Goal: Transaction & Acquisition: Purchase product/service

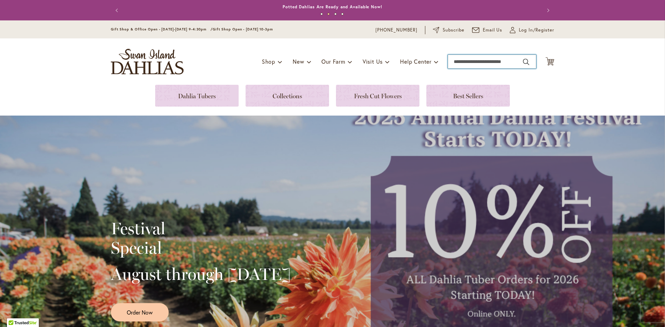
click at [469, 63] on input "Search" at bounding box center [492, 62] width 88 height 14
click at [470, 61] on input "Search" at bounding box center [492, 62] width 88 height 14
click at [456, 59] on input "Search" at bounding box center [492, 62] width 88 height 14
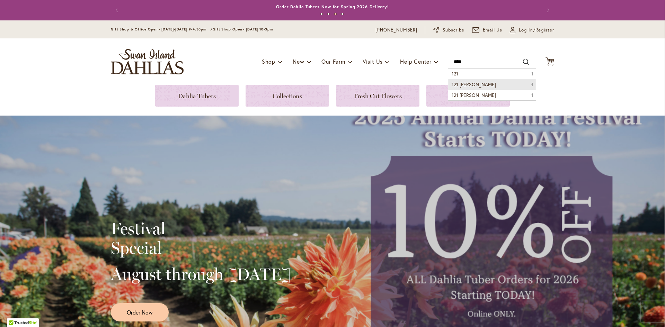
click at [461, 86] on span "121 Nicholas" at bounding box center [473, 84] width 44 height 7
type input "**********"
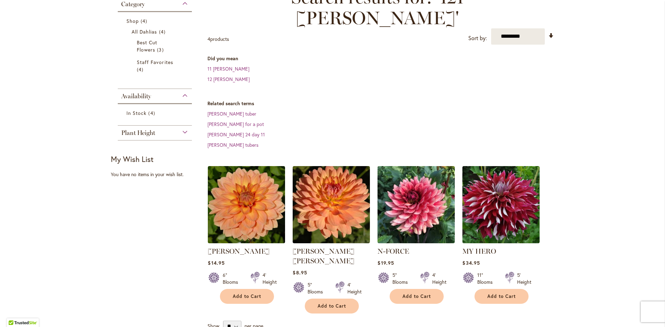
scroll to position [138, 0]
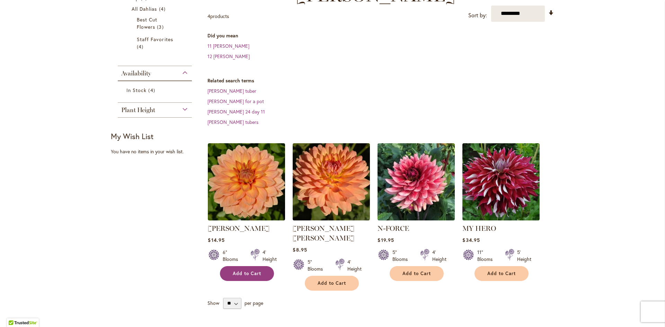
click at [253, 271] on span "Add to Cart" at bounding box center [247, 274] width 28 height 6
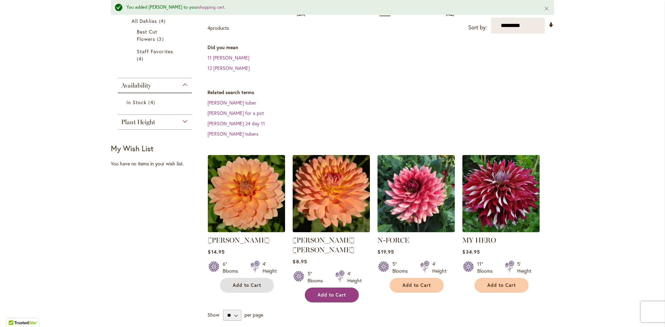
scroll to position [157, 0]
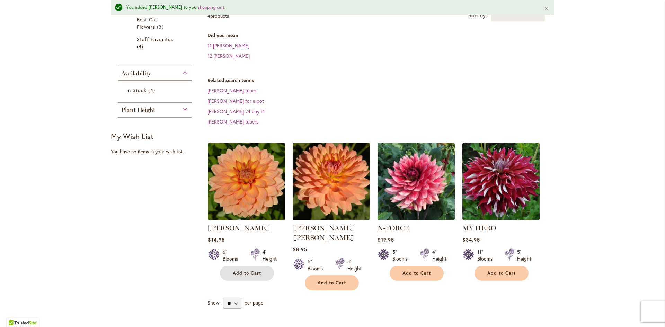
click at [242, 270] on span "Add to Cart" at bounding box center [247, 273] width 28 height 6
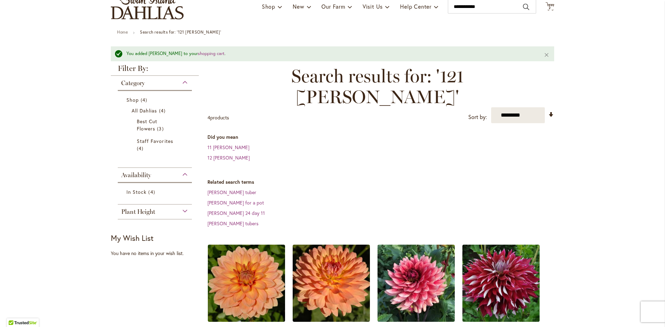
scroll to position [53, 0]
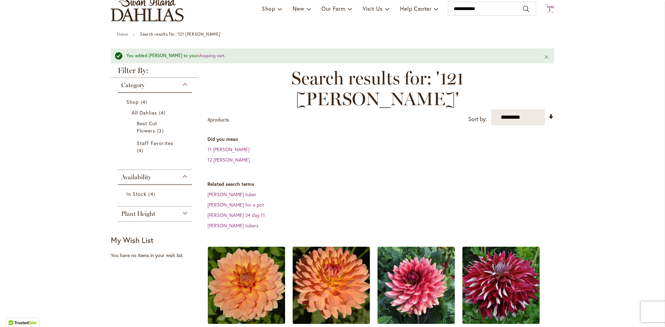
click at [548, 8] on span "2" at bounding box center [549, 10] width 2 height 5
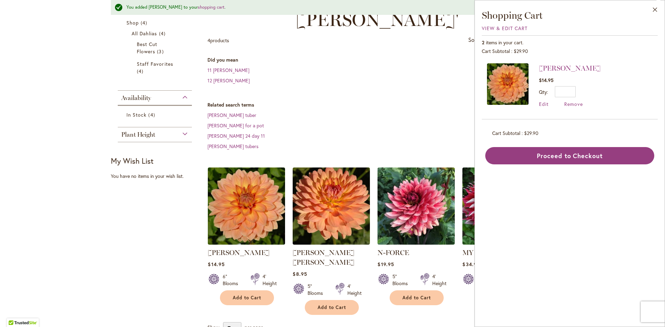
scroll to position [157, 0]
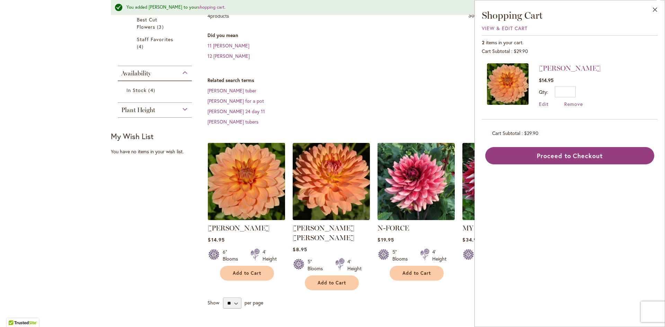
click at [251, 174] on img at bounding box center [246, 181] width 81 height 81
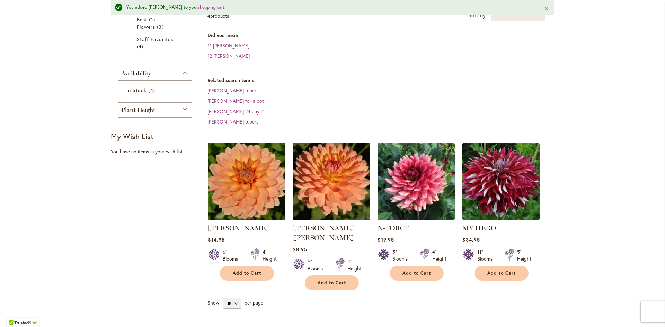
scroll to position [0, 0]
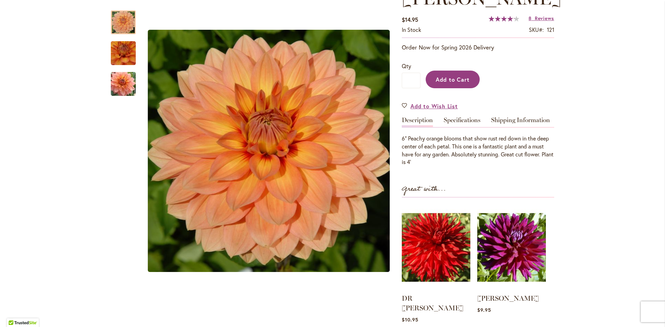
scroll to position [104, 0]
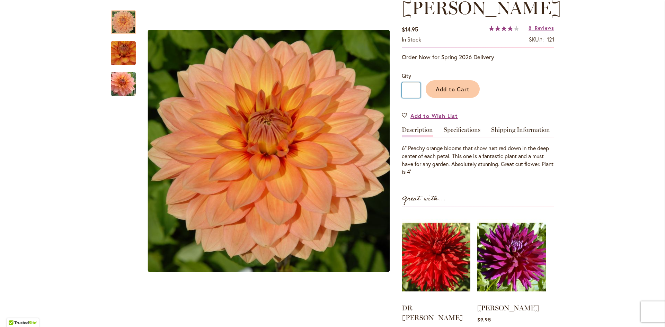
click at [411, 93] on input "*" at bounding box center [411, 90] width 19 height 16
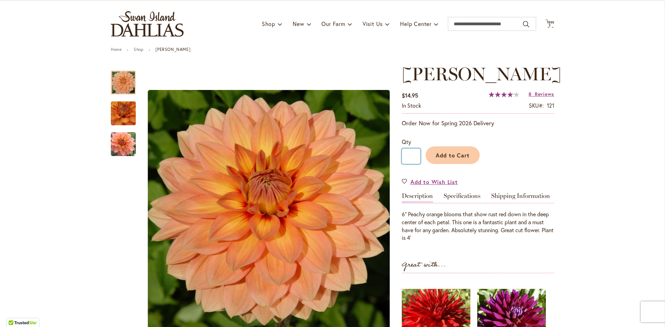
scroll to position [35, 0]
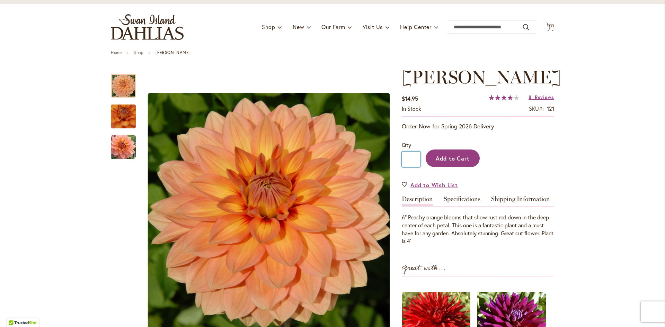
type input "*"
click at [467, 159] on span "Add to Cart" at bounding box center [453, 158] width 34 height 7
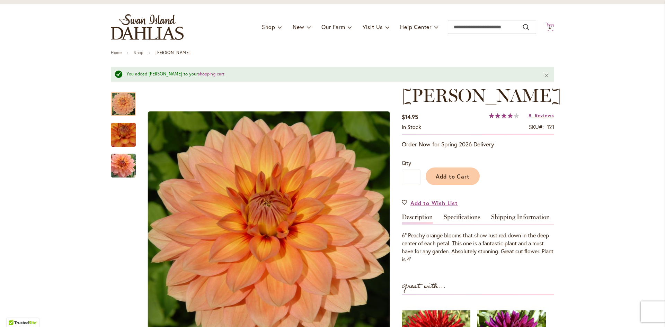
click at [548, 27] on span "4" at bounding box center [549, 28] width 2 height 5
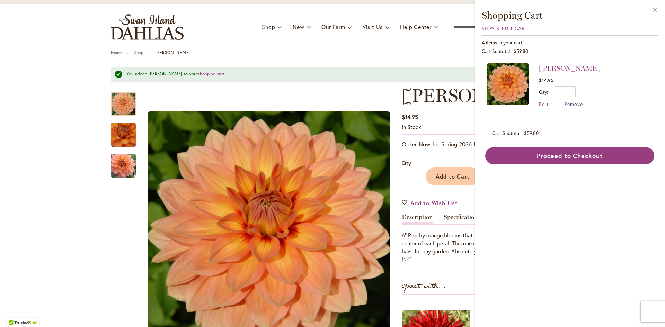
click at [578, 105] on span "Remove" at bounding box center [573, 104] width 19 height 7
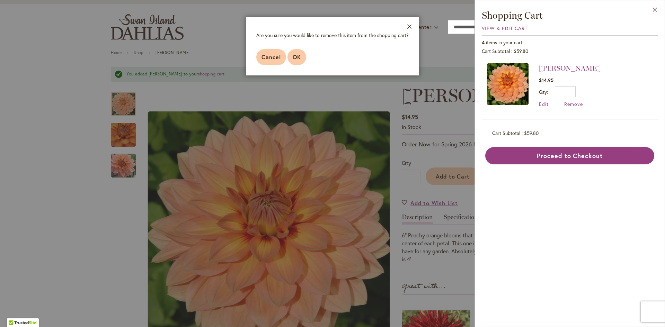
click at [295, 56] on span "OK" at bounding box center [297, 56] width 8 height 7
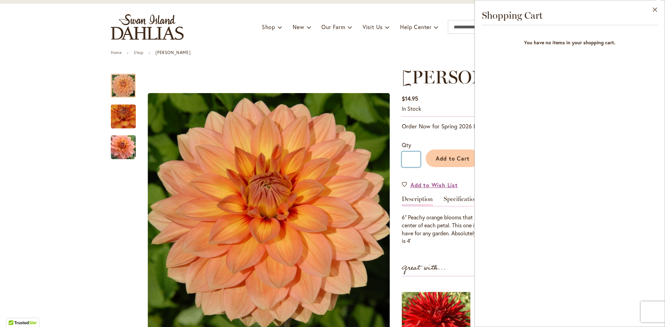
click at [413, 158] on input "*" at bounding box center [411, 160] width 19 height 16
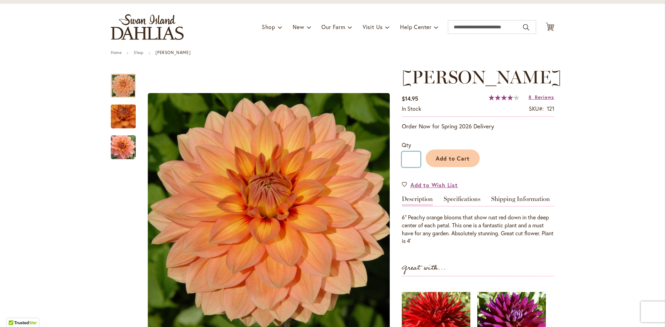
click at [413, 160] on input "*" at bounding box center [411, 160] width 19 height 16
type input "*"
click at [455, 161] on span "Add to Cart" at bounding box center [453, 158] width 34 height 7
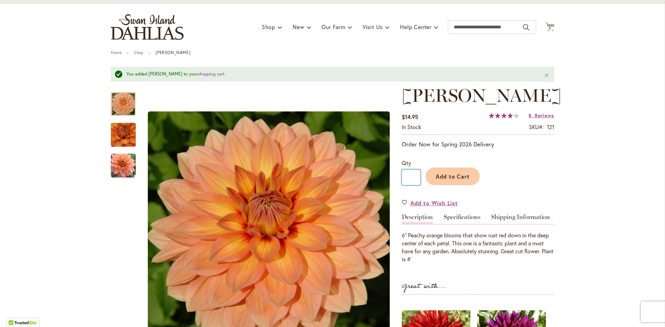
click at [412, 177] on input "*" at bounding box center [411, 178] width 19 height 16
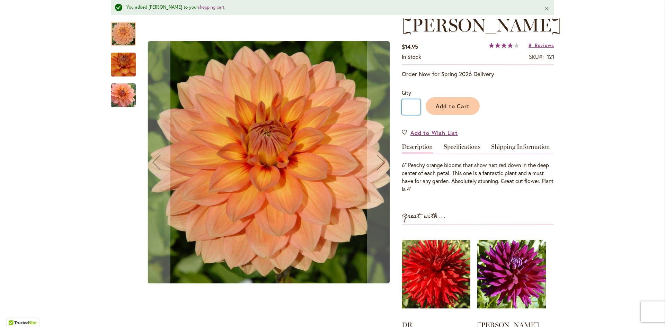
scroll to position [104, 0]
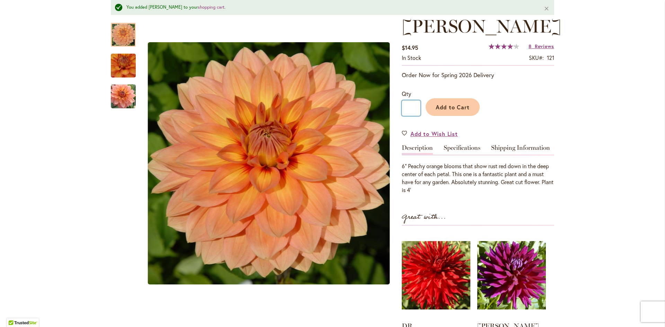
click at [411, 109] on input "*" at bounding box center [411, 108] width 19 height 16
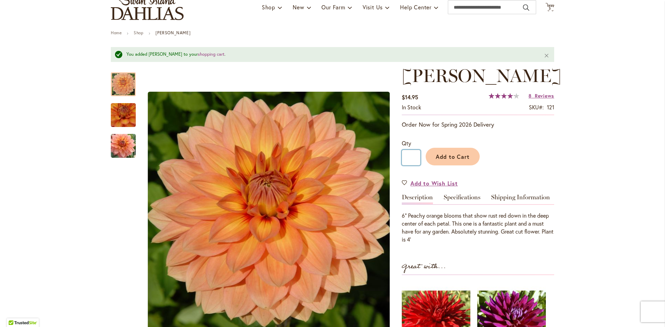
scroll to position [35, 0]
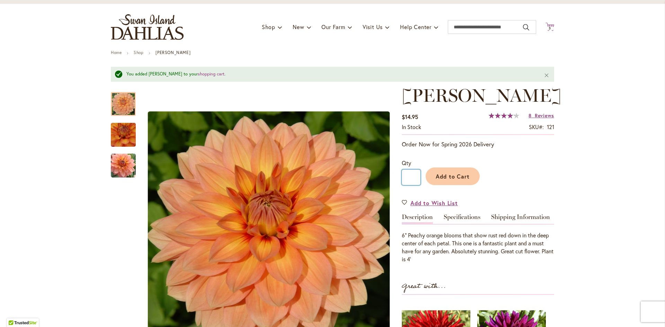
type input "*"
click at [550, 25] on icon "Cart .cls-1 { fill: #231f20; }" at bounding box center [549, 27] width 9 height 9
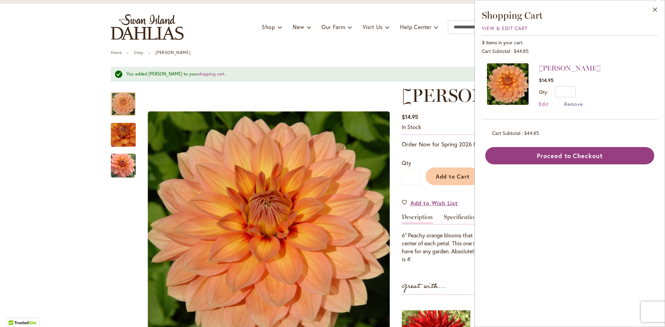
click at [573, 103] on span "Remove" at bounding box center [573, 104] width 19 height 7
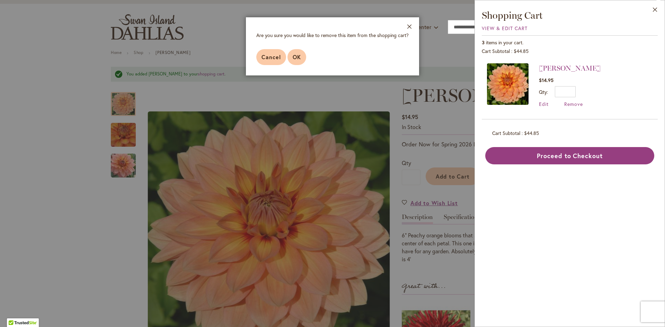
click at [296, 61] on button "OK" at bounding box center [296, 57] width 19 height 16
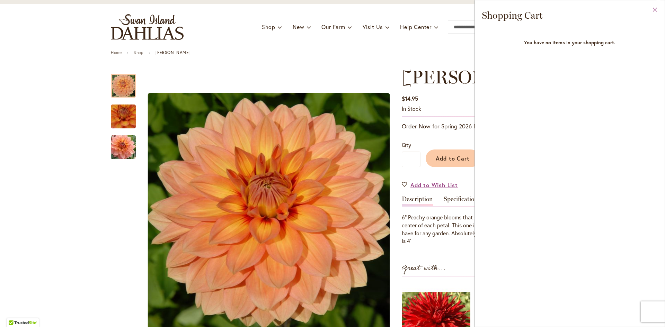
click at [655, 9] on button "Close" at bounding box center [654, 11] width 19 height 22
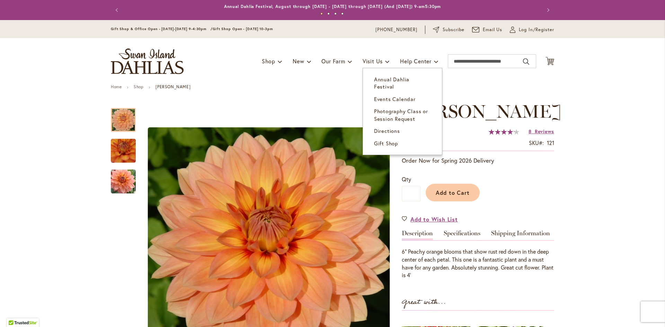
scroll to position [0, 0]
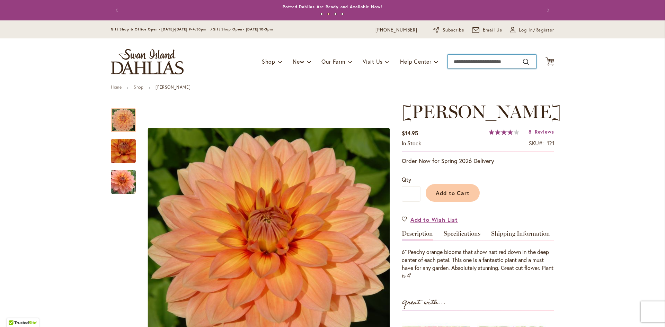
click at [476, 60] on input "Search" at bounding box center [492, 62] width 88 height 14
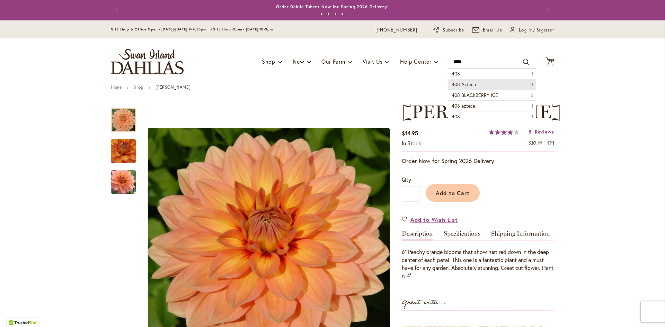
click at [467, 86] on span "408 Azteca" at bounding box center [463, 84] width 24 height 7
type input "**********"
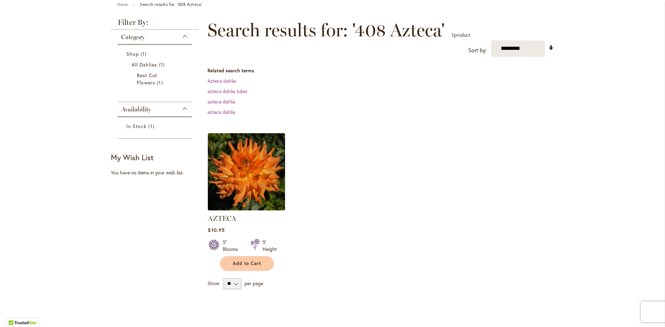
scroll to position [104, 0]
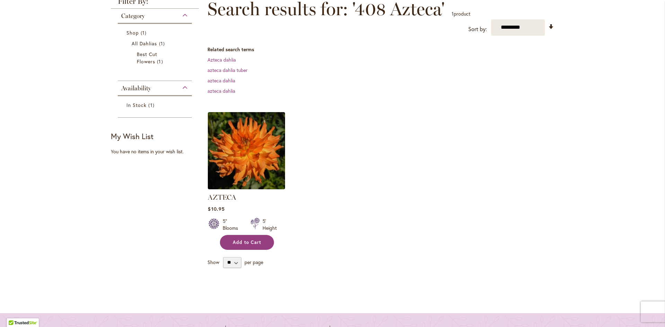
click at [255, 242] on span "Add to Cart" at bounding box center [247, 243] width 28 height 6
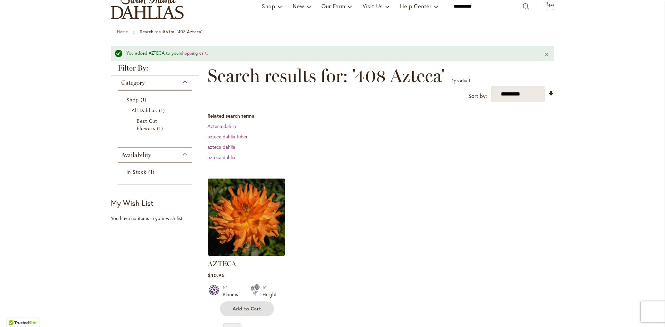
scroll to position [69, 0]
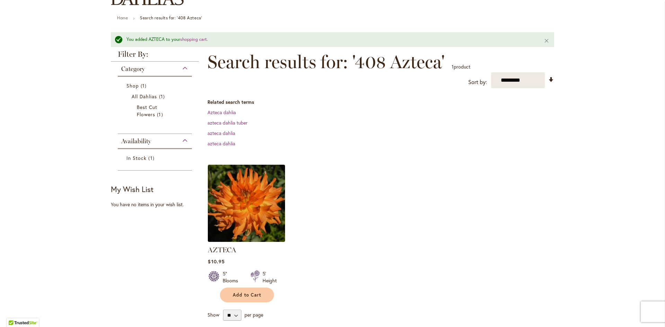
click at [233, 192] on img at bounding box center [246, 203] width 81 height 81
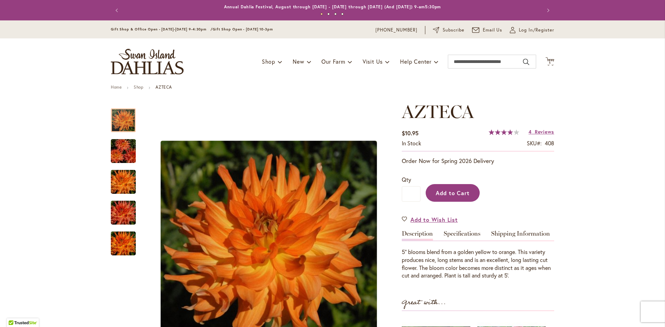
click at [440, 195] on span "Add to Cart" at bounding box center [453, 192] width 34 height 7
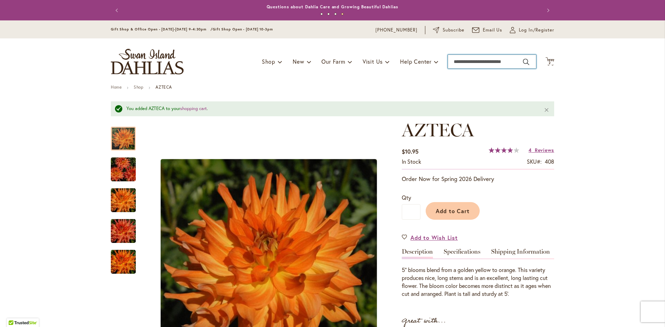
click at [469, 61] on input "Search" at bounding box center [492, 62] width 88 height 14
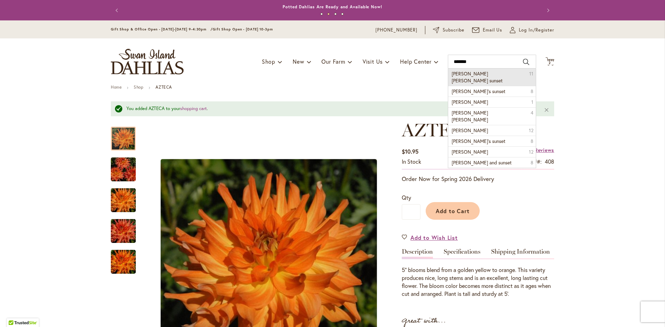
click at [488, 74] on span "patricia ann sunset" at bounding box center [476, 77] width 51 height 14
type input "**********"
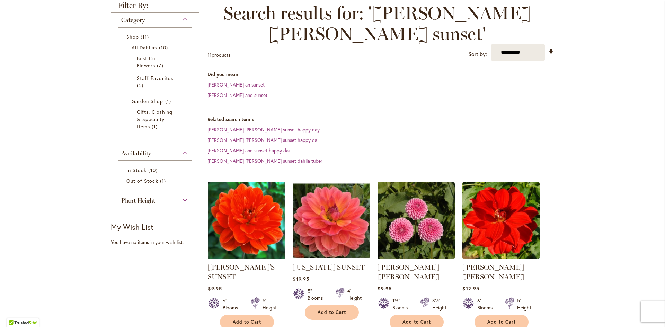
scroll to position [104, 0]
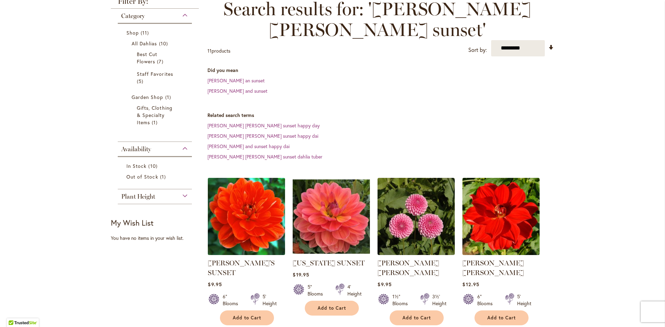
click at [253, 193] on img at bounding box center [246, 216] width 81 height 81
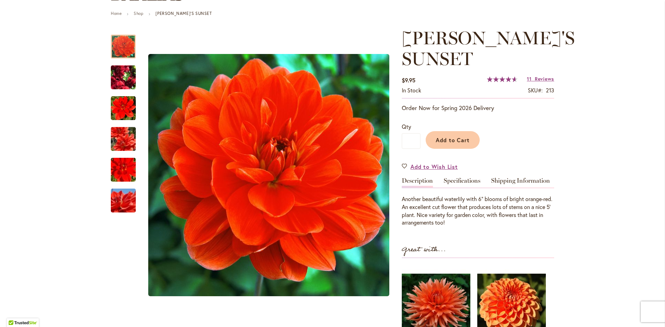
scroll to position [104, 0]
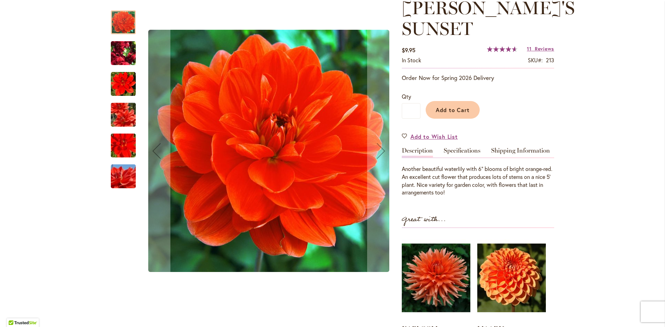
click at [118, 114] on img "PATRICIA ANN'S SUNSET" at bounding box center [123, 114] width 50 height 33
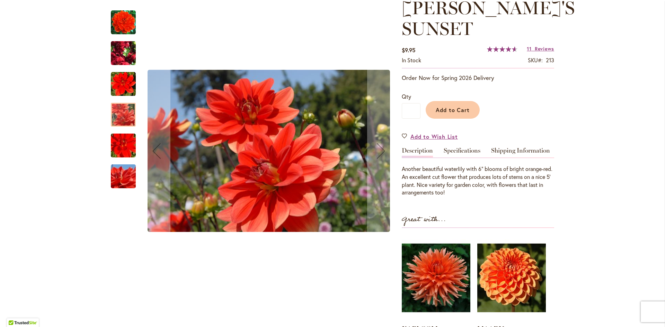
click at [116, 178] on img "PATRICIA ANN'S SUNSET" at bounding box center [123, 176] width 50 height 33
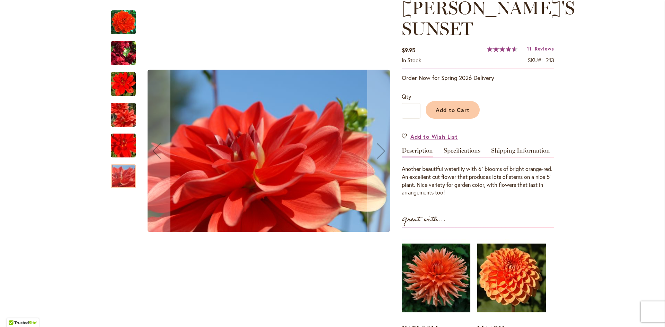
click at [130, 21] on img "PATRICIA ANN'S SUNSET" at bounding box center [123, 22] width 25 height 25
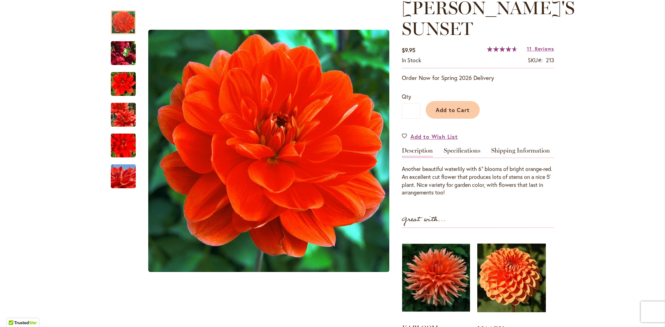
click at [431, 288] on img at bounding box center [436, 277] width 68 height 85
click at [430, 282] on img at bounding box center [436, 277] width 68 height 85
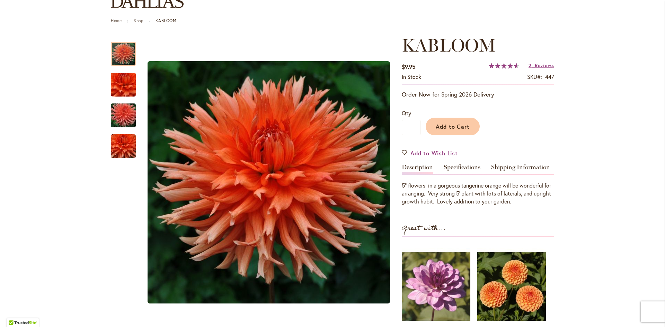
scroll to position [69, 0]
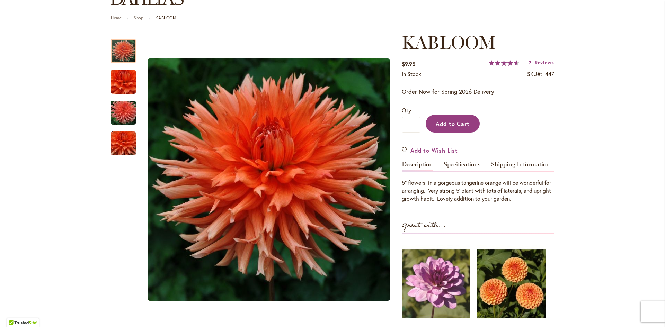
click at [450, 123] on span "Add to Cart" at bounding box center [453, 123] width 34 height 7
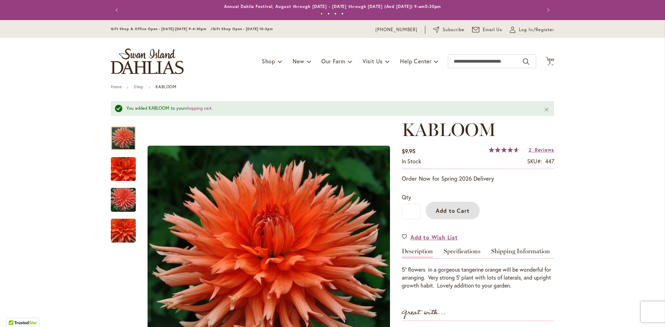
scroll to position [0, 0]
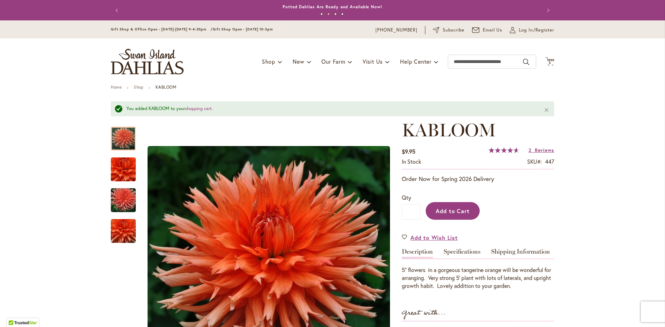
click at [456, 212] on span "Add to Cart" at bounding box center [453, 210] width 34 height 7
click at [550, 62] on span "4 4 items" at bounding box center [549, 62] width 7 height 3
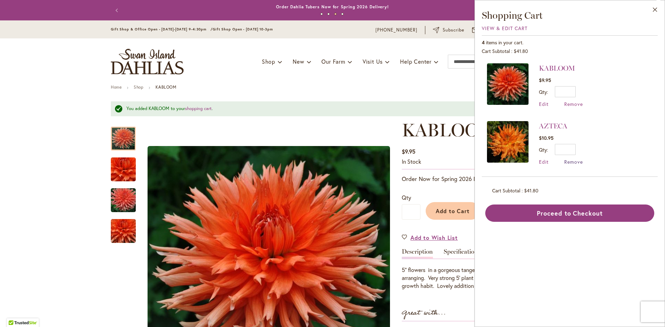
click at [570, 162] on span "Remove" at bounding box center [573, 162] width 19 height 7
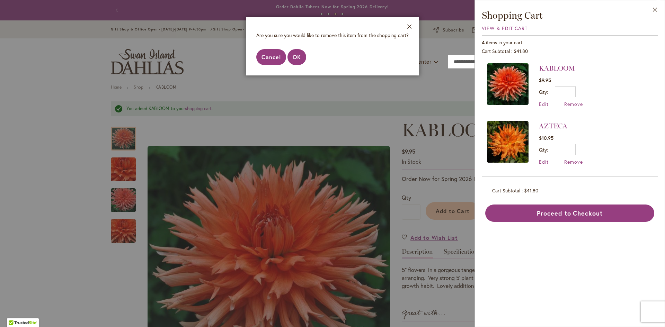
click at [273, 57] on span "Cancel" at bounding box center [270, 56] width 19 height 7
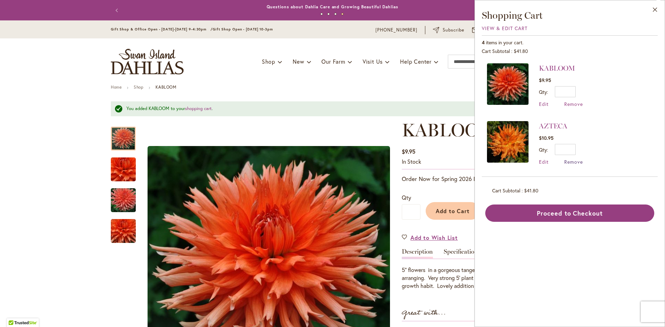
click at [572, 160] on span "Remove" at bounding box center [573, 162] width 19 height 7
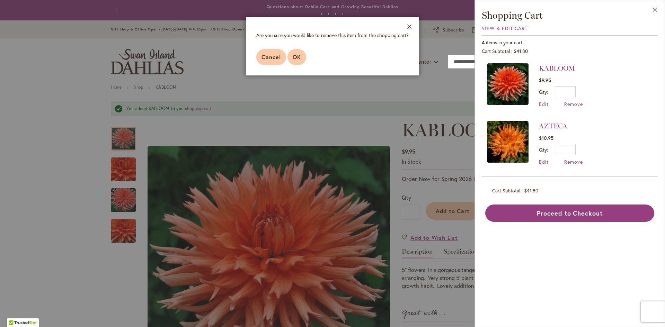
click at [301, 59] on button "OK" at bounding box center [296, 57] width 19 height 16
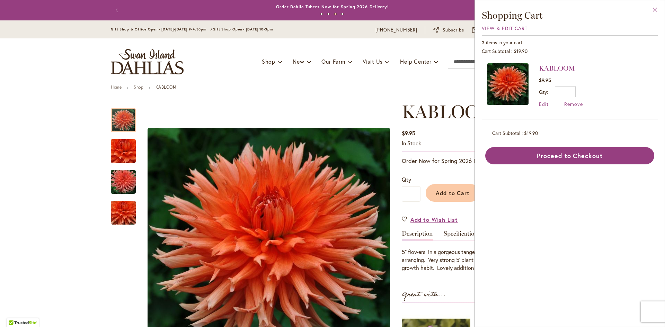
click at [656, 10] on button "Close" at bounding box center [654, 11] width 19 height 22
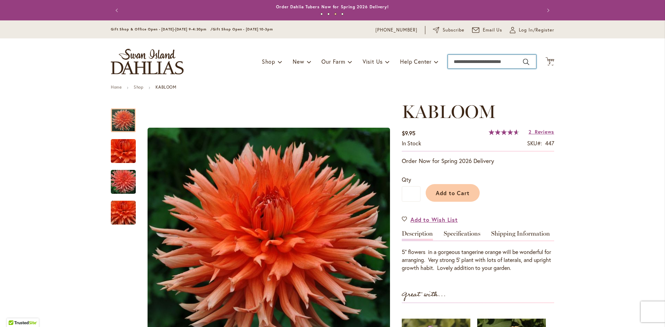
click at [487, 61] on input "Search" at bounding box center [492, 62] width 88 height 14
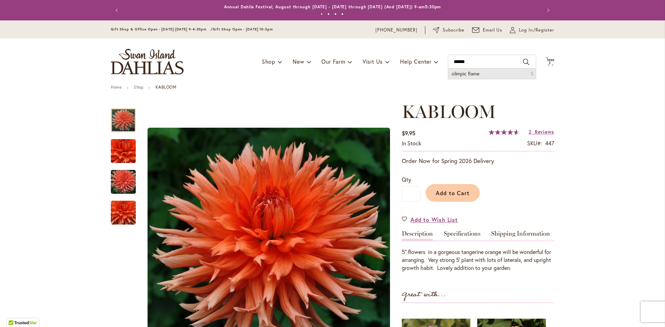
click at [471, 72] on span "olimpic flame" at bounding box center [465, 73] width 28 height 7
type input "**********"
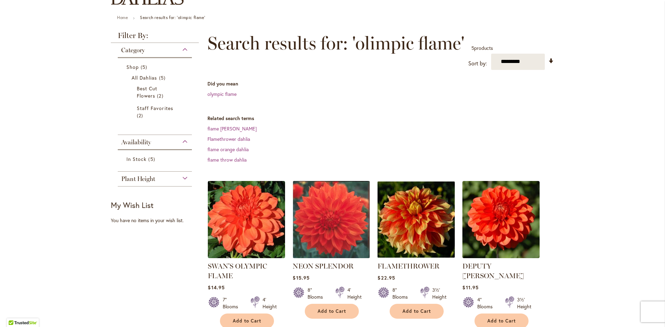
scroll to position [104, 0]
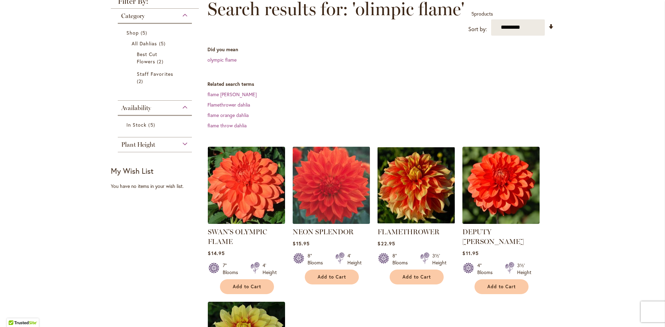
click at [319, 180] on img at bounding box center [331, 185] width 81 height 81
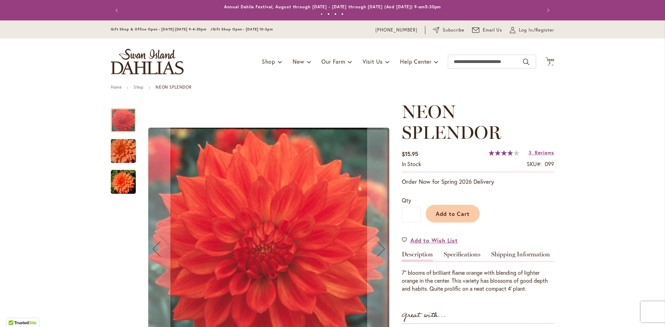
click at [116, 186] on img "Neon Splendor" at bounding box center [123, 182] width 25 height 25
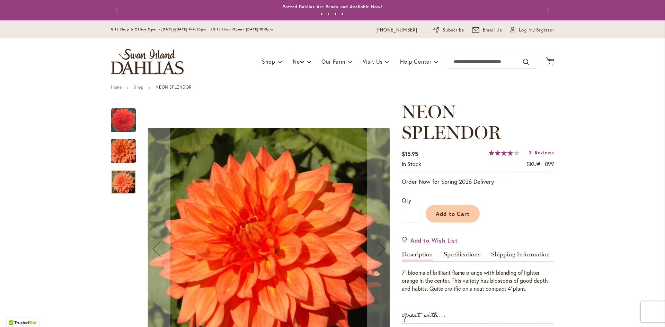
click at [122, 118] on img "Neon Splendor" at bounding box center [123, 120] width 25 height 25
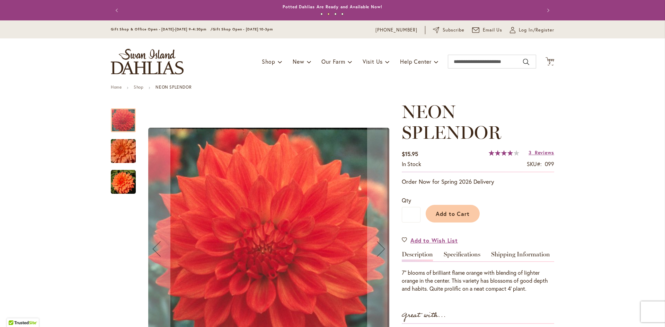
click at [125, 181] on img "Neon Splendor" at bounding box center [123, 182] width 25 height 25
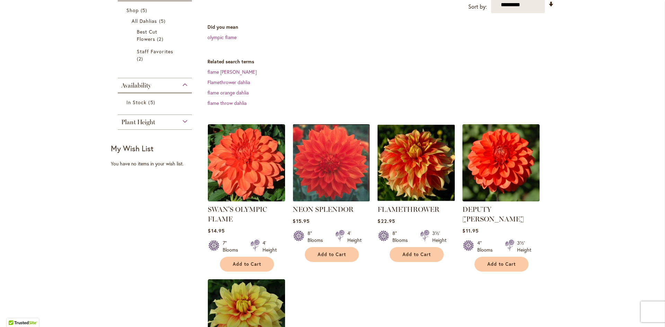
scroll to position [173, 0]
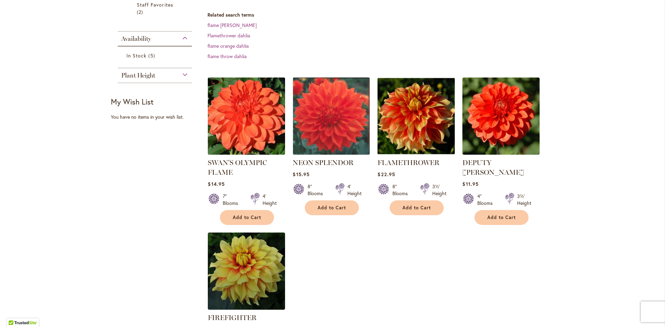
click at [250, 132] on img at bounding box center [246, 115] width 81 height 81
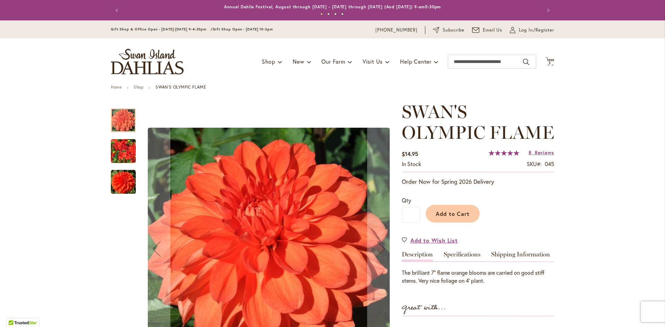
click at [115, 177] on img "Swan's Olympic Flame" at bounding box center [123, 182] width 25 height 25
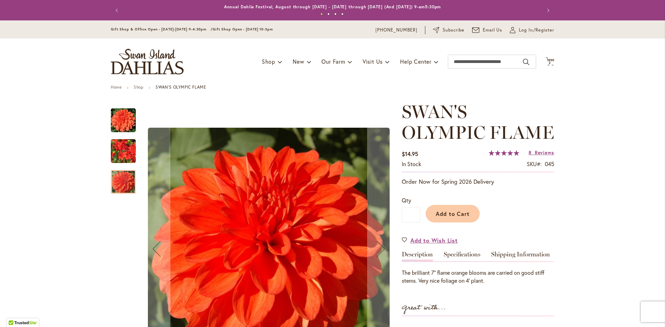
click at [121, 151] on img "Swan's Olympic Flame" at bounding box center [123, 151] width 25 height 33
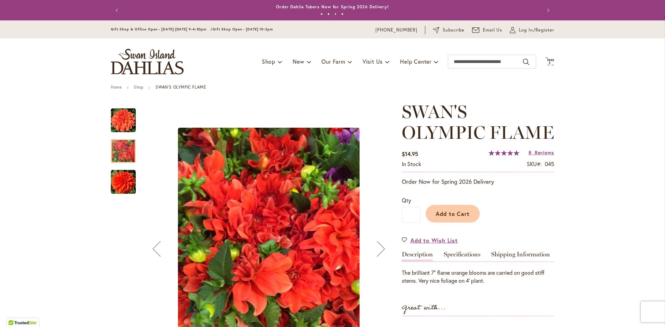
click at [124, 114] on img "Swan's Olympic Flame" at bounding box center [123, 120] width 25 height 25
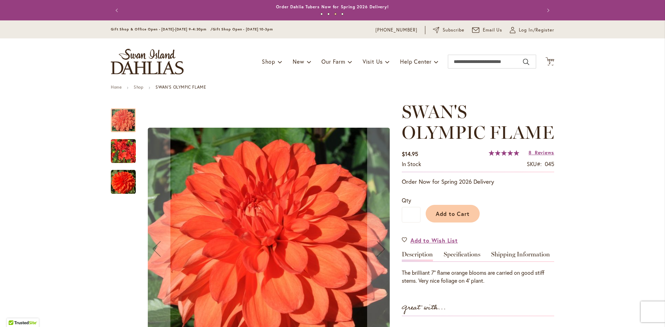
click at [125, 151] on img "Swan's Olympic Flame" at bounding box center [123, 151] width 25 height 33
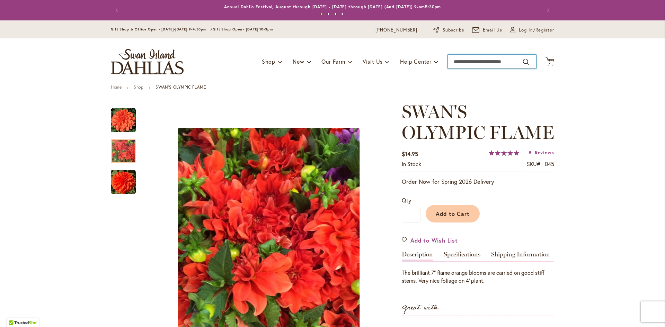
click at [461, 63] on input "Search" at bounding box center [492, 62] width 88 height 14
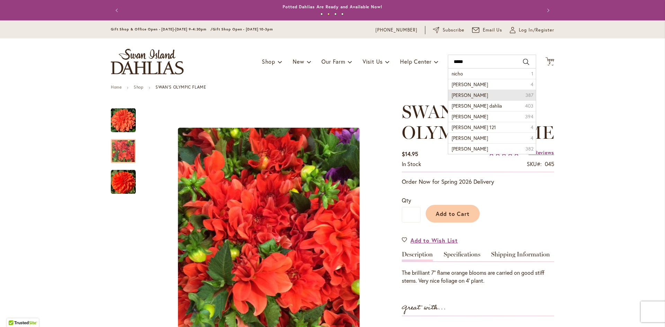
click at [474, 96] on span "[PERSON_NAME]" at bounding box center [469, 95] width 36 height 7
type input "**********"
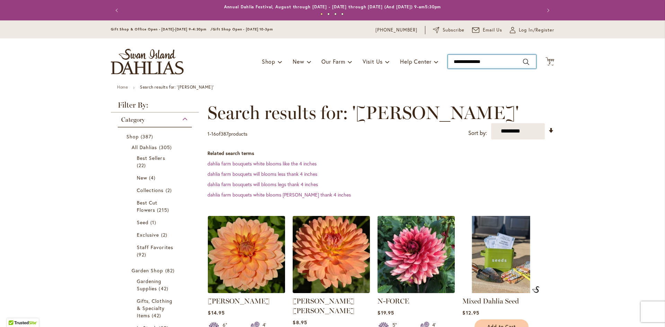
click at [499, 60] on input "**********" at bounding box center [492, 62] width 88 height 14
type input "*"
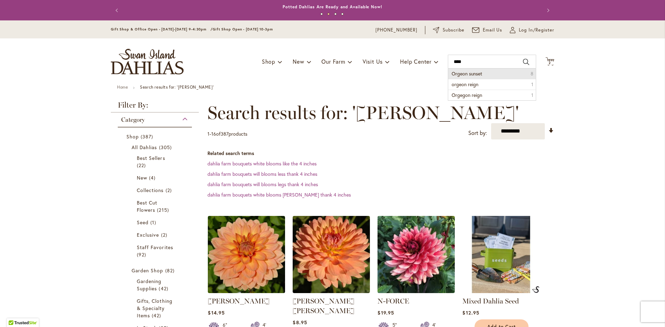
click at [487, 72] on li "Orgeon sunset 8" at bounding box center [492, 74] width 88 height 10
type input "**********"
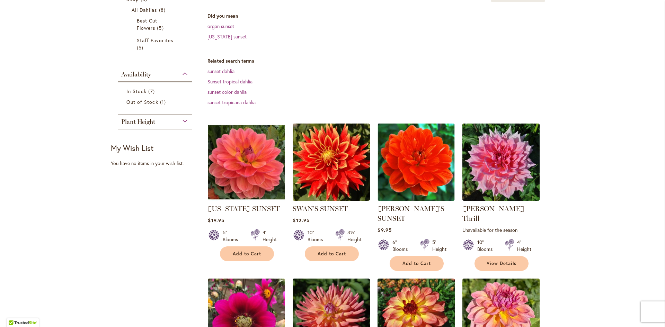
scroll to position [138, 0]
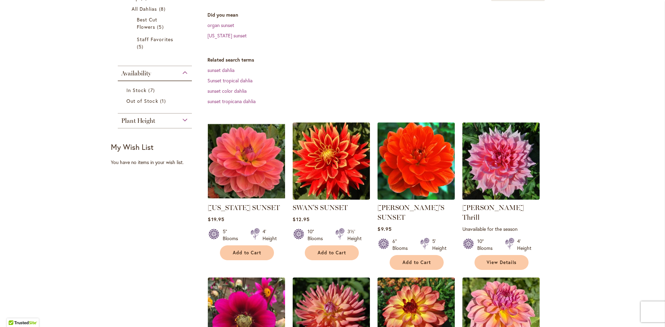
click at [429, 177] on img at bounding box center [416, 160] width 81 height 81
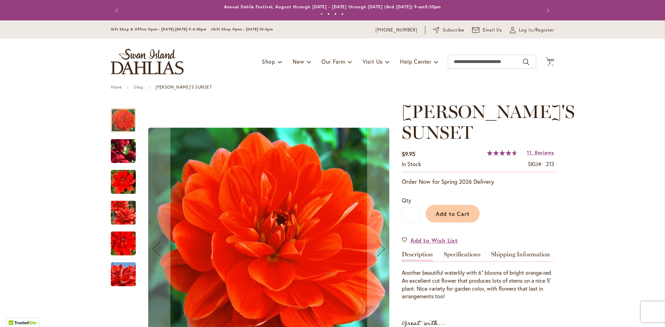
click at [125, 182] on img "PATRICIA ANN'S SUNSET" at bounding box center [123, 182] width 25 height 25
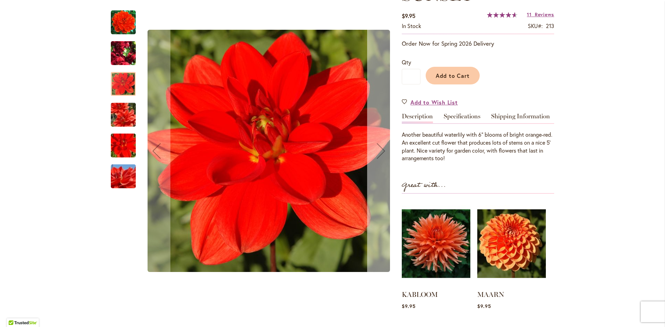
scroll to position [138, 0]
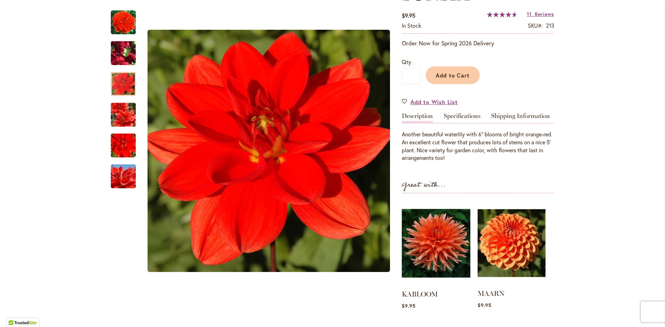
click at [520, 256] on img at bounding box center [511, 243] width 68 height 85
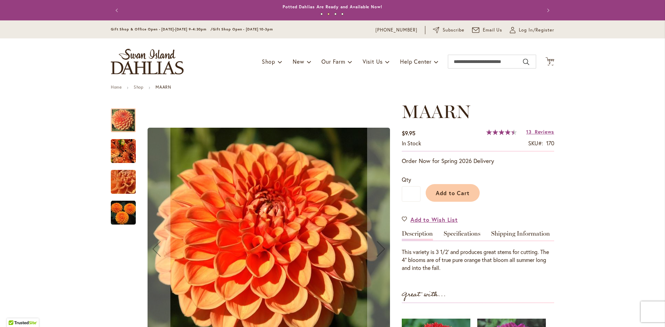
click at [116, 216] on img "MAARN" at bounding box center [123, 212] width 25 height 25
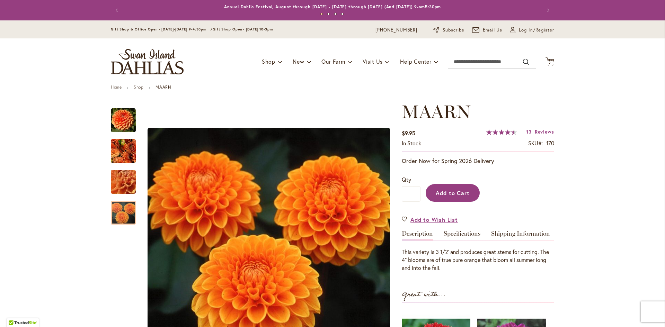
click at [456, 193] on span "Add to Cart" at bounding box center [453, 192] width 34 height 7
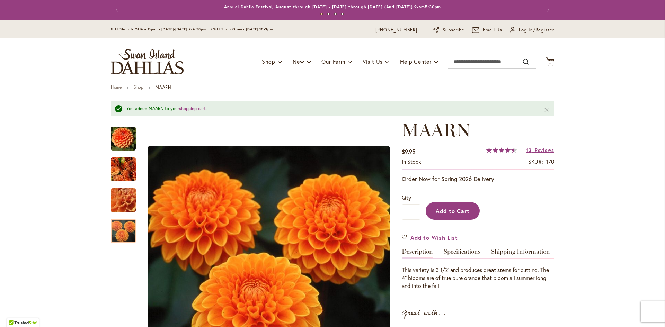
click at [456, 210] on span "Add to Cart" at bounding box center [453, 210] width 34 height 7
click at [549, 61] on icon at bounding box center [549, 61] width 9 height 8
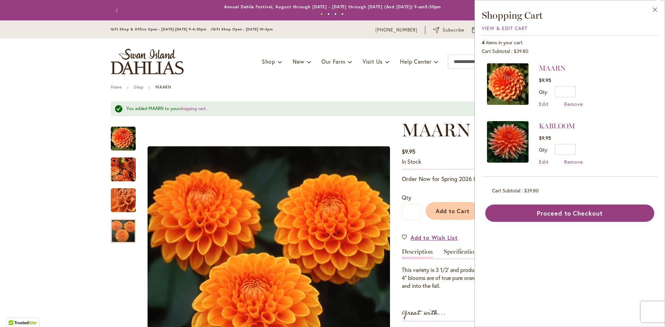
click at [654, 12] on button "Close" at bounding box center [654, 11] width 19 height 22
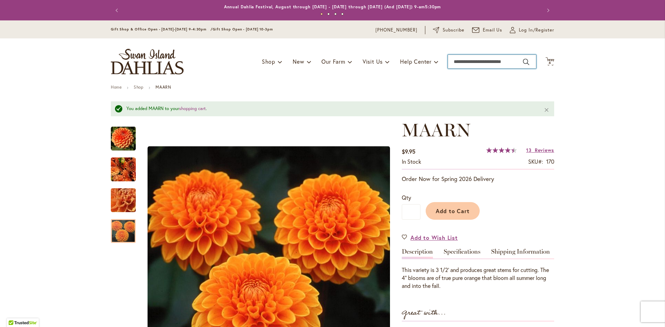
click at [471, 59] on input "Search" at bounding box center [492, 62] width 88 height 14
click at [476, 61] on input "**********" at bounding box center [492, 62] width 88 height 14
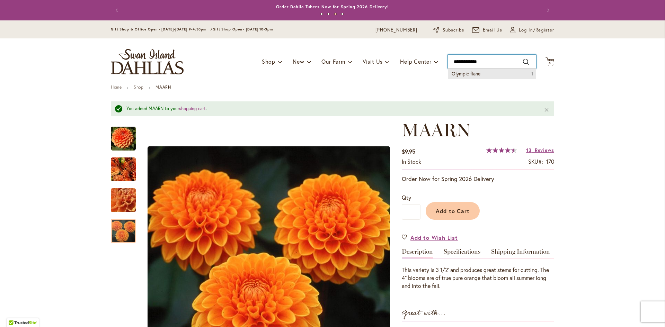
click at [479, 63] on input "**********" at bounding box center [492, 62] width 88 height 14
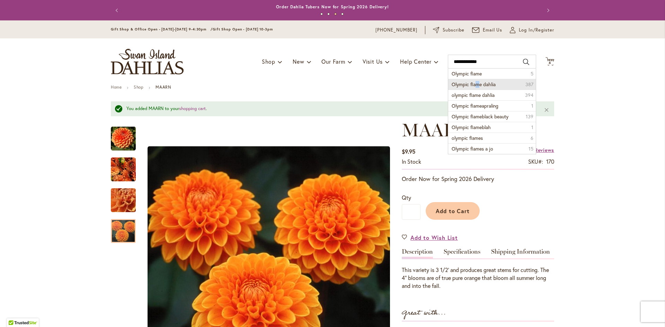
click at [472, 83] on span "Olympic flame dahlia" at bounding box center [473, 84] width 44 height 7
type input "**********"
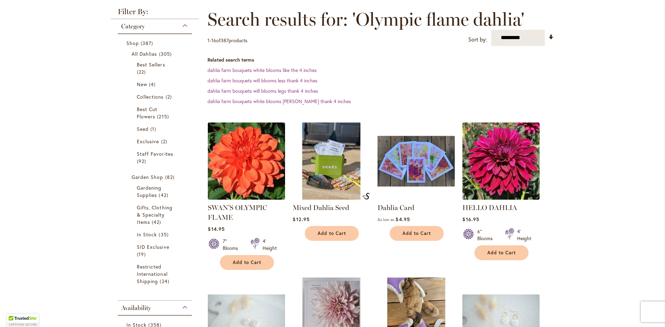
scroll to position [104, 0]
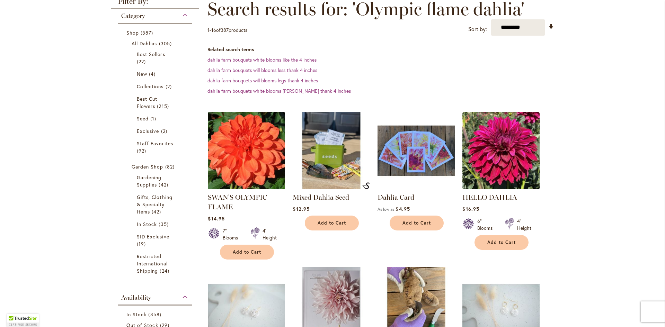
click at [252, 169] on img at bounding box center [246, 150] width 81 height 81
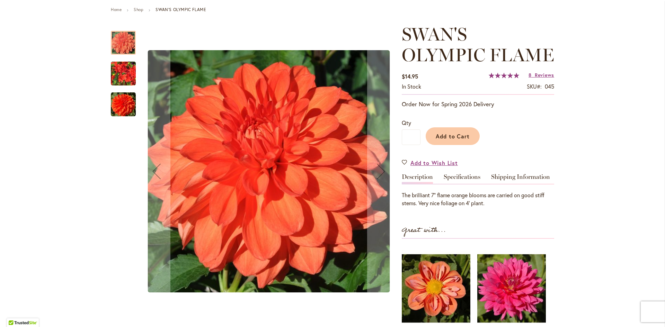
scroll to position [138, 0]
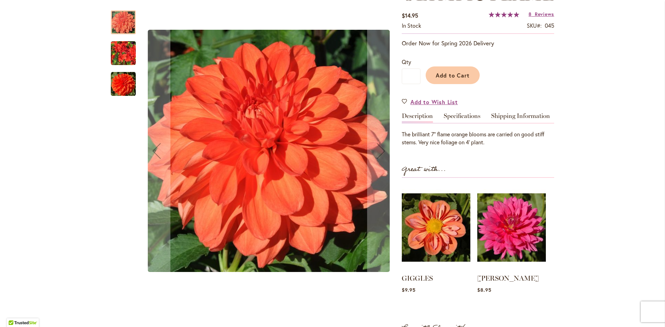
click at [122, 81] on img "Swan's Olympic Flame" at bounding box center [123, 84] width 25 height 25
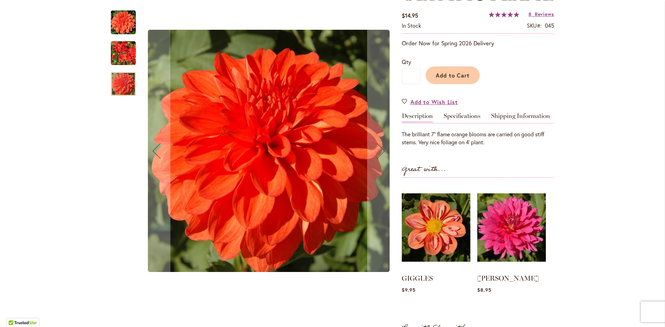
click at [126, 52] on img "Swan's Olympic Flame" at bounding box center [123, 53] width 25 height 33
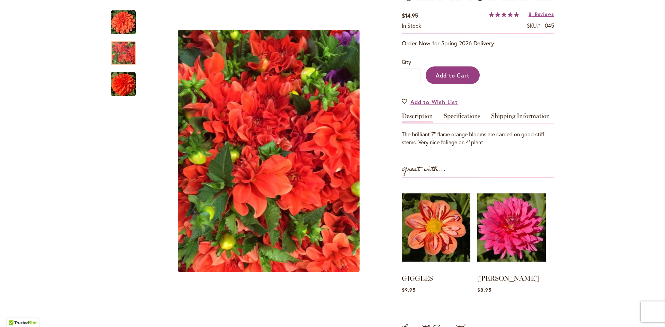
click at [455, 77] on span "Add to Cart" at bounding box center [453, 75] width 34 height 7
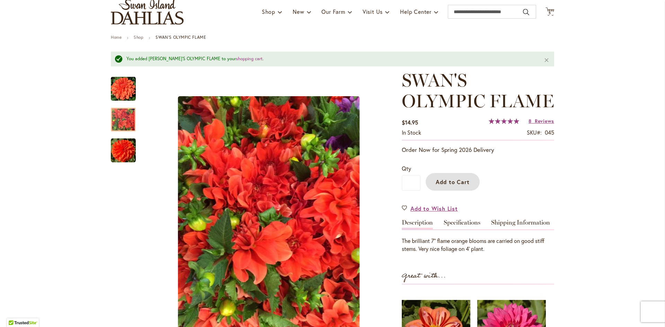
scroll to position [18, 0]
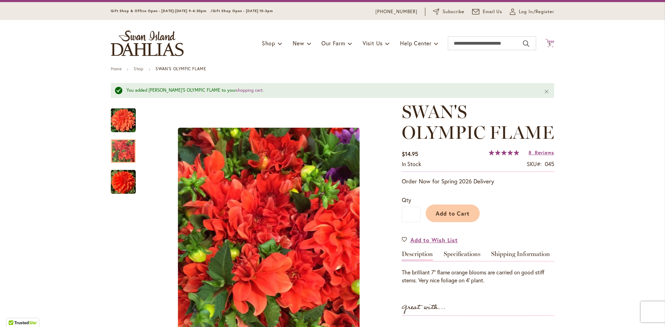
click at [546, 42] on icon "Cart .cls-1 { fill: #231f20; }" at bounding box center [549, 43] width 9 height 9
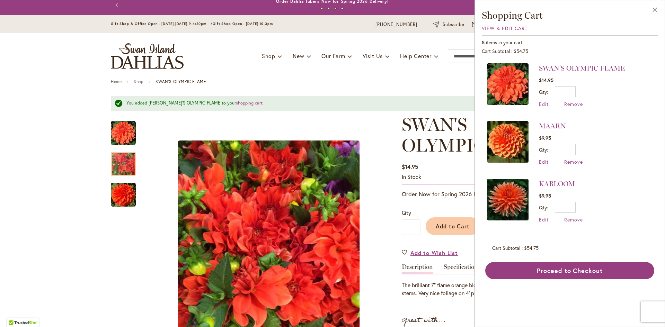
scroll to position [0, 0]
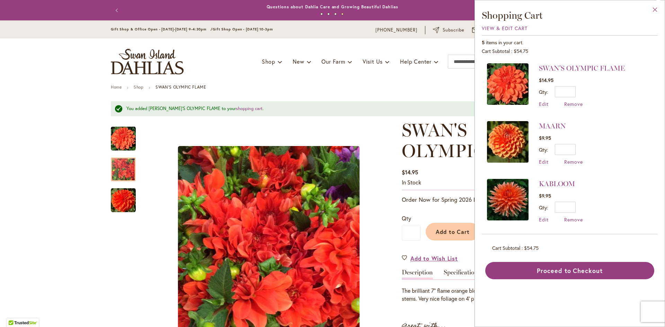
click at [653, 11] on button "Close" at bounding box center [654, 11] width 19 height 22
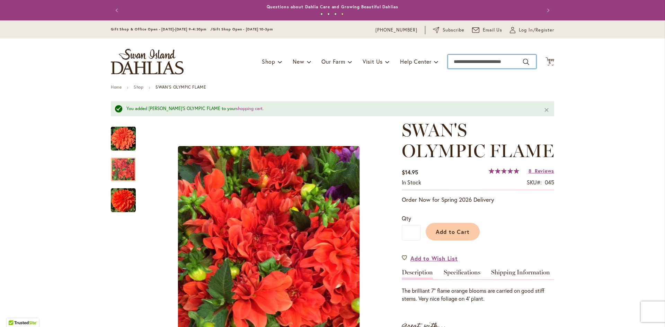
click at [494, 62] on input "Search" at bounding box center [492, 62] width 88 height 14
click at [469, 61] on input "Search" at bounding box center [492, 62] width 88 height 14
click at [465, 73] on span "a-apeeling" at bounding box center [461, 73] width 21 height 7
type input "**********"
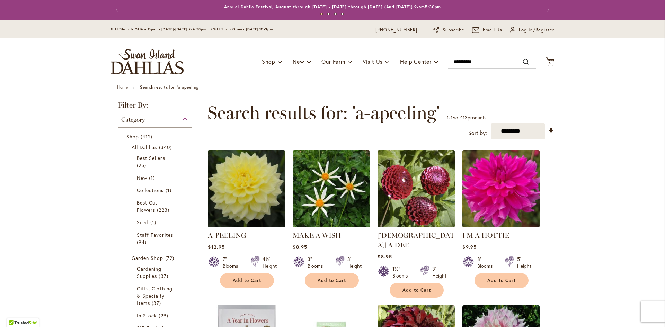
click at [234, 204] on img at bounding box center [246, 188] width 81 height 81
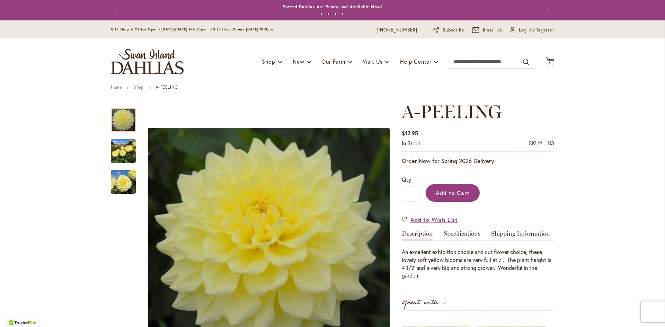
click at [446, 195] on span "Add to Cart" at bounding box center [453, 192] width 34 height 7
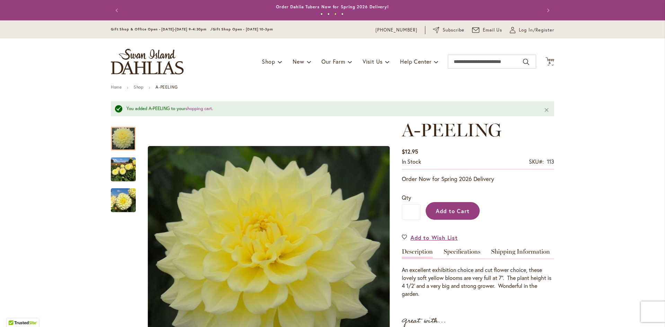
click at [461, 211] on span "Add to Cart" at bounding box center [453, 210] width 34 height 7
click at [550, 62] on span "7 7 items" at bounding box center [549, 62] width 7 height 3
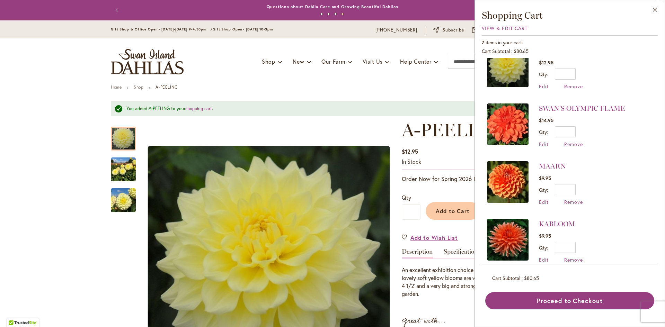
scroll to position [27, 0]
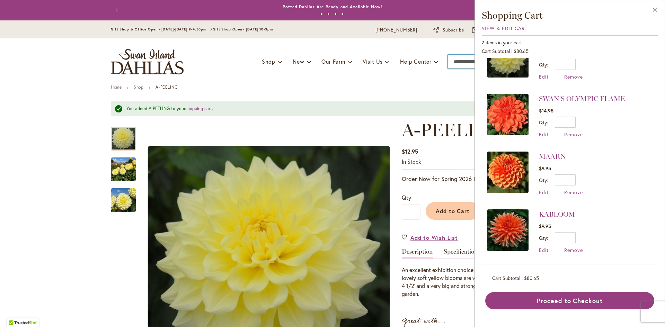
click at [457, 62] on input "Search" at bounding box center [492, 62] width 88 height 14
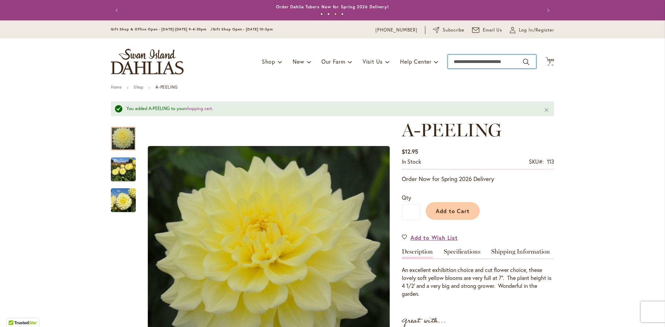
click at [494, 60] on input "Search" at bounding box center [492, 62] width 88 height 14
click at [523, 60] on button "Search" at bounding box center [526, 61] width 6 height 11
type input "*******"
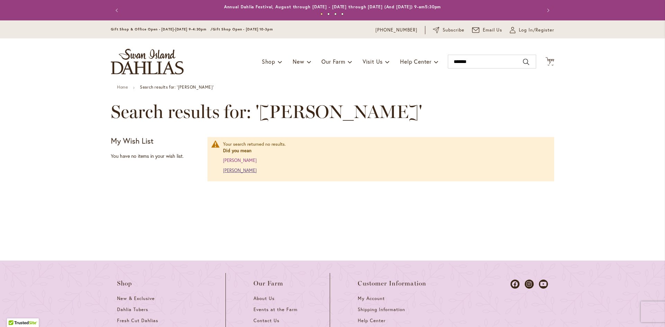
click at [233, 170] on link "nicholas" at bounding box center [240, 171] width 34 height 6
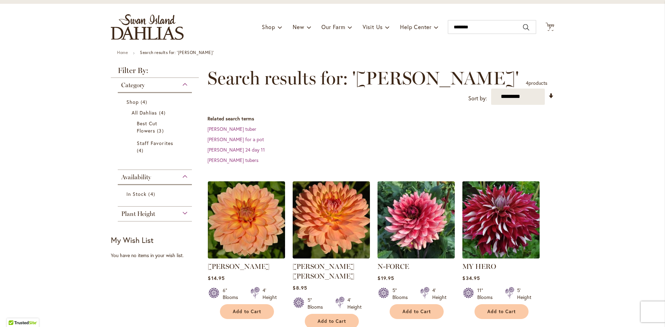
scroll to position [69, 0]
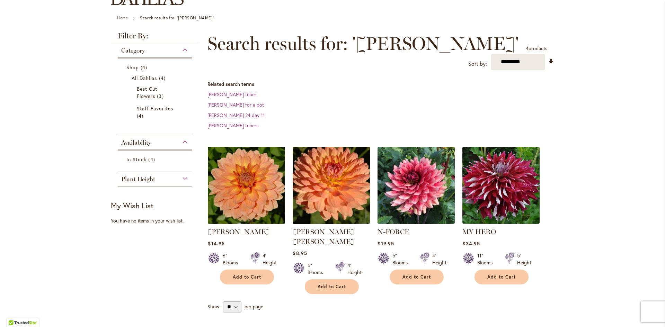
click at [334, 182] on img at bounding box center [331, 185] width 81 height 81
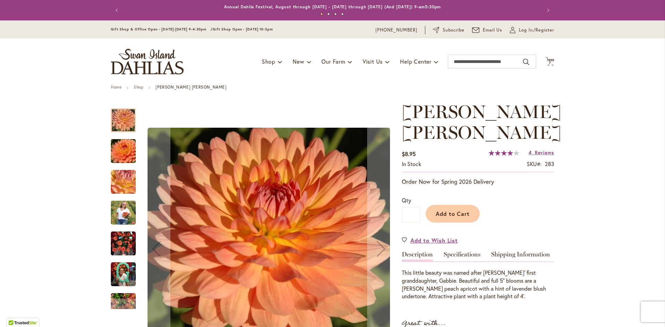
click at [124, 159] on img "GABRIELLE MARIE" at bounding box center [123, 151] width 50 height 33
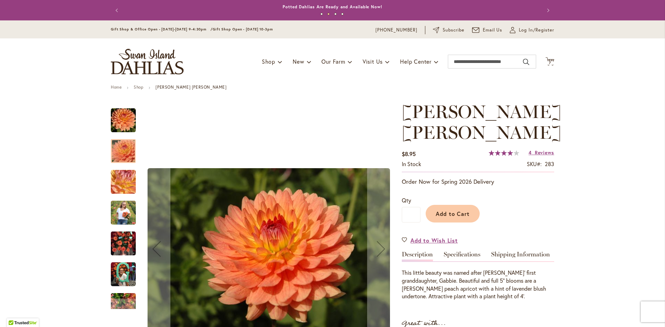
click at [126, 255] on img "GABRIELLE MARIE" at bounding box center [123, 243] width 25 height 33
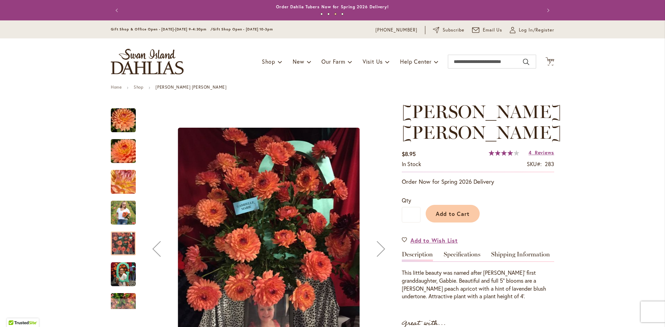
click at [127, 124] on img "GABRIELLE MARIE" at bounding box center [123, 120] width 25 height 25
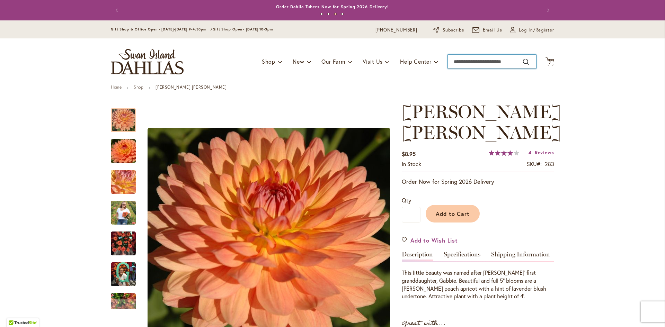
click at [474, 63] on input "Search" at bounding box center [492, 62] width 88 height 14
click at [523, 61] on button "Search" at bounding box center [526, 61] width 6 height 11
type input "*******"
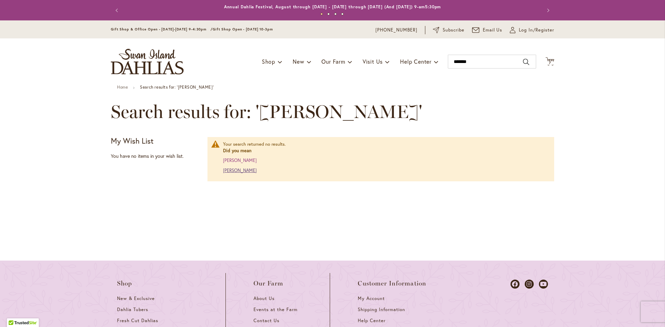
click at [227, 172] on link "[PERSON_NAME]" at bounding box center [240, 171] width 34 height 6
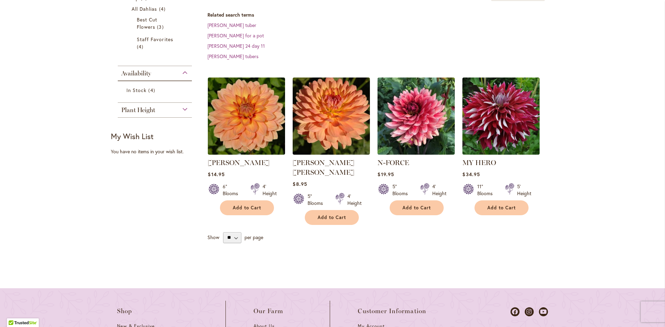
scroll to position [104, 0]
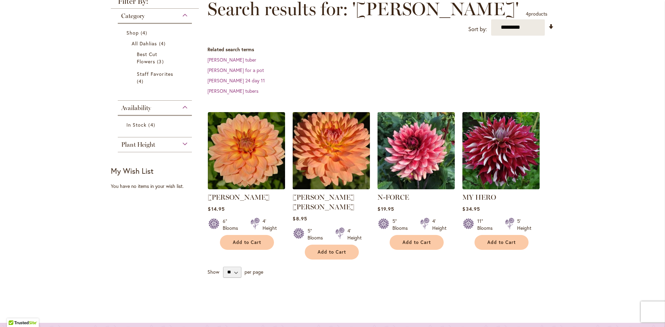
click at [329, 136] on img at bounding box center [331, 150] width 81 height 81
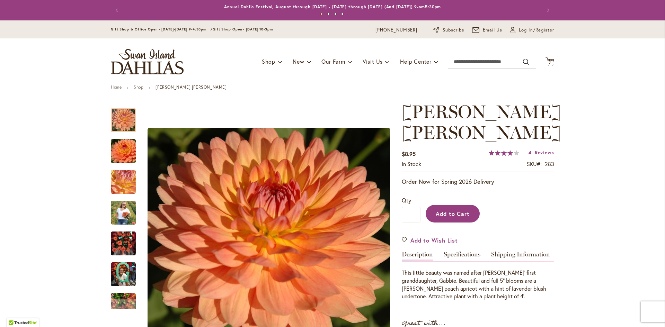
click at [448, 213] on span "Add to Cart" at bounding box center [453, 213] width 34 height 7
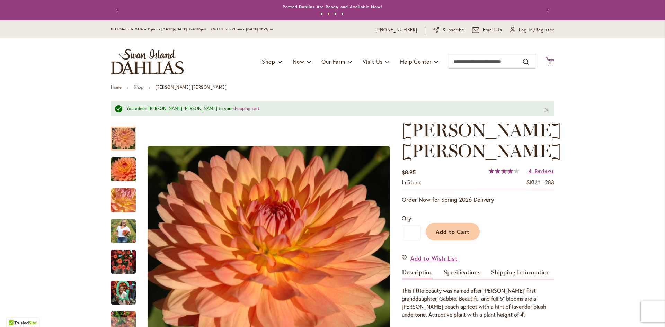
click at [546, 62] on span "8 8 items" at bounding box center [549, 62] width 7 height 3
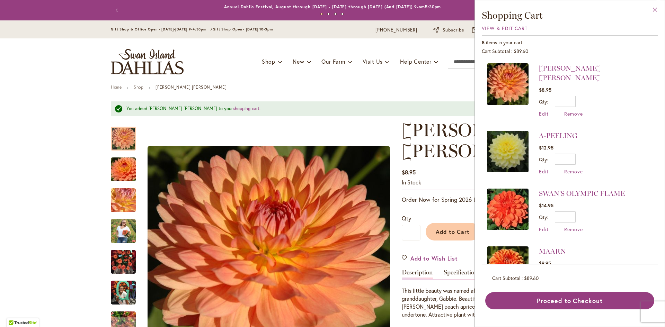
click at [657, 8] on button "Close" at bounding box center [654, 11] width 19 height 22
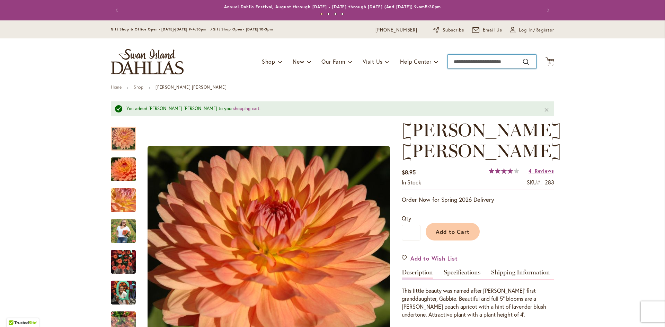
click at [463, 61] on input "Search" at bounding box center [492, 62] width 88 height 14
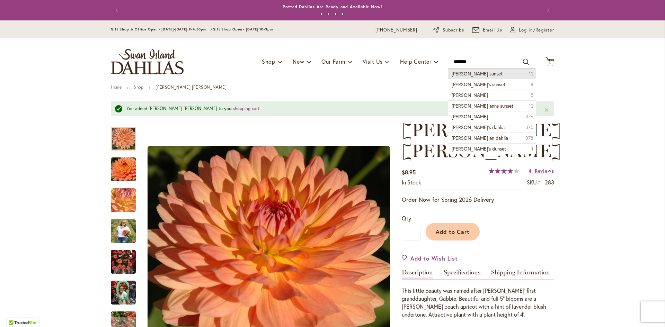
click at [483, 74] on span "Patrica Ann sunset" at bounding box center [476, 73] width 51 height 7
type input "**********"
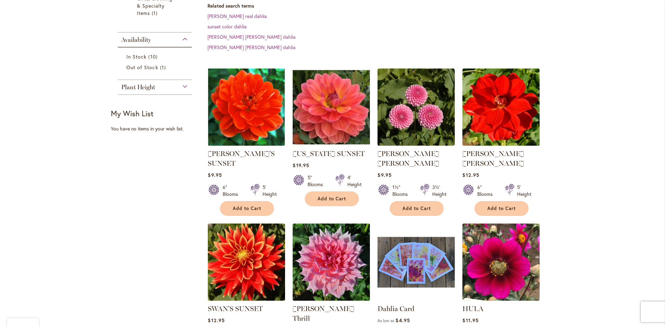
scroll to position [173, 0]
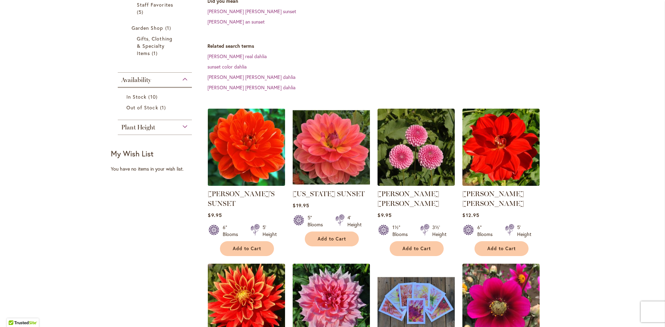
click at [255, 127] on img at bounding box center [246, 147] width 81 height 81
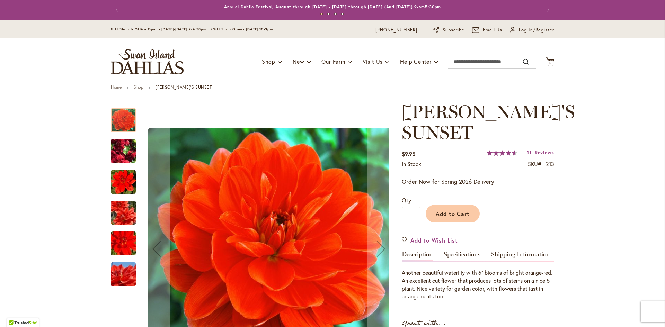
click at [121, 158] on img "PATRICIA ANN'S SUNSET" at bounding box center [123, 151] width 50 height 37
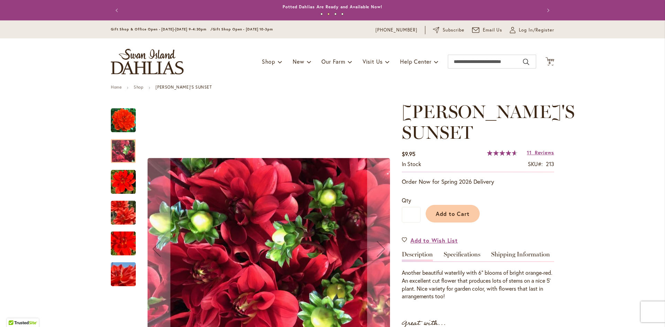
click at [121, 215] on img "PATRICIA ANN'S SUNSET" at bounding box center [123, 212] width 50 height 33
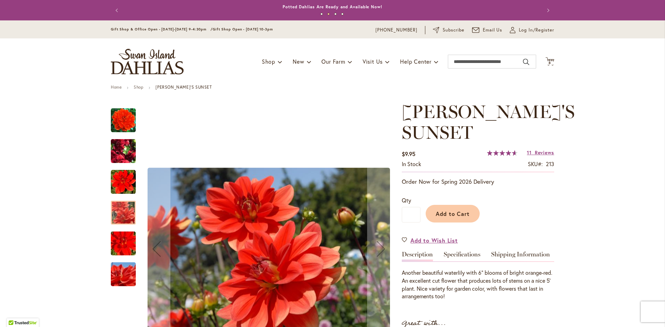
click at [117, 243] on img "PATRICIA ANN'S SUNSET" at bounding box center [123, 243] width 50 height 33
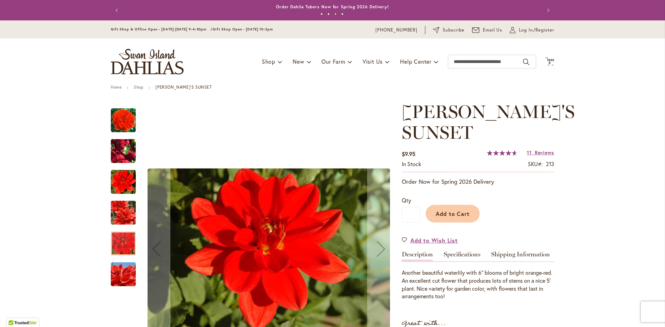
click at [122, 276] on img "PATRICIA ANN'S SUNSET" at bounding box center [123, 274] width 50 height 33
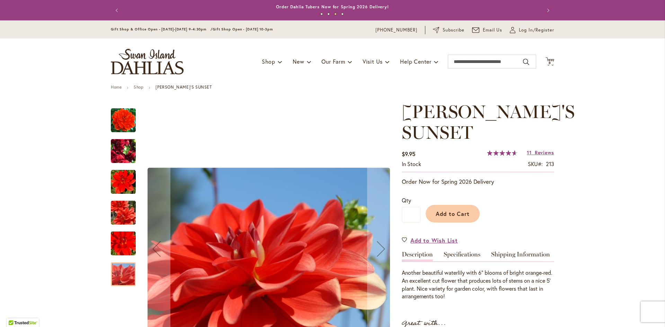
click at [132, 150] on img "PATRICIA ANN'S SUNSET" at bounding box center [123, 151] width 50 height 37
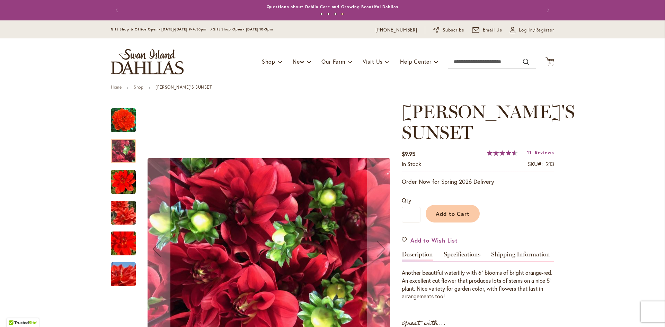
click at [118, 246] on img "PATRICIA ANN'S SUNSET" at bounding box center [123, 243] width 50 height 33
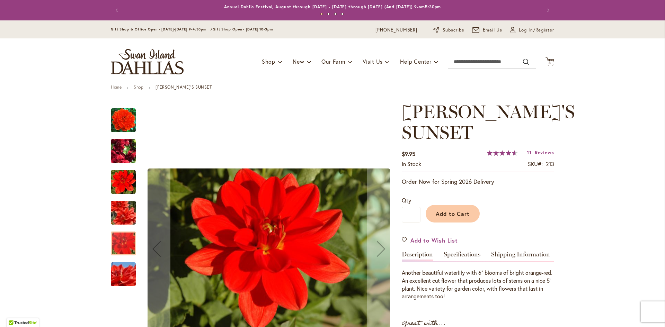
click at [127, 113] on img "PATRICIA ANN'S SUNSET" at bounding box center [123, 120] width 25 height 25
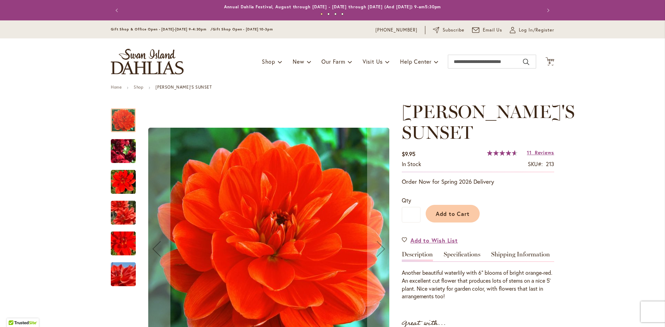
click at [121, 159] on img "PATRICIA ANN'S SUNSET" at bounding box center [123, 151] width 50 height 37
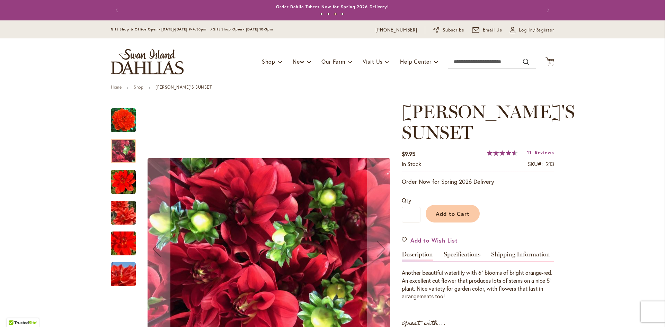
click at [122, 243] on img "PATRICIA ANN'S SUNSET" at bounding box center [123, 243] width 50 height 33
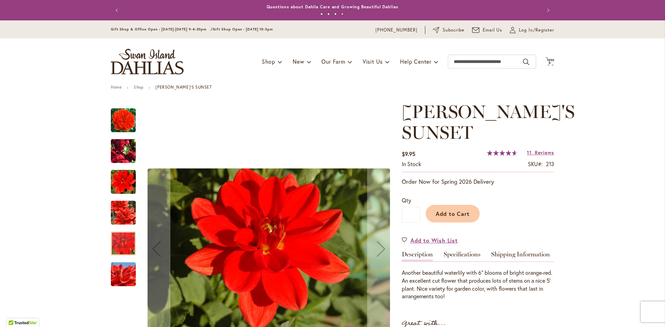
click at [118, 269] on img "PATRICIA ANN'S SUNSET" at bounding box center [123, 274] width 50 height 33
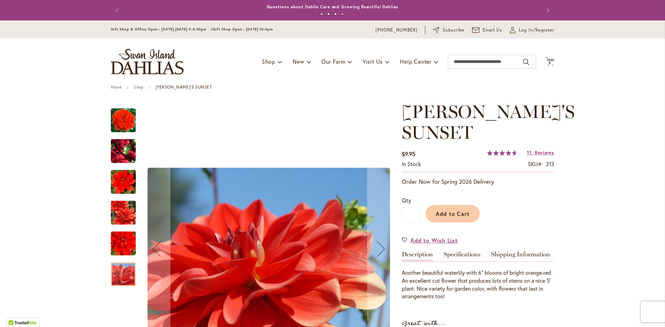
click at [131, 115] on img "PATRICIA ANN'S SUNSET" at bounding box center [123, 120] width 25 height 25
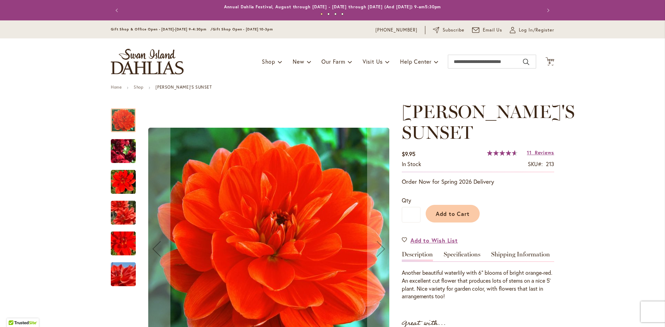
click at [119, 149] on img "PATRICIA ANN'S SUNSET" at bounding box center [123, 151] width 50 height 37
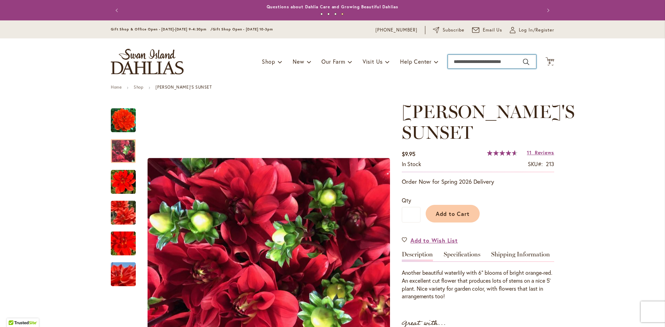
click at [456, 59] on input "Search" at bounding box center [492, 62] width 88 height 14
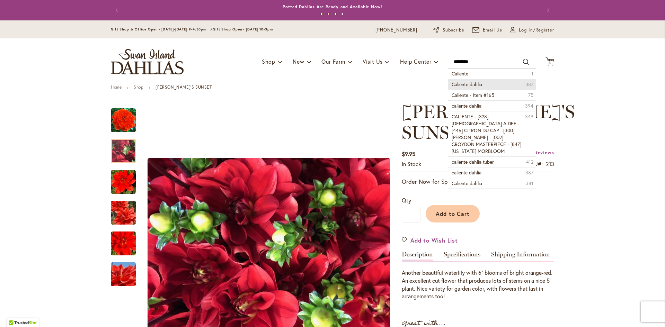
click at [470, 82] on span "Caliente dahlia" at bounding box center [466, 84] width 30 height 7
type input "**********"
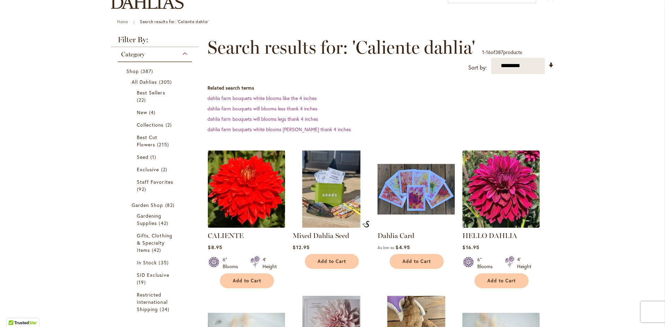
scroll to position [69, 0]
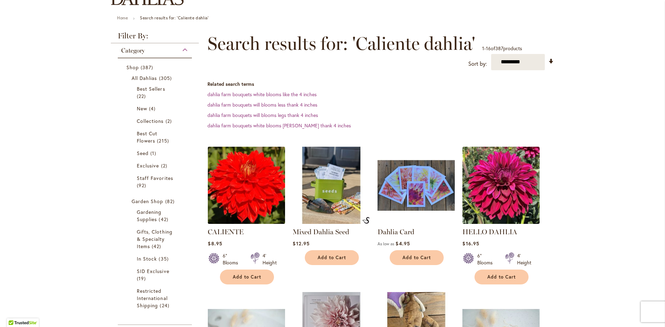
click at [246, 187] on img at bounding box center [246, 185] width 81 height 81
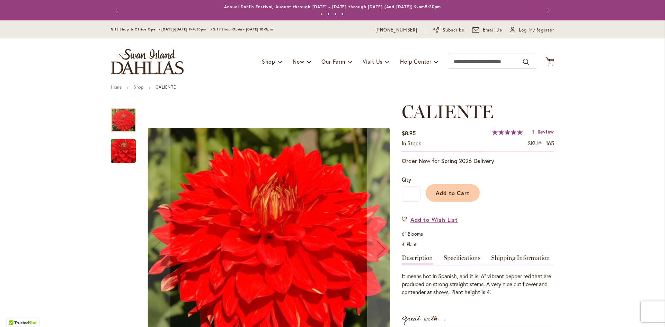
click at [124, 158] on img "CALIENTE" at bounding box center [123, 151] width 50 height 33
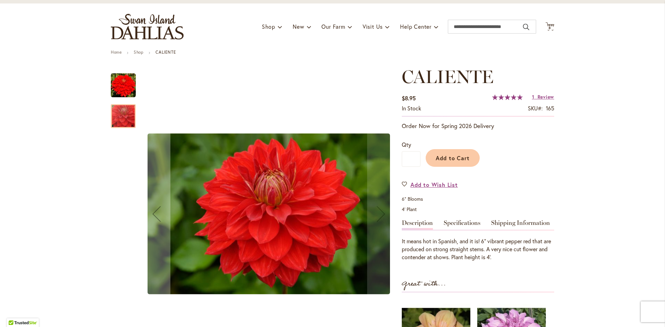
scroll to position [35, 0]
click at [125, 128] on div at bounding box center [123, 171] width 25 height 208
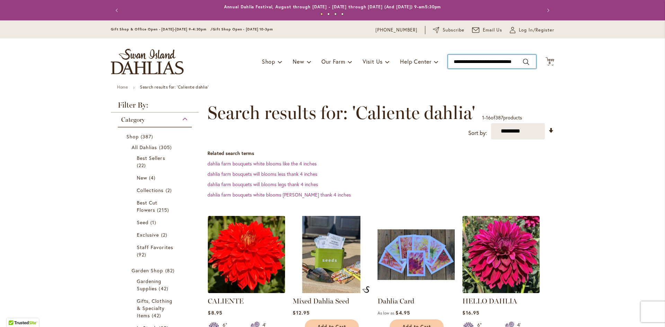
click at [477, 59] on input "**********" at bounding box center [492, 62] width 88 height 14
click at [524, 61] on button "Search" at bounding box center [526, 61] width 6 height 11
type input "**********"
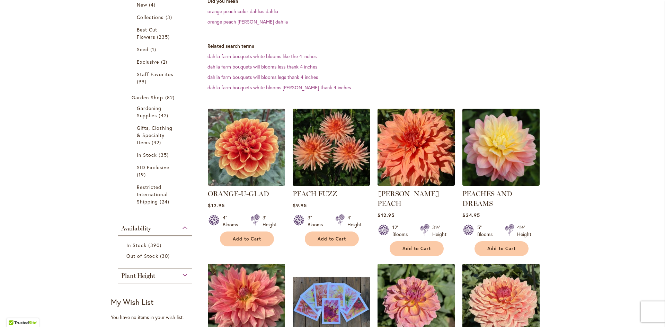
scroll to position [208, 0]
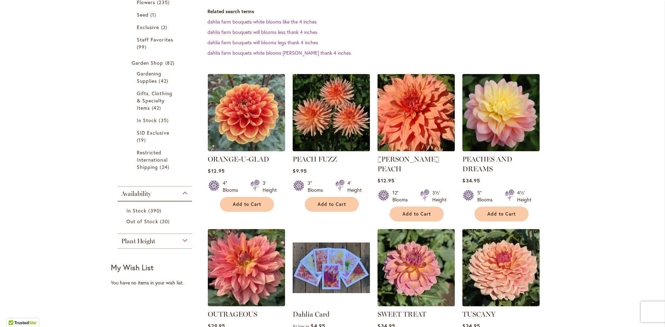
click at [430, 129] on img at bounding box center [416, 112] width 81 height 81
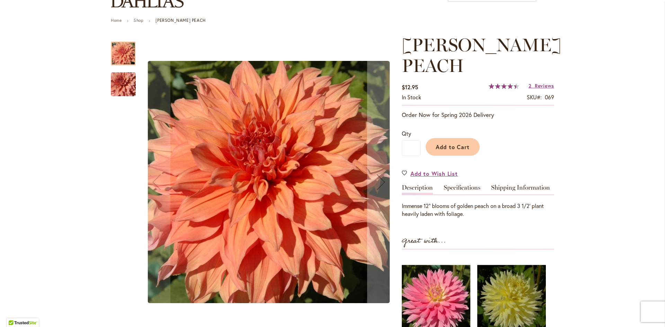
scroll to position [104, 0]
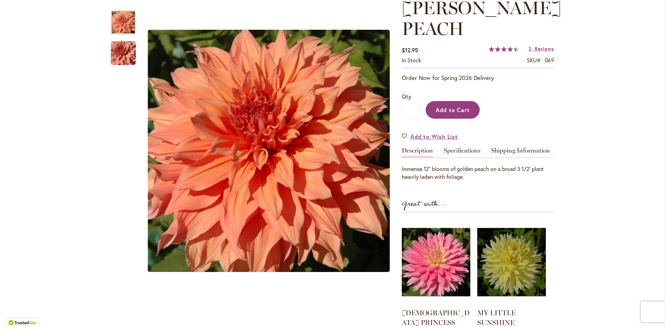
click at [460, 112] on span "Add to Cart" at bounding box center [453, 109] width 34 height 7
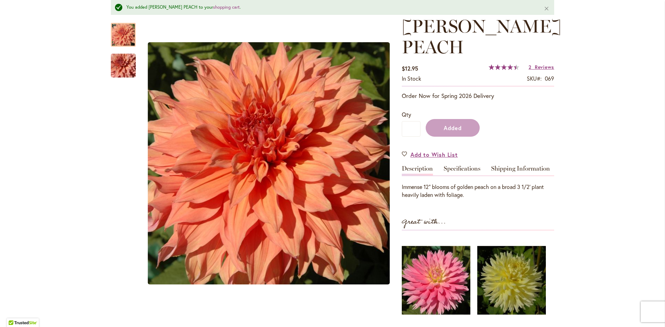
scroll to position [122, 0]
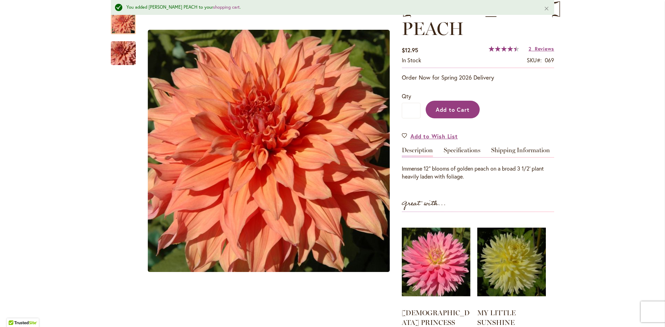
click at [460, 112] on span "Add to Cart" at bounding box center [453, 109] width 34 height 7
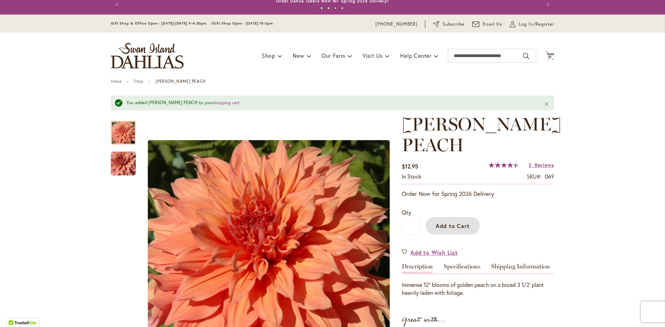
scroll to position [0, 0]
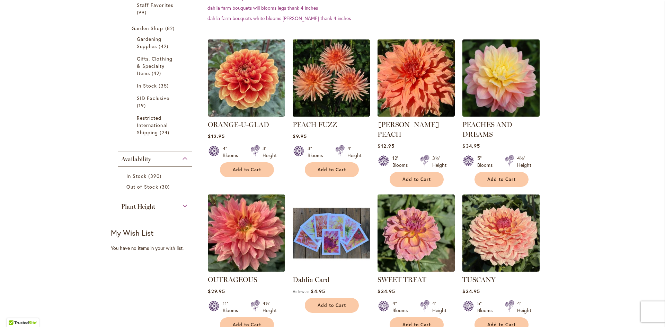
scroll to position [208, 0]
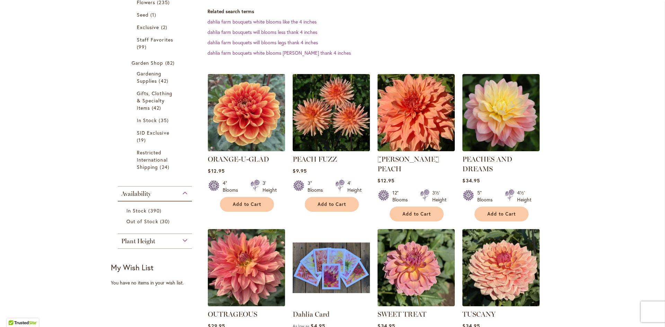
click at [236, 123] on img at bounding box center [246, 112] width 81 height 81
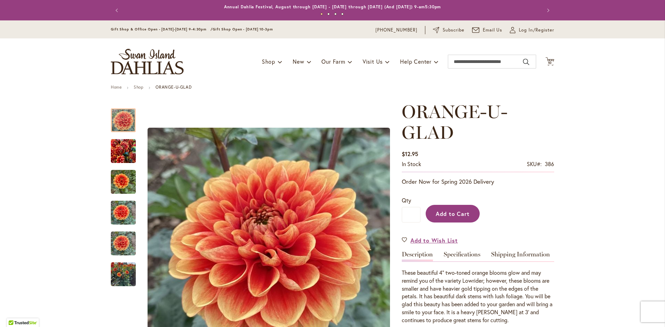
click at [449, 212] on span "Add to Cart" at bounding box center [453, 213] width 34 height 7
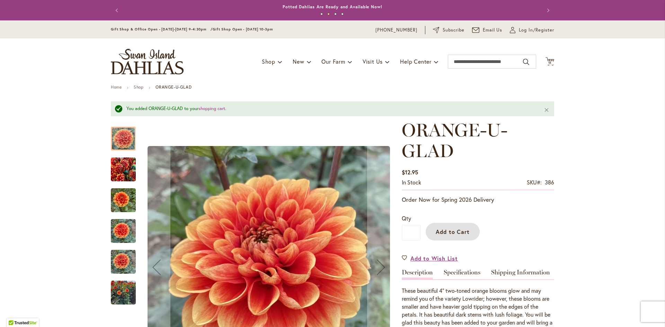
click at [119, 202] on img "Orange-U-Glad" at bounding box center [123, 199] width 25 height 33
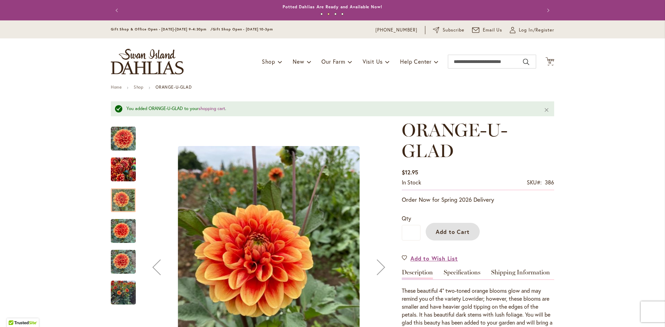
click at [126, 237] on img "Orange-U-Glad" at bounding box center [123, 230] width 25 height 33
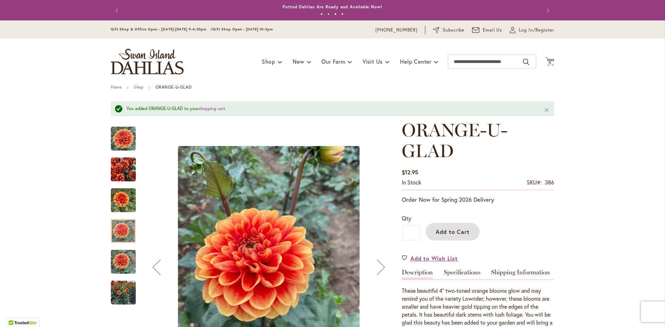
drag, startPoint x: 122, startPoint y: 262, endPoint x: 122, endPoint y: 244, distance: 18.0
click at [121, 261] on img "Orange-U-Glad" at bounding box center [123, 261] width 25 height 25
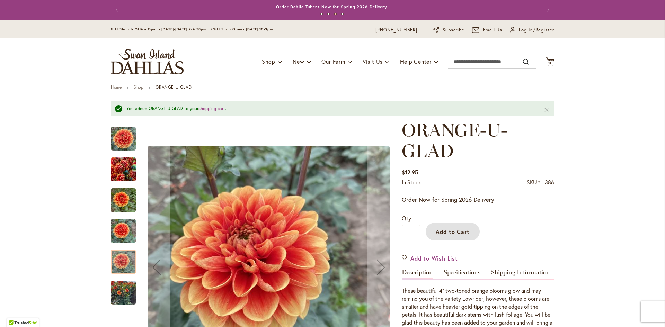
click at [118, 167] on img "Orange-U-Glad" at bounding box center [123, 169] width 25 height 33
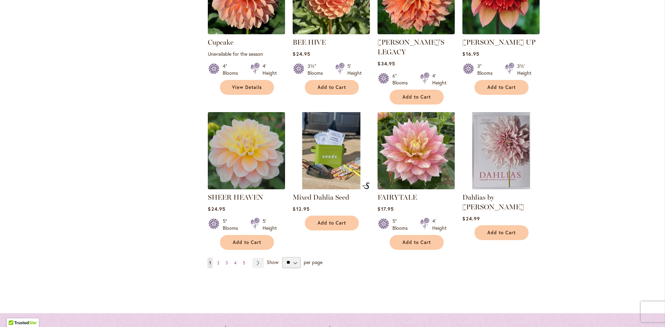
scroll to position [623, 0]
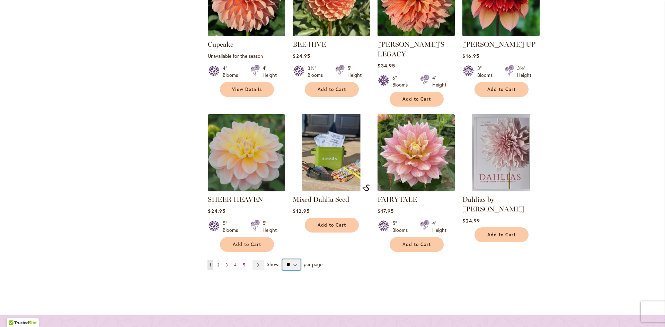
click at [288, 259] on select "** ** ** **" at bounding box center [291, 264] width 18 height 11
select select "**"
click at [282, 259] on select "** ** ** **" at bounding box center [291, 264] width 18 height 11
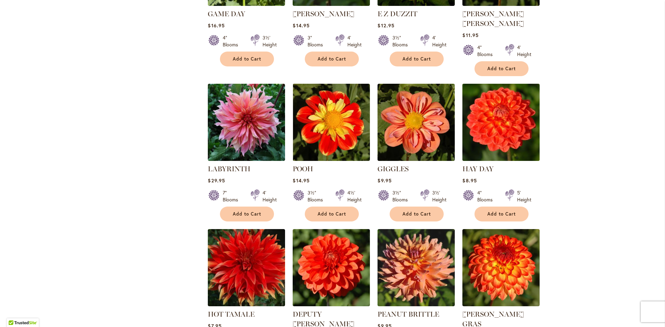
scroll to position [1111, 0]
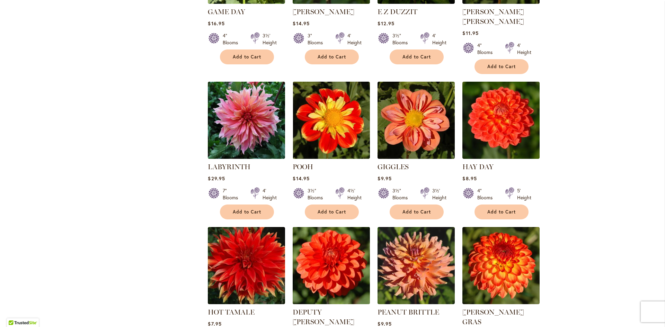
click at [319, 243] on img at bounding box center [331, 265] width 81 height 81
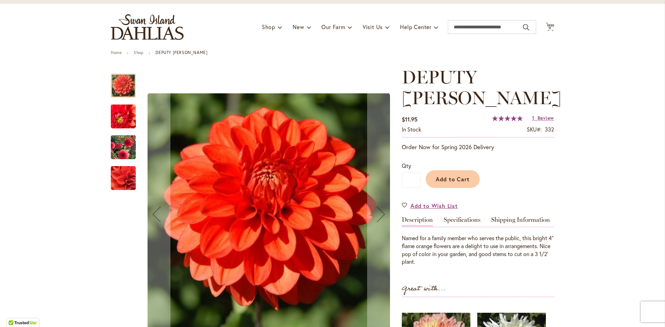
scroll to position [69, 0]
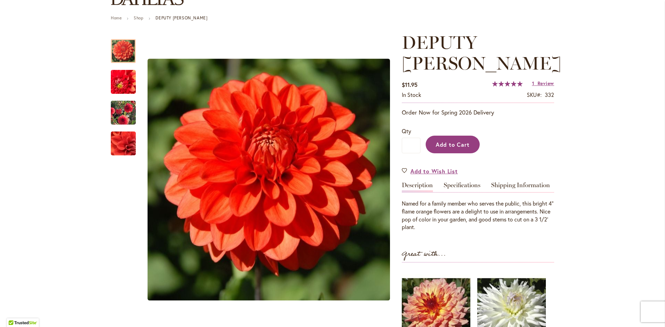
click at [452, 141] on span "Add to Cart" at bounding box center [453, 144] width 34 height 7
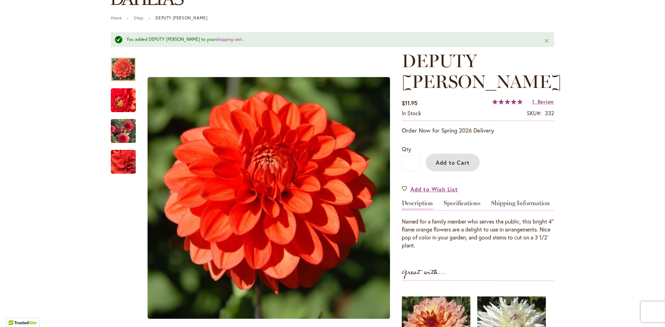
click at [454, 159] on span "Add to Cart" at bounding box center [453, 162] width 34 height 7
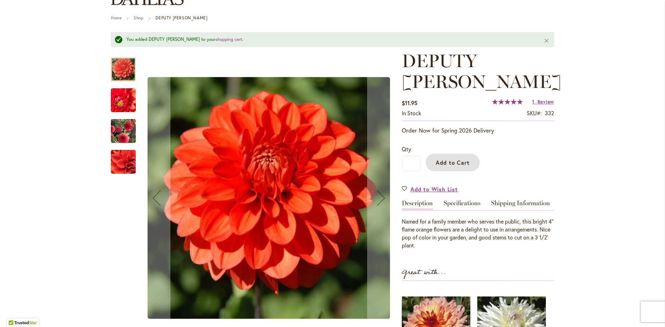
click at [120, 126] on img "DEPUTY BOB" at bounding box center [123, 130] width 50 height 39
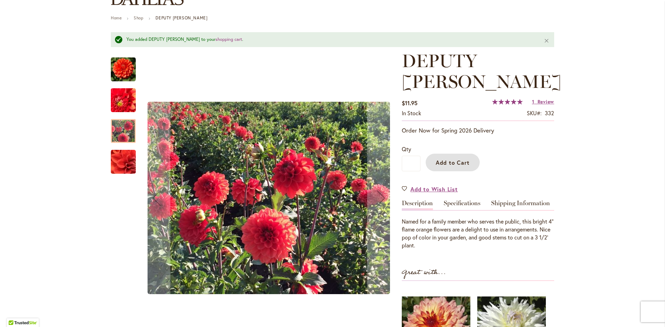
click at [120, 169] on img "DEPUTY BOB" at bounding box center [123, 162] width 49 height 48
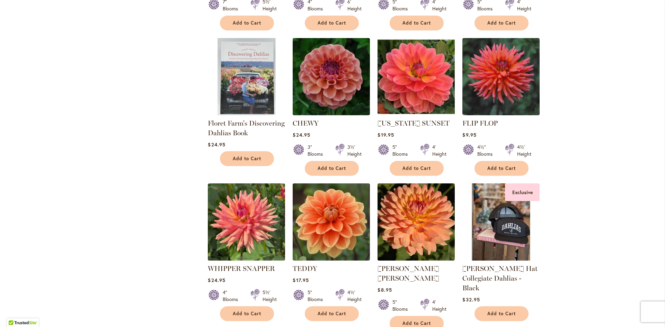
scroll to position [2389, 0]
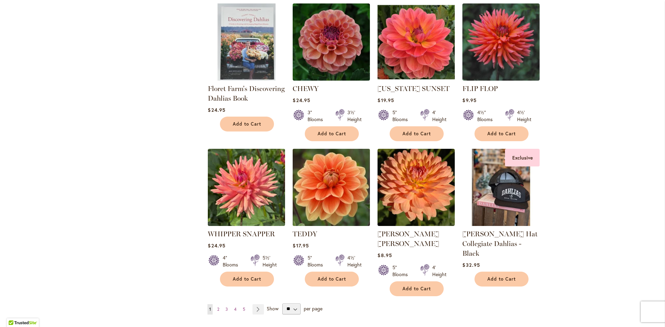
click at [341, 152] on img at bounding box center [331, 187] width 81 height 81
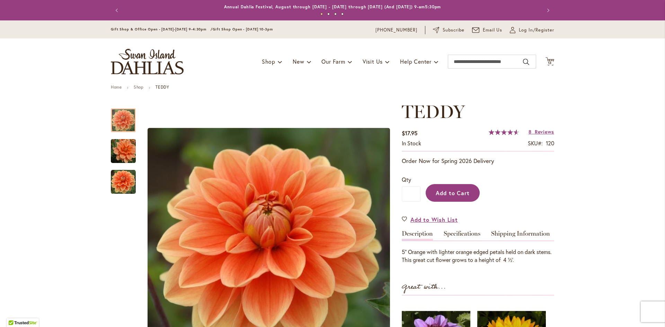
click at [468, 193] on button "Add to Cart" at bounding box center [452, 193] width 54 height 18
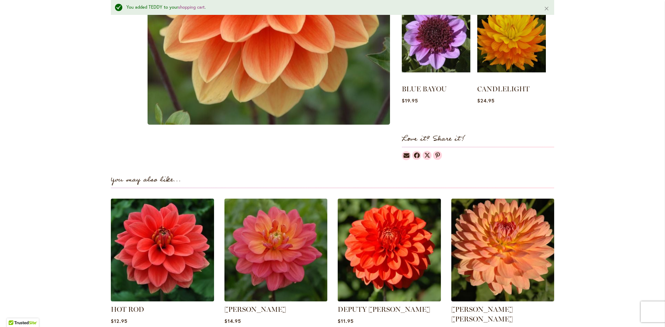
scroll to position [261, 0]
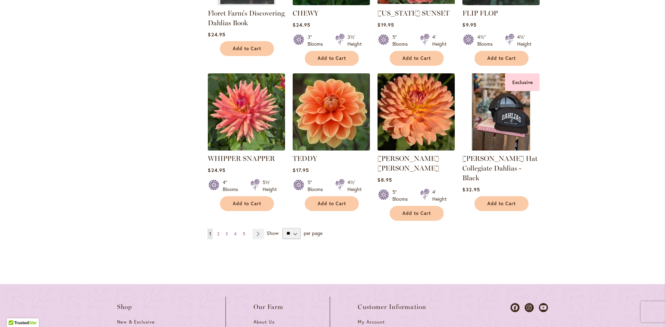
scroll to position [2493, 0]
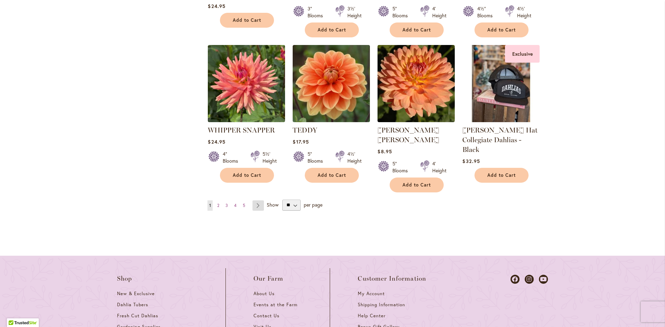
click at [256, 200] on link "Page Next" at bounding box center [257, 205] width 11 height 10
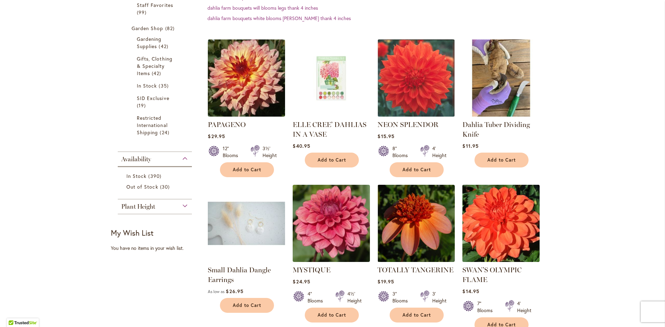
scroll to position [277, 0]
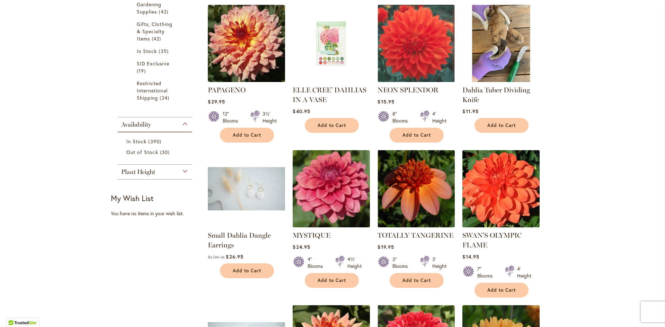
click at [513, 205] on img at bounding box center [500, 188] width 81 height 81
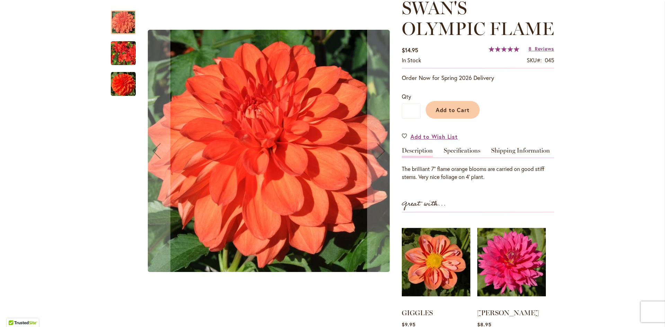
scroll to position [69, 0]
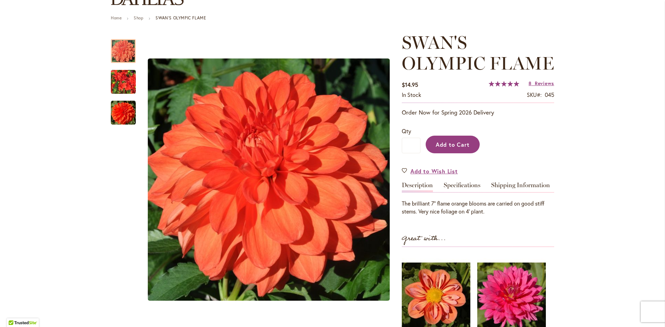
click at [456, 148] on button "Add to Cart" at bounding box center [452, 145] width 54 height 18
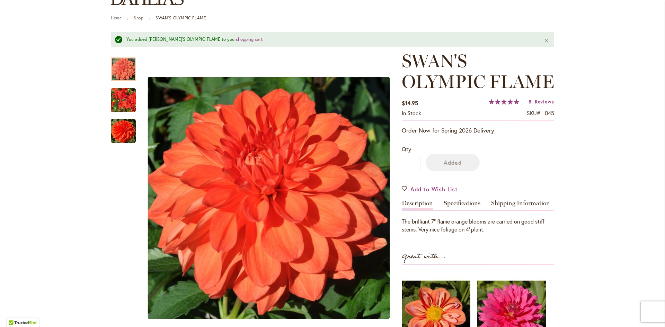
scroll to position [208, 0]
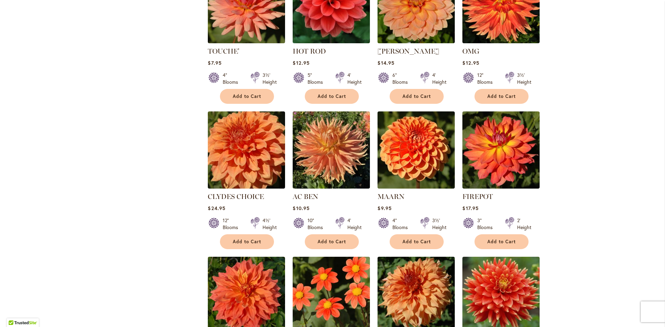
scroll to position [1246, 0]
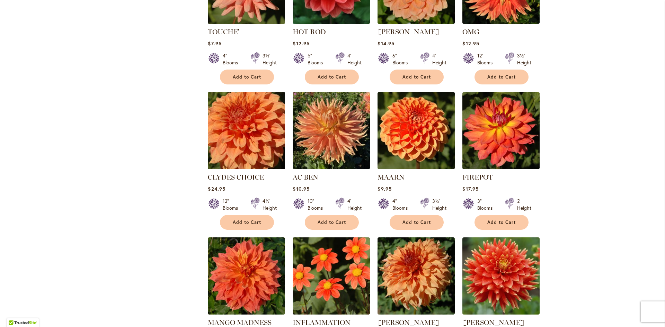
click at [235, 123] on img at bounding box center [246, 130] width 81 height 81
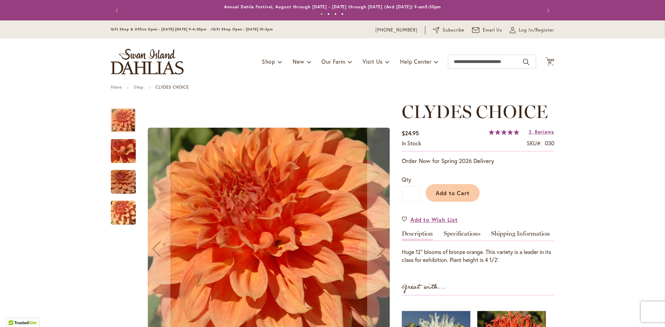
click at [126, 179] on img "Clyde's Choice" at bounding box center [123, 181] width 50 height 33
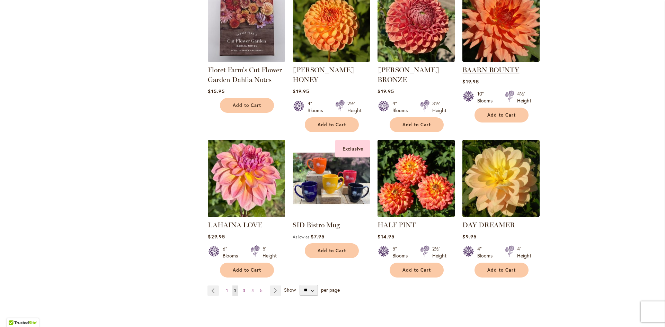
scroll to position [2458, 0]
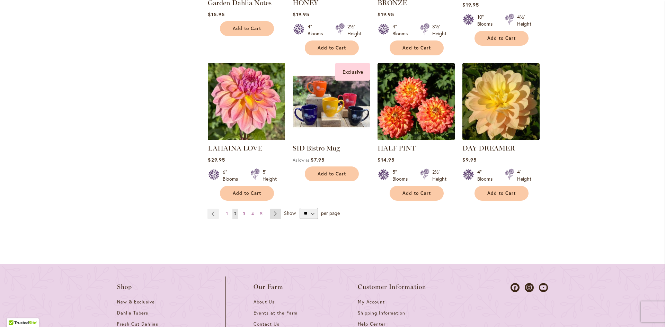
click at [273, 209] on link "Page Next" at bounding box center [275, 214] width 11 height 10
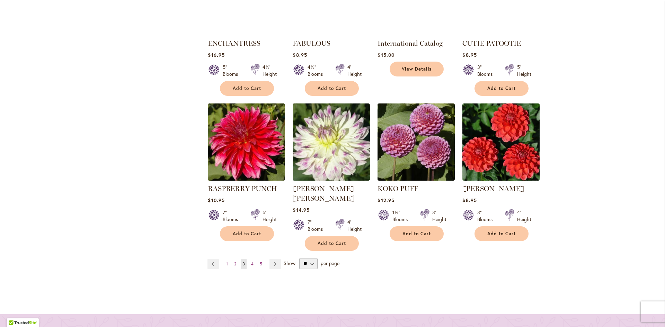
scroll to position [2423, 0]
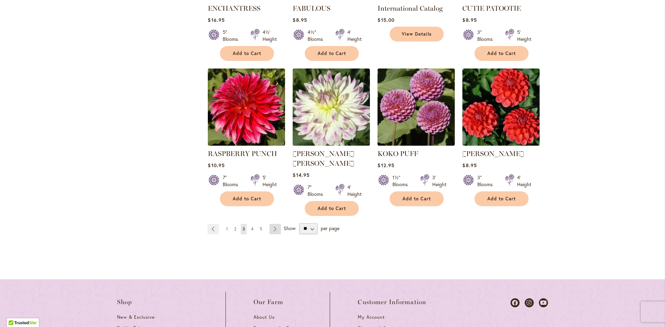
click at [272, 224] on link "Page Next" at bounding box center [274, 229] width 11 height 10
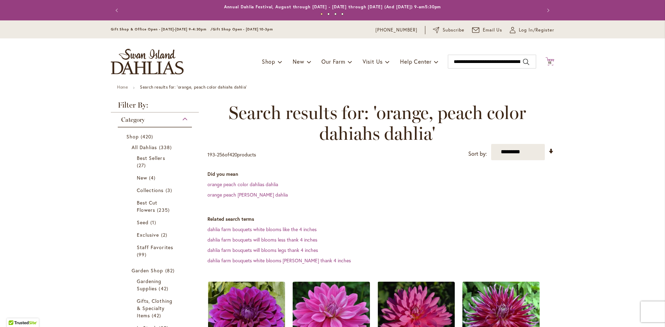
click at [548, 60] on icon at bounding box center [549, 61] width 9 height 8
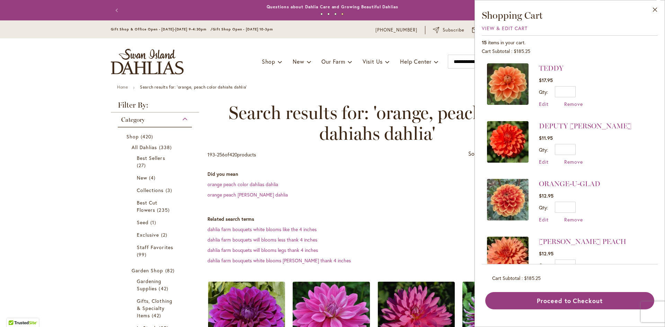
click at [506, 86] on img at bounding box center [508, 84] width 42 height 42
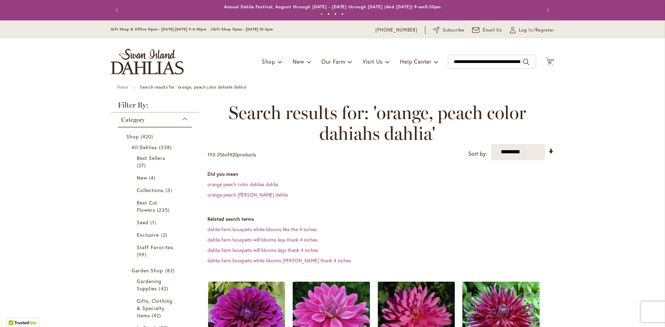
click at [551, 62] on icon "Cart .cls-1 { fill: #231f20; }" at bounding box center [549, 61] width 9 height 9
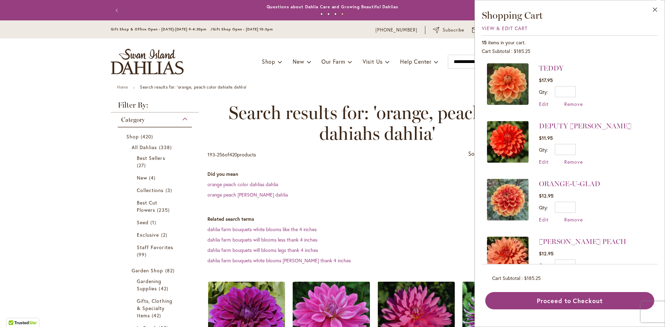
click at [512, 135] on img at bounding box center [508, 142] width 42 height 42
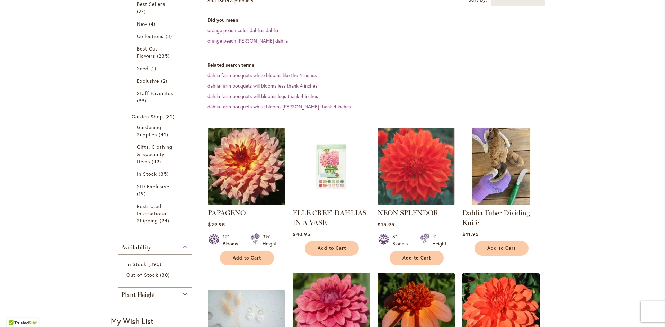
scroll to position [35, 0]
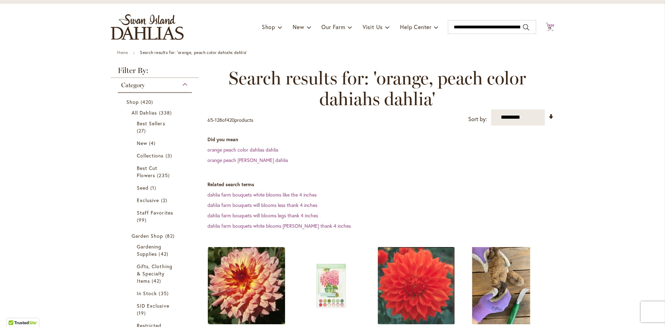
click at [549, 29] on span "15 15 items" at bounding box center [549, 28] width 7 height 3
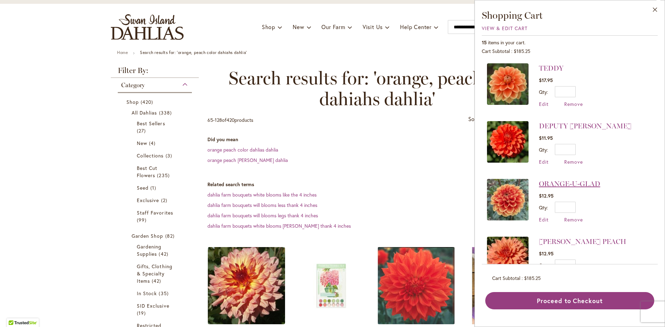
click at [571, 185] on link "ORANGE-U-GLAD" at bounding box center [569, 184] width 61 height 8
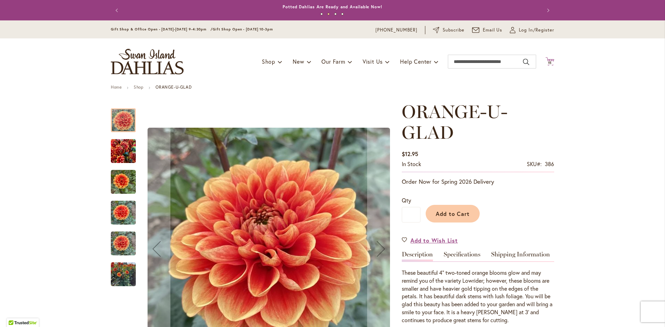
click at [548, 60] on icon at bounding box center [549, 61] width 9 height 8
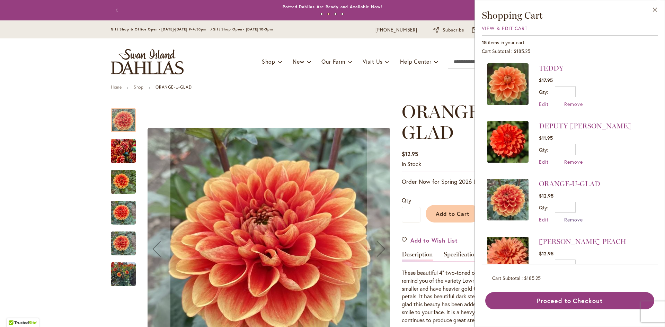
click at [572, 218] on span "Remove" at bounding box center [573, 219] width 19 height 7
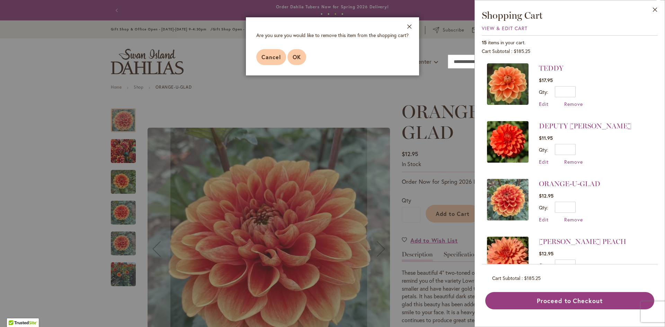
click at [299, 55] on span "OK" at bounding box center [297, 56] width 8 height 7
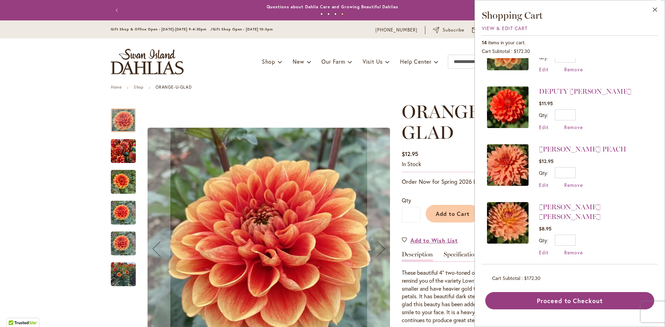
scroll to position [69, 0]
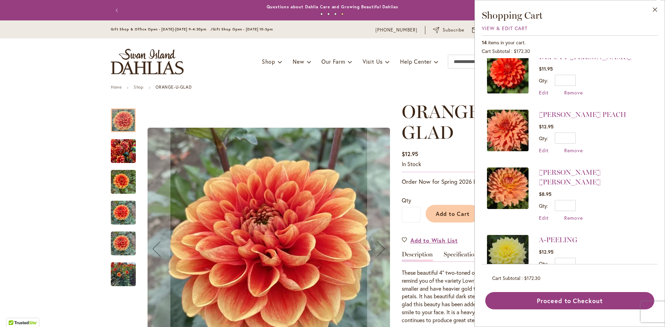
click at [512, 128] on img at bounding box center [508, 131] width 42 height 42
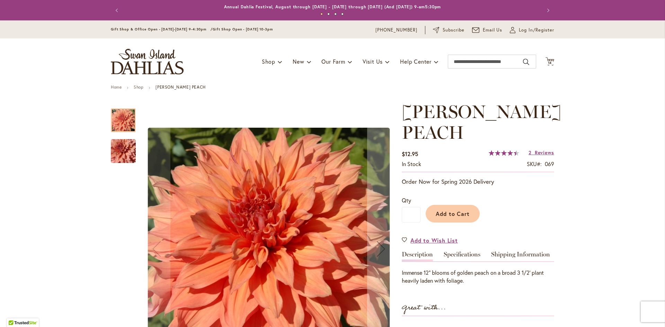
click at [124, 117] on div at bounding box center [123, 120] width 25 height 24
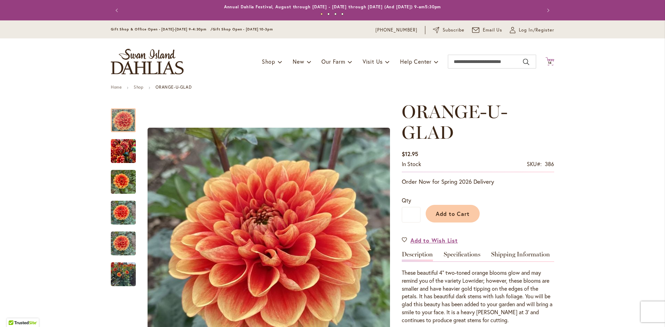
click at [548, 63] on span "14" at bounding box center [550, 63] width 4 height 5
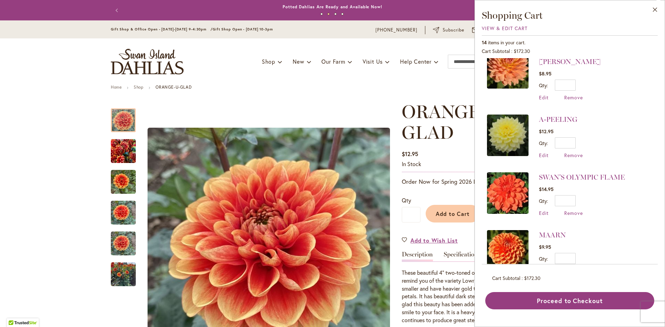
scroll to position [208, 0]
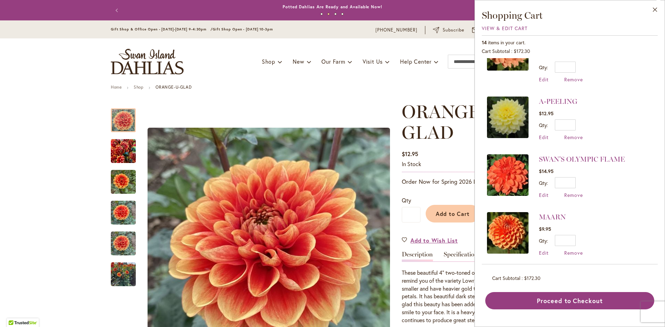
click at [511, 164] on img at bounding box center [508, 175] width 42 height 42
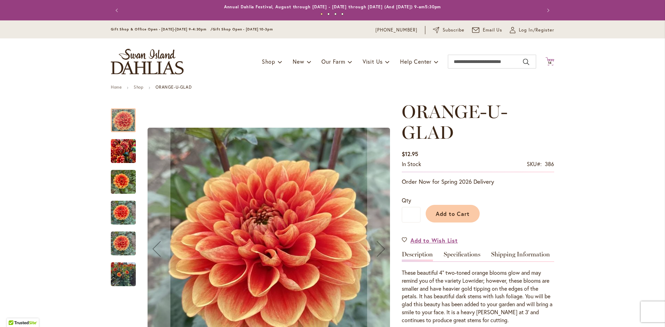
click at [548, 61] on icon "Cart .cls-1 { fill: #231f20; }" at bounding box center [549, 61] width 9 height 9
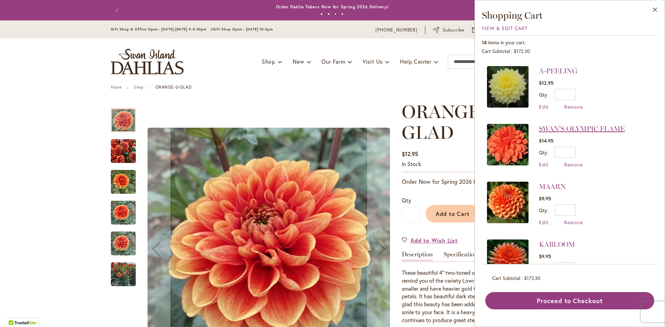
scroll to position [257, 0]
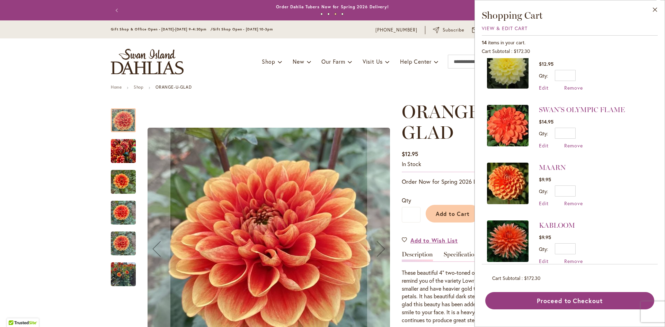
click at [510, 233] on img at bounding box center [508, 242] width 42 height 42
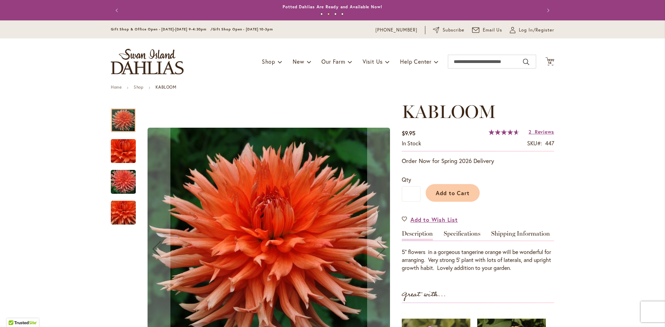
click at [127, 219] on img "KABLOOM" at bounding box center [123, 213] width 50 height 44
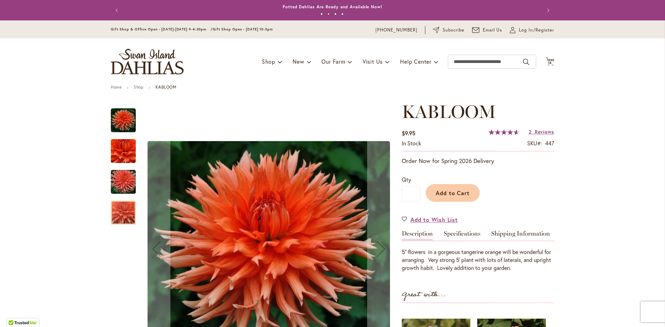
click at [122, 150] on img "KABLOOM" at bounding box center [123, 151] width 50 height 33
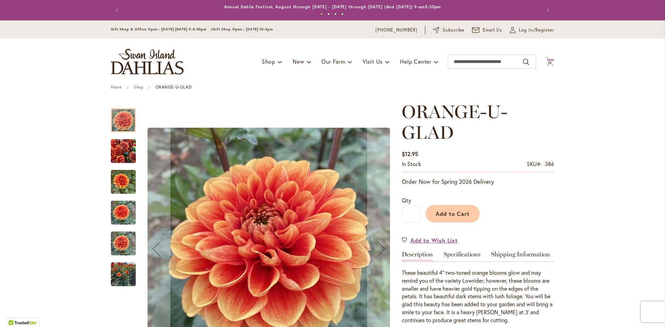
click at [550, 60] on icon at bounding box center [549, 61] width 9 height 8
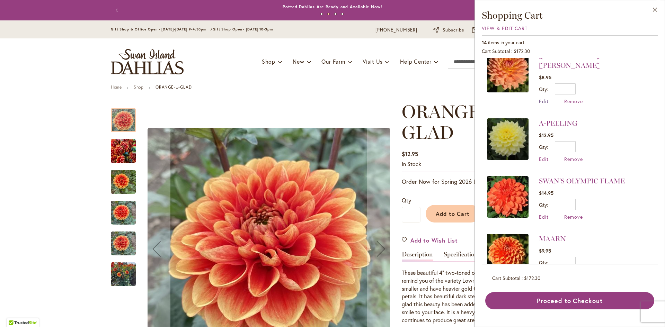
scroll to position [257, 0]
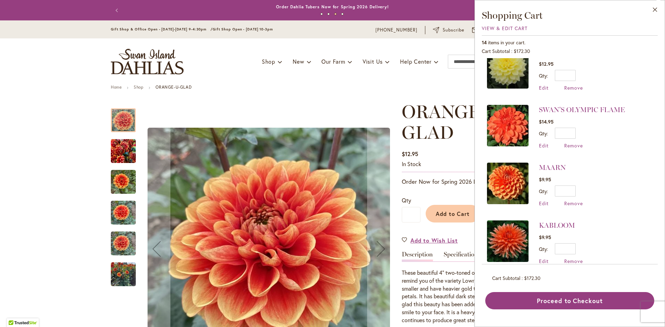
click at [516, 174] on img at bounding box center [508, 184] width 42 height 42
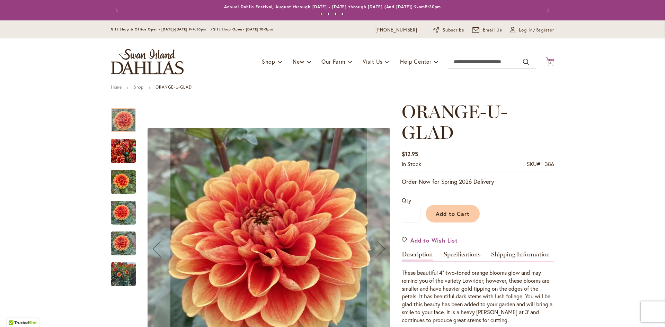
click at [548, 62] on span "14" at bounding box center [550, 63] width 4 height 5
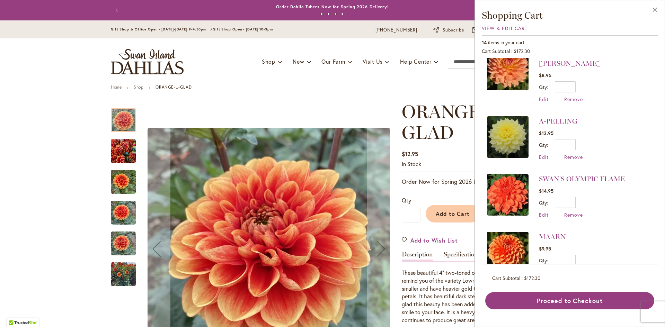
scroll to position [153, 0]
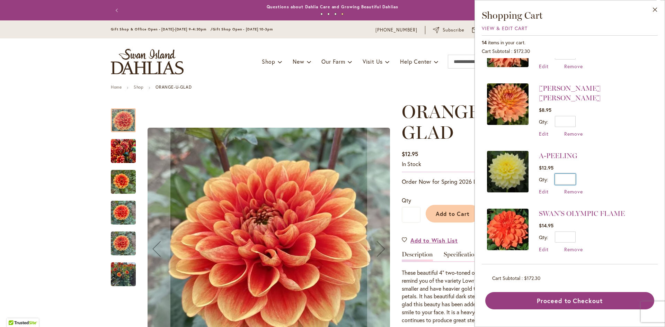
click at [574, 174] on input "*" at bounding box center [565, 179] width 21 height 11
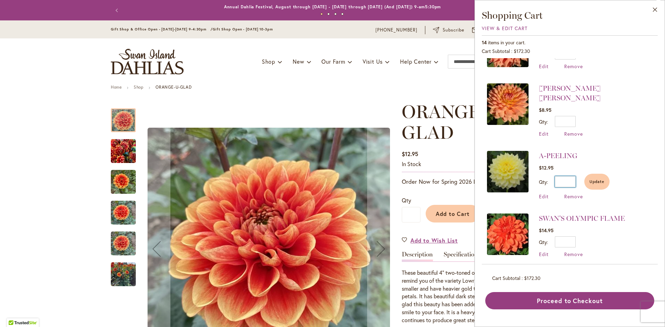
scroll to position [188, 0]
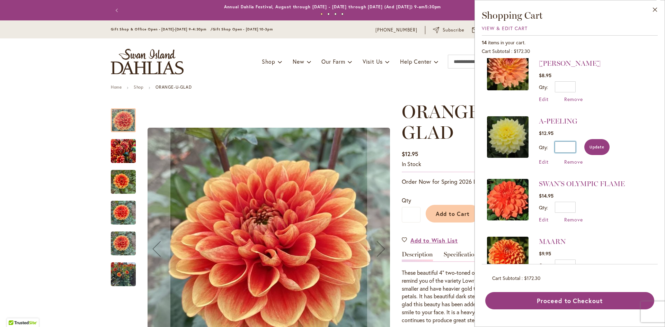
type input "*"
click at [598, 145] on span "Update" at bounding box center [596, 147] width 15 height 5
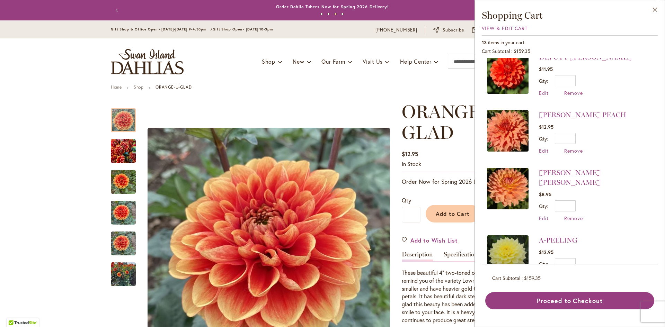
scroll to position [50, 0]
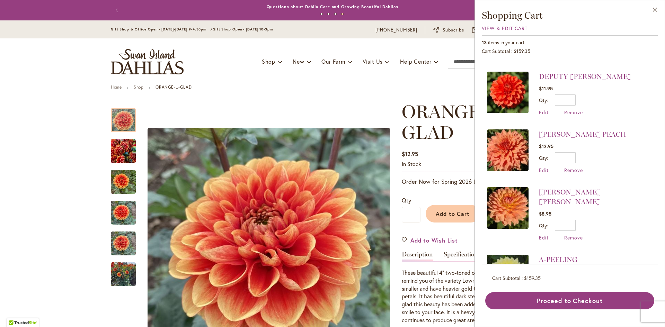
click at [518, 207] on img at bounding box center [508, 208] width 42 height 42
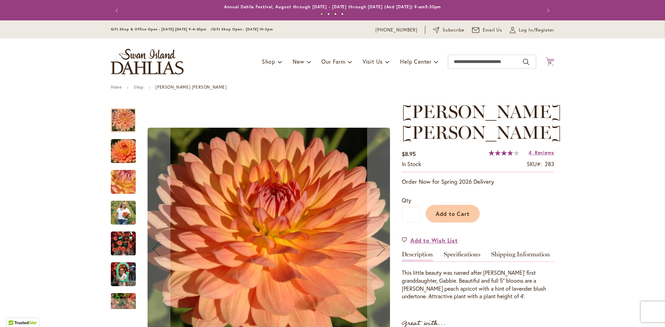
click at [549, 62] on span "13 13 items" at bounding box center [549, 62] width 7 height 3
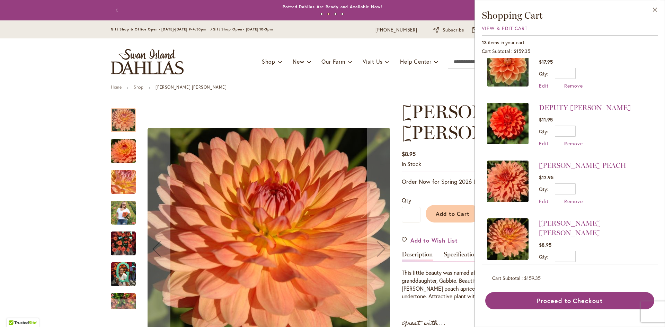
scroll to position [35, 0]
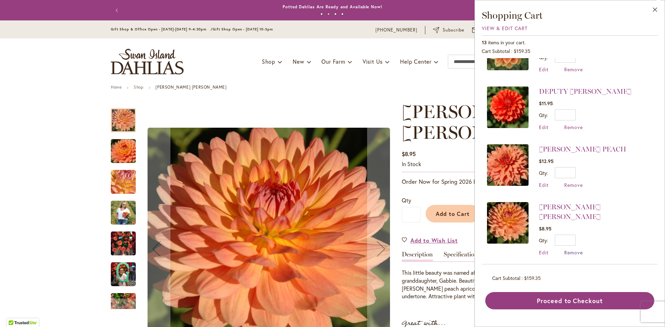
click at [575, 249] on span "Remove" at bounding box center [573, 252] width 19 height 7
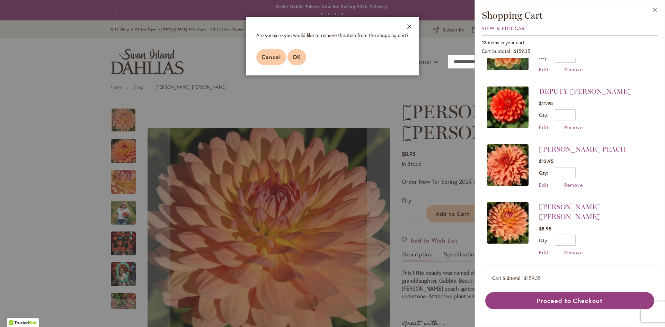
click at [300, 54] on span "OK" at bounding box center [297, 56] width 8 height 7
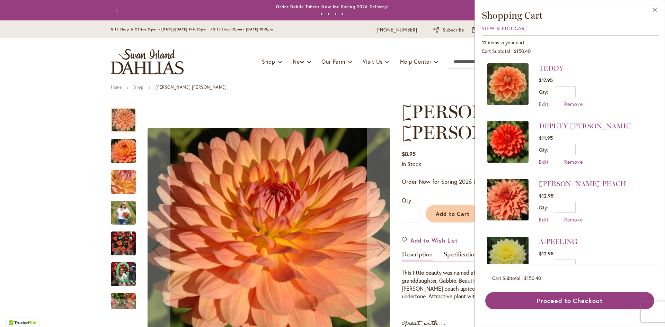
click at [511, 196] on img at bounding box center [508, 200] width 42 height 42
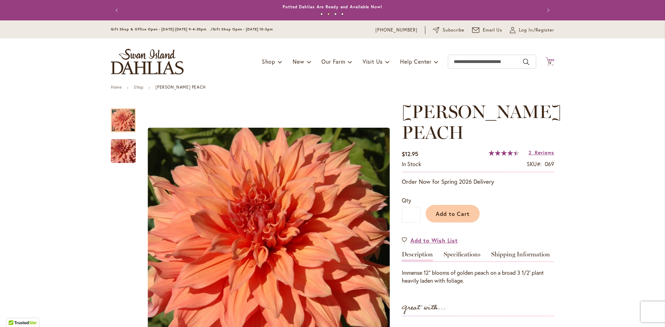
click at [548, 62] on span "12" at bounding box center [550, 63] width 4 height 5
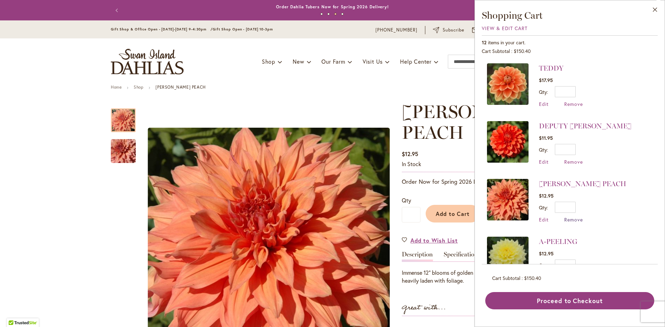
click at [574, 219] on span "Remove" at bounding box center [573, 219] width 19 height 7
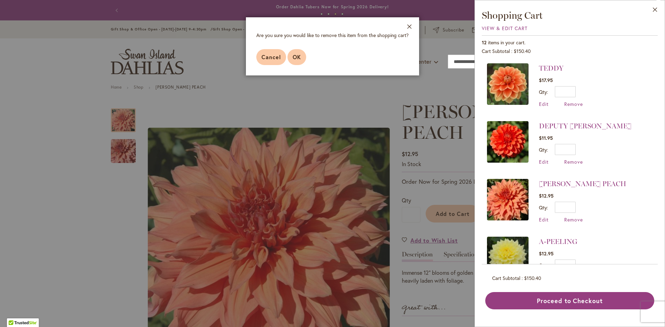
click at [299, 54] on span "OK" at bounding box center [297, 56] width 8 height 7
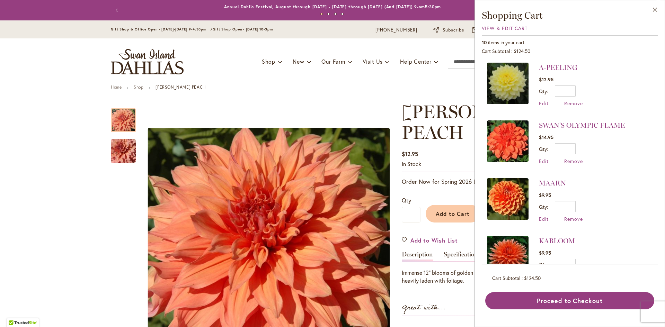
scroll to position [142, 0]
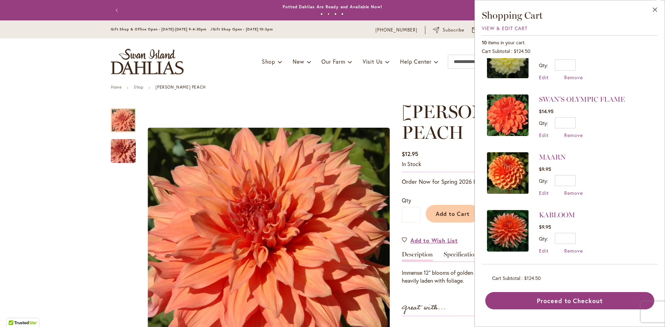
click at [506, 227] on img at bounding box center [508, 231] width 42 height 42
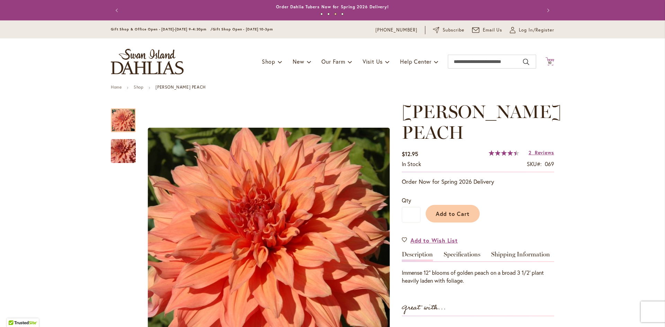
click at [550, 60] on icon "Cart .cls-1 { fill: #231f20; }" at bounding box center [549, 61] width 9 height 9
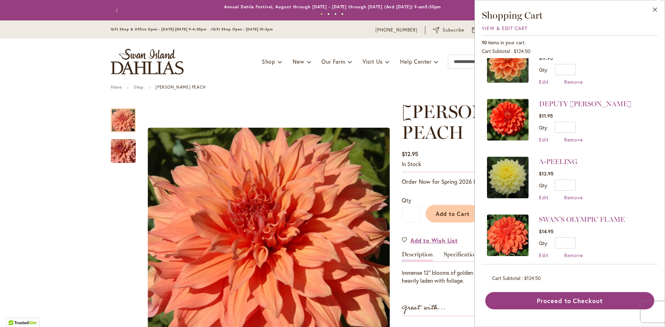
scroll to position [35, 0]
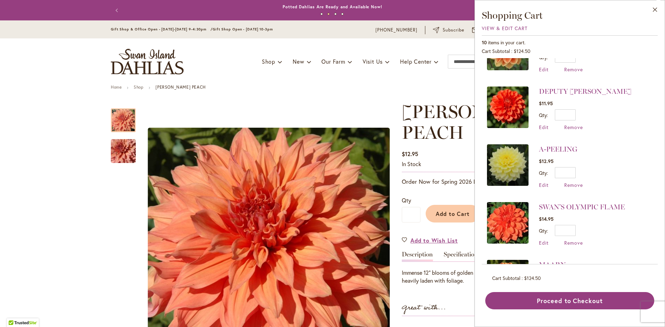
click at [510, 169] on img at bounding box center [508, 165] width 42 height 42
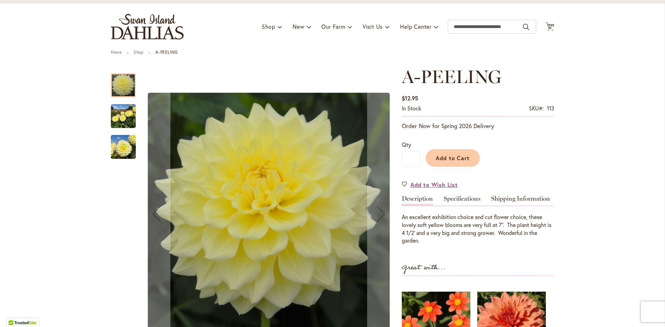
scroll to position [35, 0]
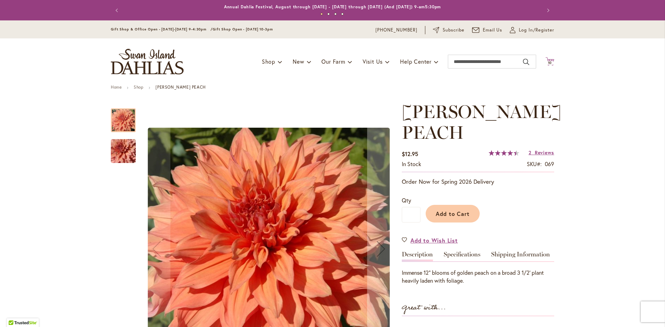
click at [549, 64] on span "10 10 items" at bounding box center [549, 62] width 7 height 3
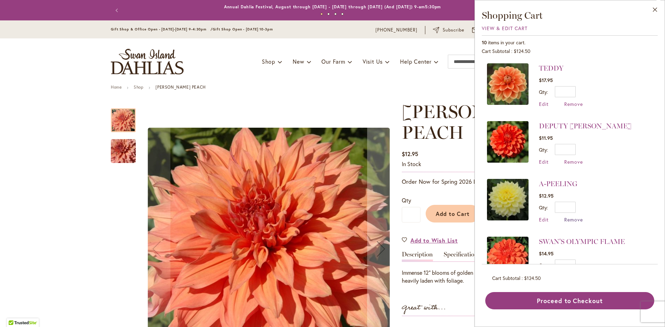
click at [573, 219] on span "Remove" at bounding box center [573, 219] width 19 height 7
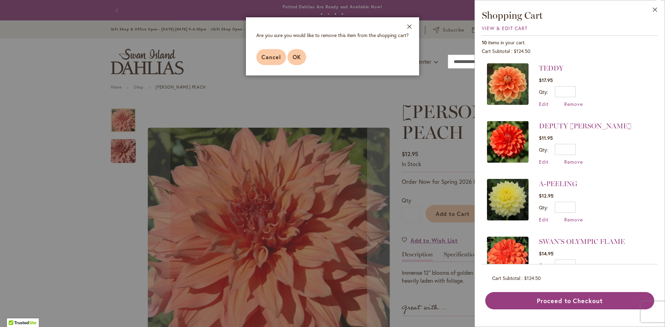
click at [295, 56] on span "OK" at bounding box center [297, 56] width 8 height 7
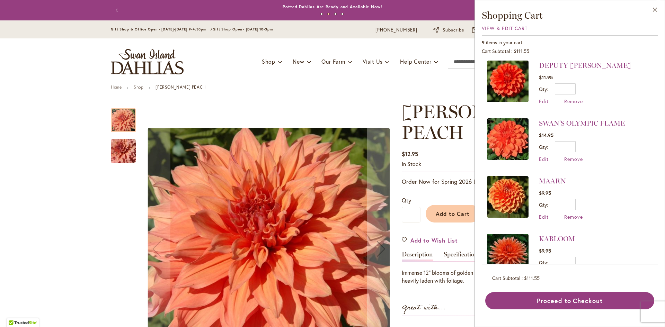
scroll to position [69, 0]
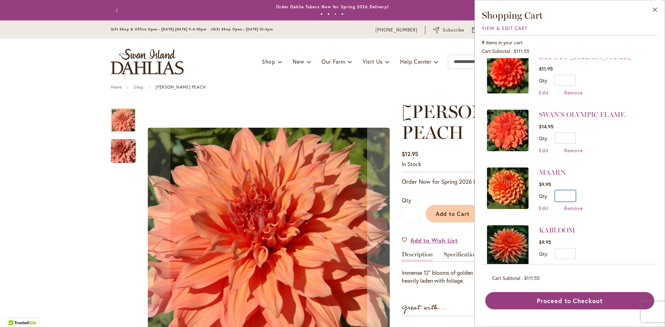
click at [573, 194] on input "*" at bounding box center [565, 195] width 21 height 11
type input "*"
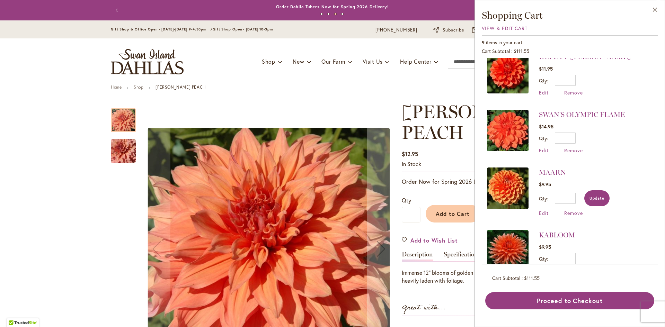
click at [604, 194] on button "Update" at bounding box center [596, 198] width 25 height 16
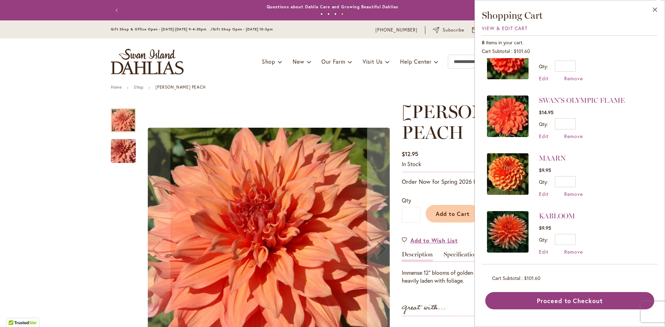
scroll to position [85, 0]
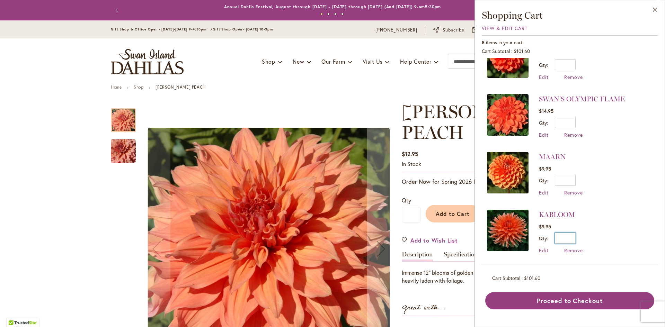
click at [575, 236] on input "*" at bounding box center [565, 238] width 21 height 11
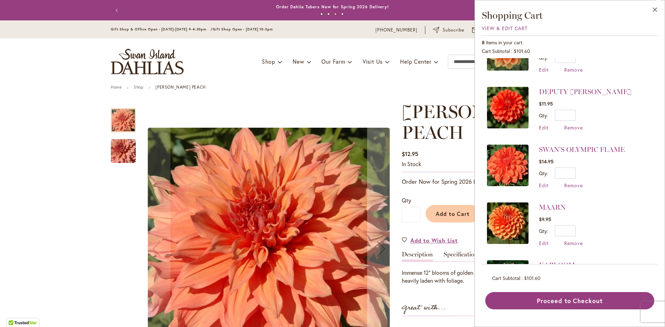
scroll to position [20, 0]
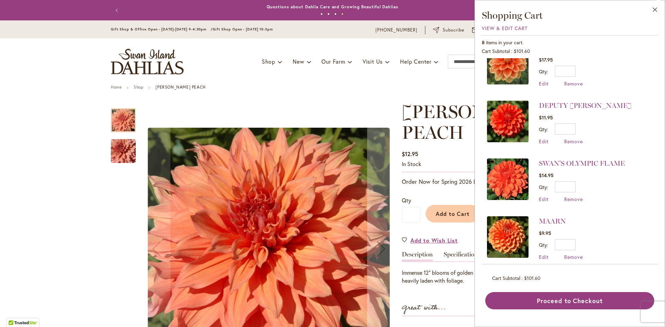
type input "*"
click at [573, 129] on input "*" at bounding box center [565, 129] width 21 height 11
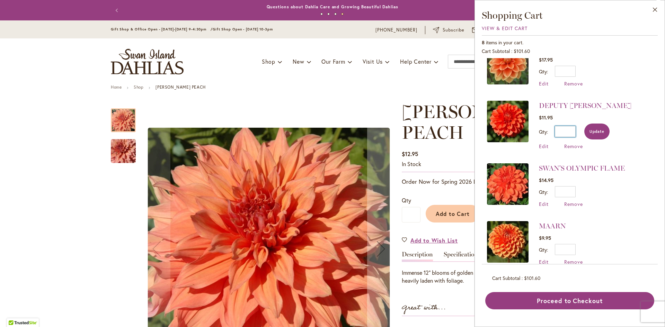
type input "*"
click at [596, 129] on span "Update" at bounding box center [596, 131] width 15 height 5
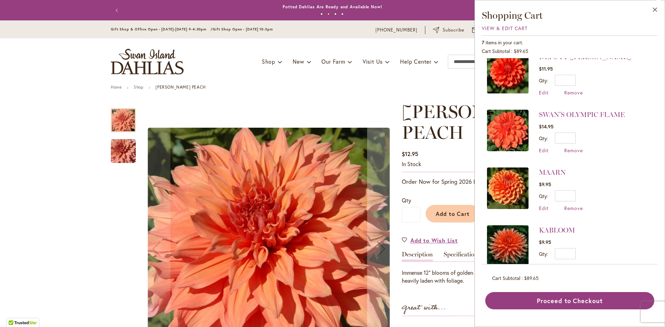
scroll to position [85, 0]
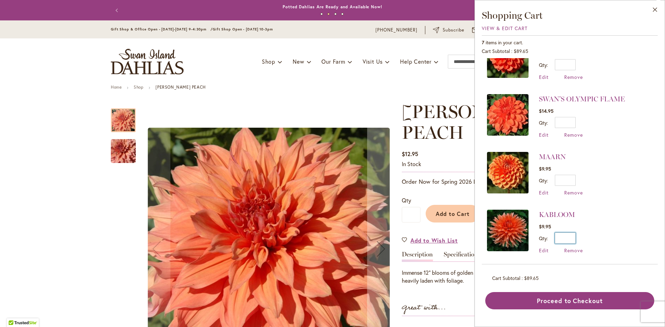
click at [575, 237] on input "*" at bounding box center [565, 238] width 21 height 11
type input "*"
click at [595, 239] on span "Update" at bounding box center [596, 240] width 15 height 5
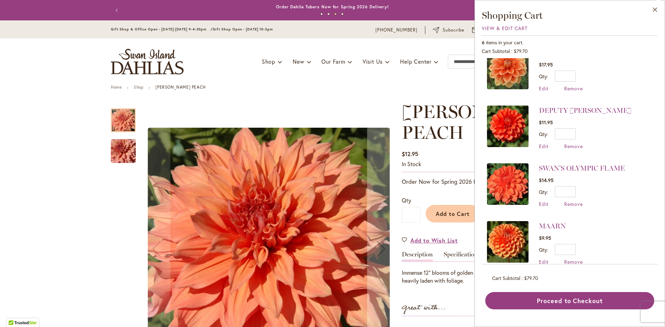
scroll to position [0, 0]
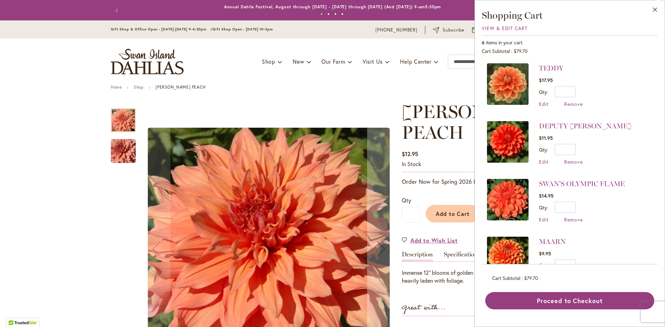
click at [511, 206] on img at bounding box center [508, 200] width 42 height 42
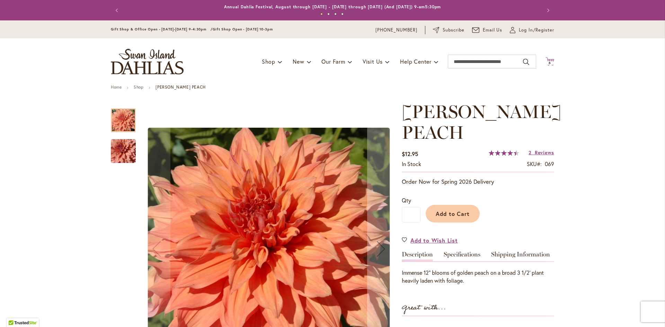
click at [548, 63] on span "6" at bounding box center [549, 63] width 2 height 5
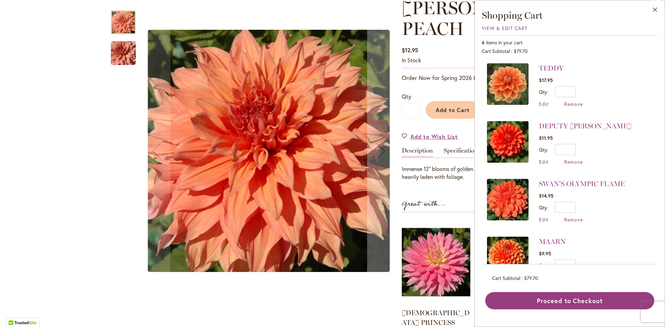
click at [510, 95] on img at bounding box center [508, 84] width 42 height 42
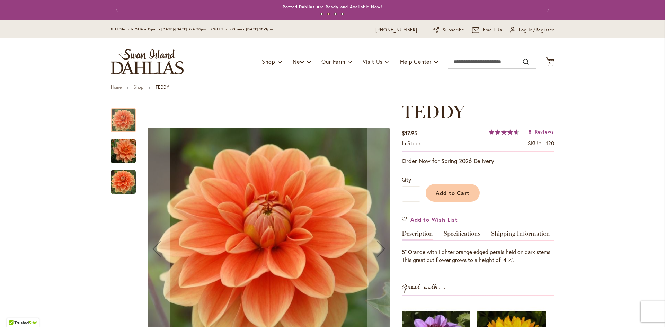
click at [117, 120] on div at bounding box center [123, 120] width 25 height 24
click at [124, 181] on img "Teddy" at bounding box center [123, 182] width 25 height 25
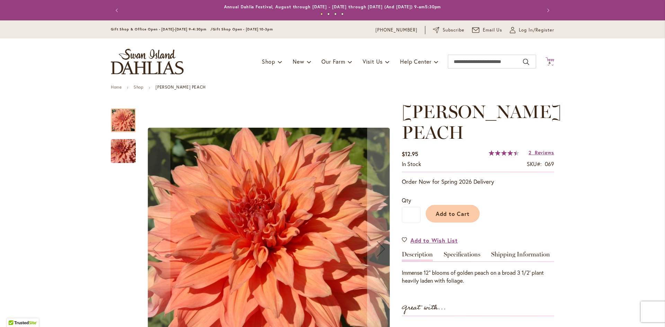
click at [548, 62] on span "6" at bounding box center [549, 63] width 2 height 5
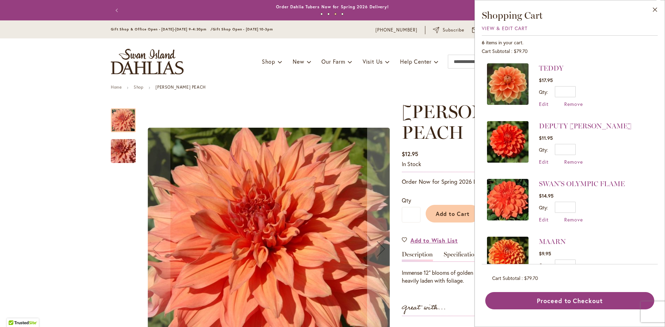
click at [512, 206] on img at bounding box center [508, 200] width 42 height 42
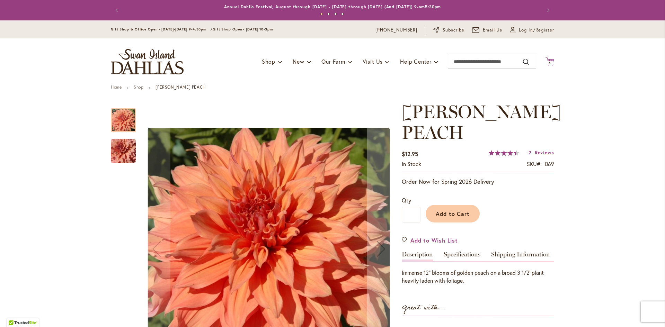
click at [546, 62] on span "6 6 items" at bounding box center [549, 62] width 7 height 3
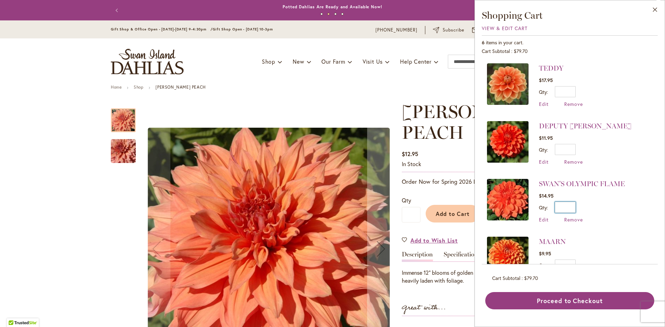
click at [573, 206] on input "*" at bounding box center [565, 207] width 21 height 11
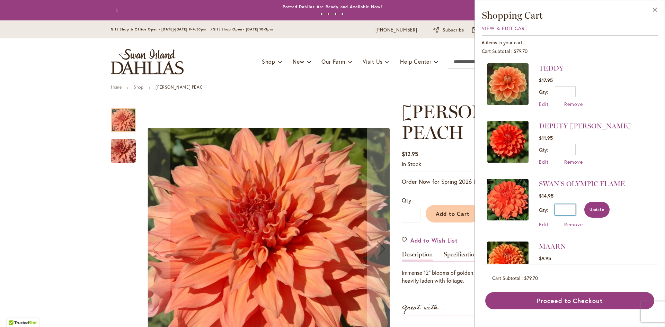
type input "*"
click at [598, 212] on button "Update" at bounding box center [596, 210] width 25 height 16
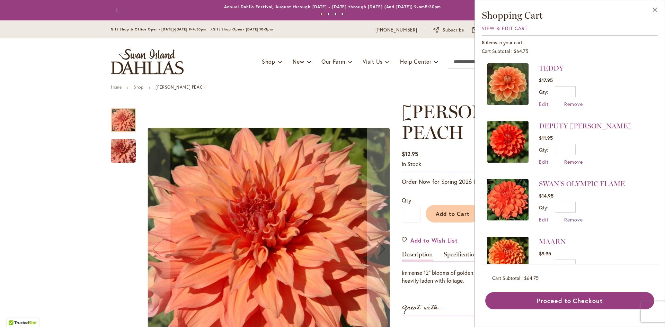
click at [576, 219] on span "Remove" at bounding box center [573, 219] width 19 height 7
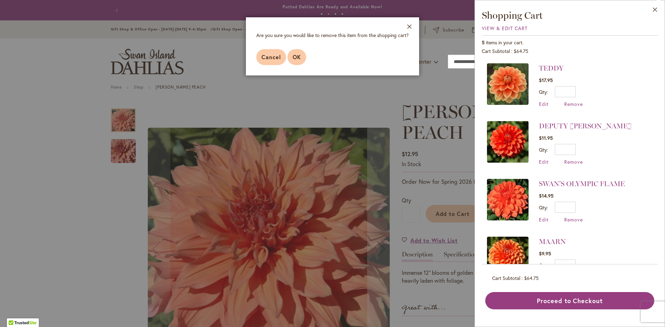
click at [298, 58] on span "OK" at bounding box center [297, 56] width 8 height 7
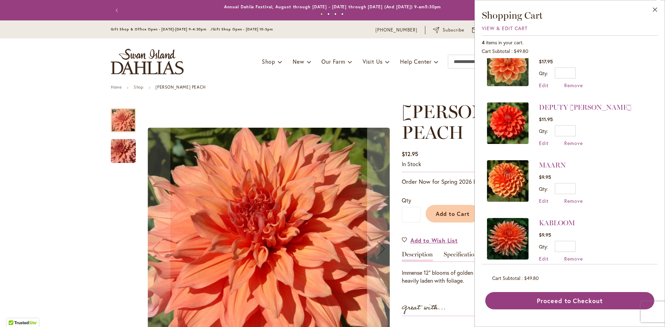
scroll to position [27, 0]
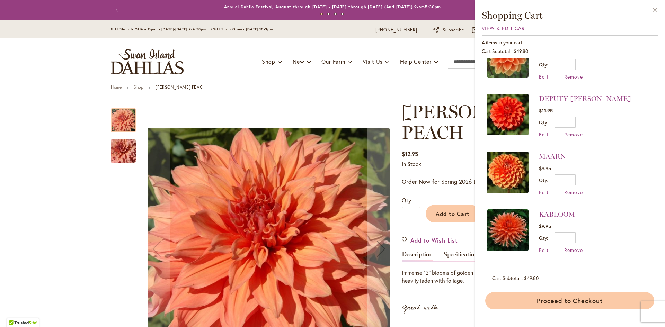
click at [602, 301] on button "Proceed to Checkout" at bounding box center [569, 300] width 169 height 17
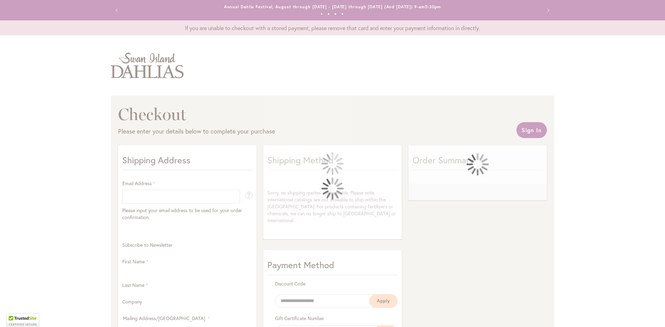
select select "**"
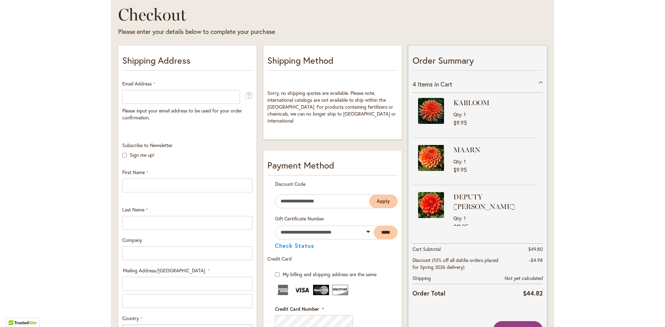
scroll to position [138, 0]
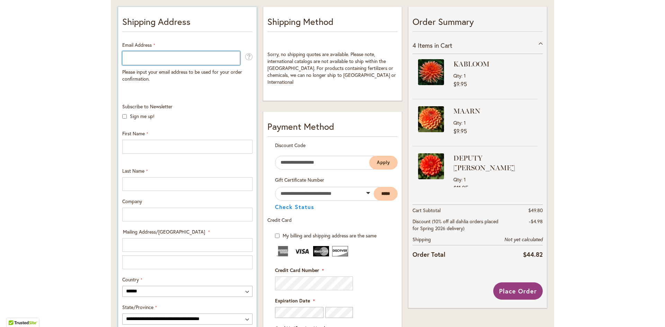
click at [136, 56] on input "Email Address" at bounding box center [181, 58] width 118 height 14
type input "**********"
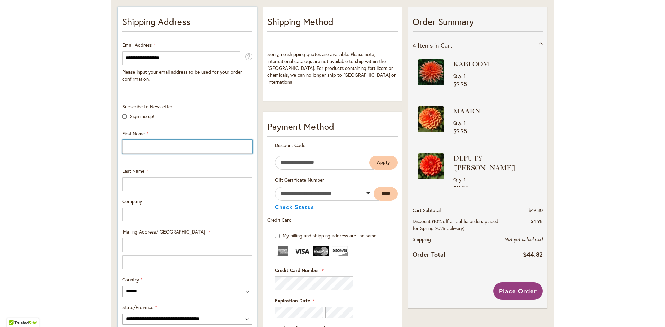
click at [131, 146] on input "First Name" at bounding box center [187, 147] width 130 height 14
type input "***"
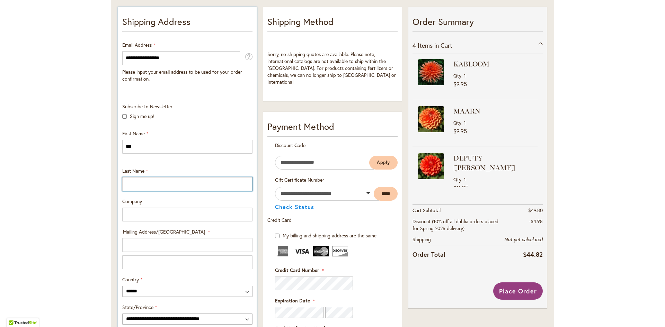
click at [144, 182] on input "Last Name" at bounding box center [187, 184] width 130 height 14
type input "****"
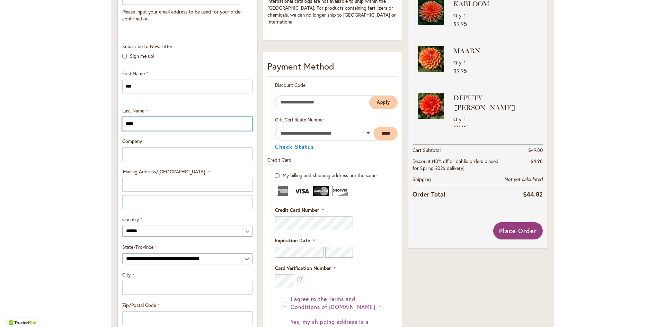
scroll to position [208, 0]
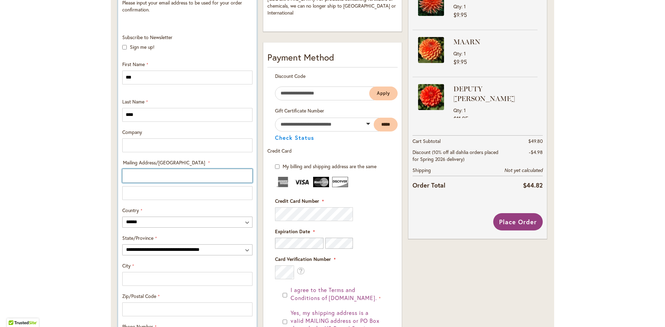
click at [131, 172] on input "Mailing Address/PO BOX: Line 1" at bounding box center [187, 176] width 130 height 14
type input "**********"
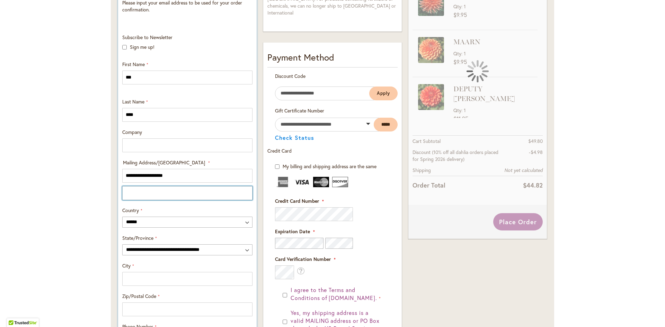
click at [135, 192] on input "Mailing Address/PO BOX: Line 2" at bounding box center [187, 193] width 130 height 14
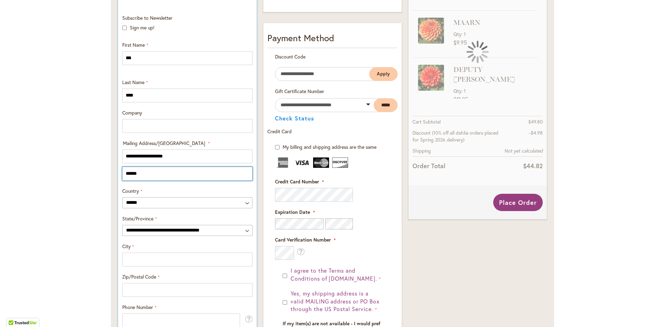
scroll to position [242, 0]
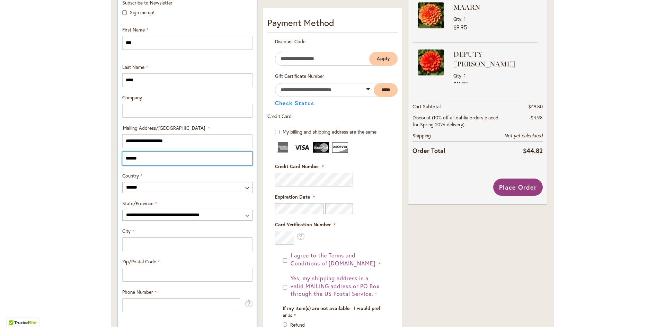
click at [146, 156] on input "******" at bounding box center [187, 159] width 130 height 14
type input "*"
click at [140, 231] on div "City" at bounding box center [187, 240] width 135 height 24
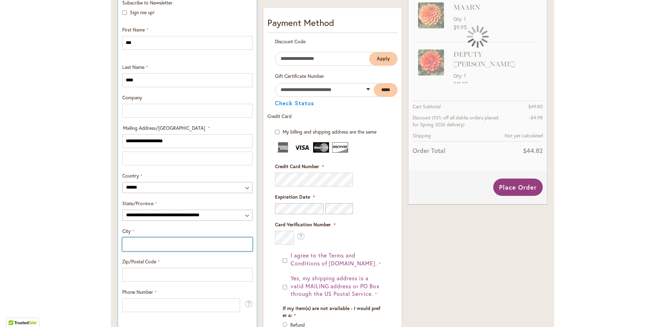
click at [136, 243] on input "City" at bounding box center [187, 244] width 130 height 14
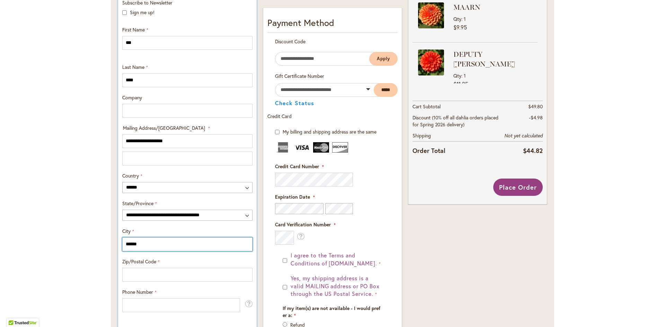
type input "******"
click at [246, 214] on select "**********" at bounding box center [187, 215] width 130 height 11
select select "**"
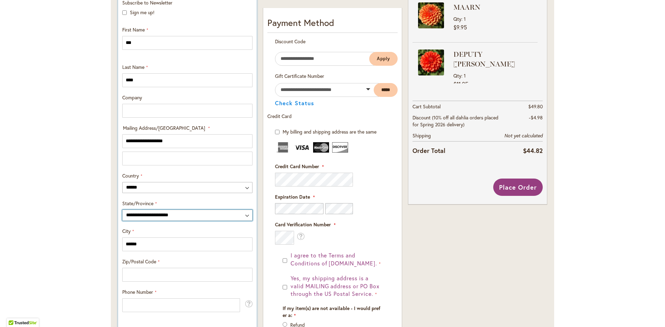
click at [122, 210] on select "**********" at bounding box center [187, 215] width 130 height 11
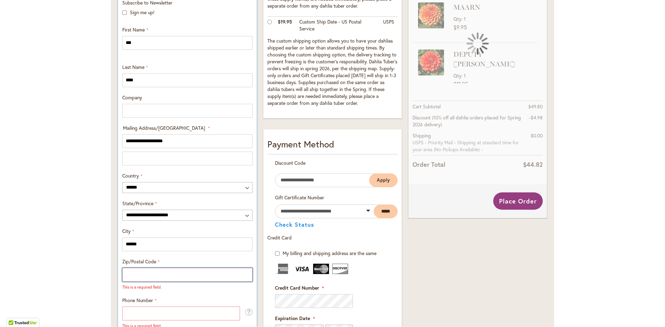
click at [157, 274] on input "Zip/Postal Code" at bounding box center [187, 275] width 130 height 14
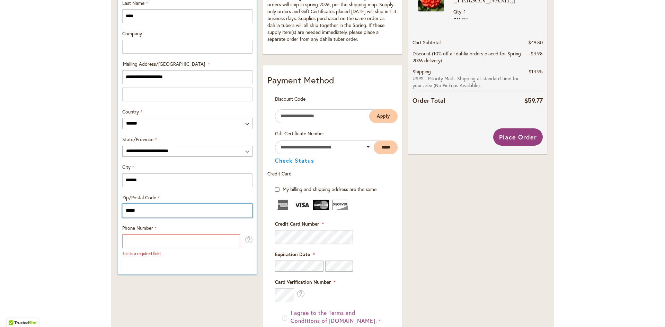
scroll to position [312, 0]
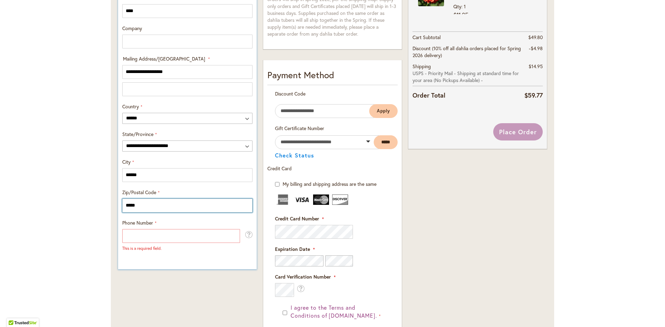
type input "*****"
click at [147, 233] on input "Phone Number" at bounding box center [181, 236] width 118 height 14
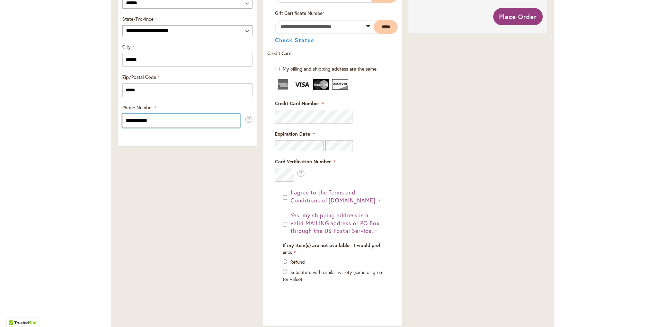
scroll to position [450, 0]
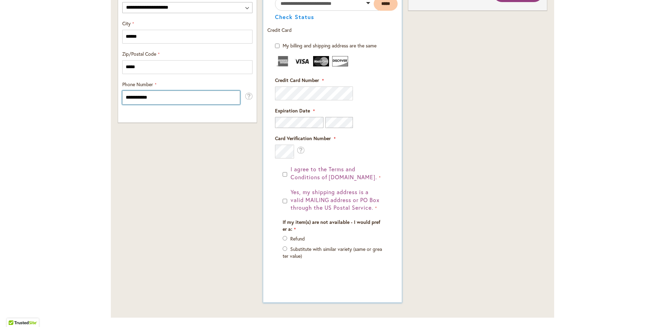
type input "**********"
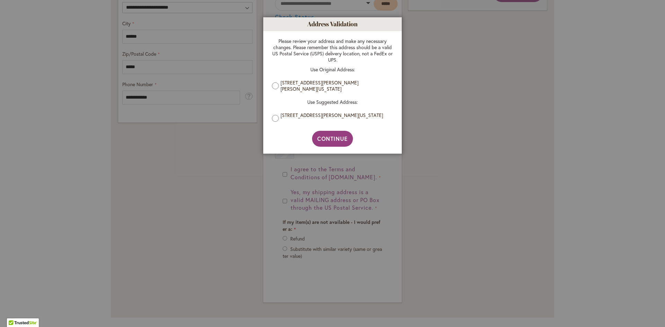
click at [285, 201] on div at bounding box center [332, 163] width 665 height 327
click at [335, 140] on span "Continue" at bounding box center [332, 138] width 31 height 7
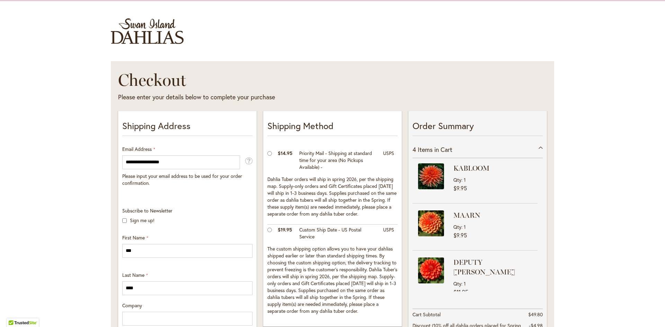
scroll to position [0, 0]
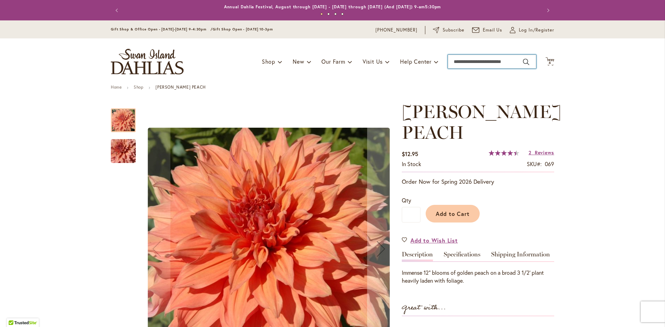
click at [477, 56] on input "Search" at bounding box center [492, 62] width 88 height 14
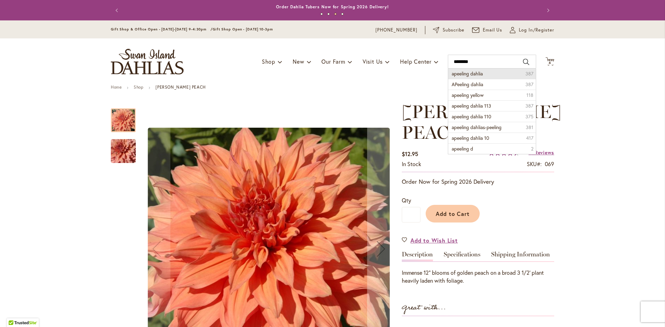
click at [478, 72] on span "apeeling dahlia" at bounding box center [466, 73] width 31 height 7
type input "**********"
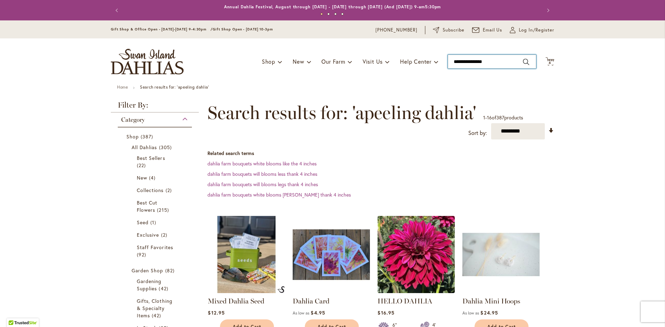
click at [454, 59] on input "**********" at bounding box center [492, 62] width 88 height 14
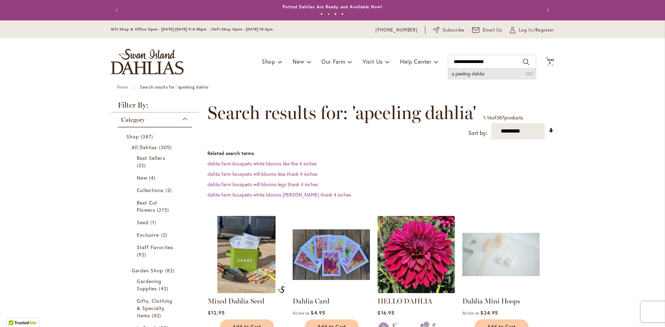
click at [477, 72] on span "a peeling dahlia" at bounding box center [467, 73] width 33 height 7
type input "**********"
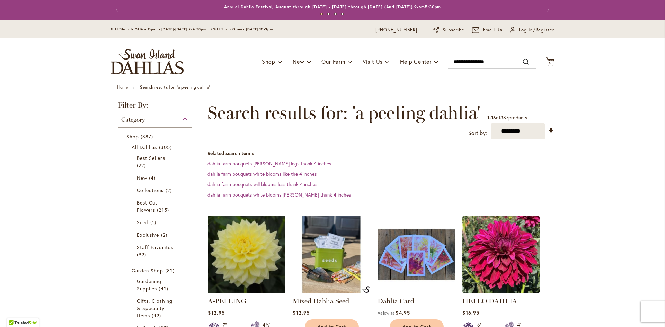
scroll to position [69, 0]
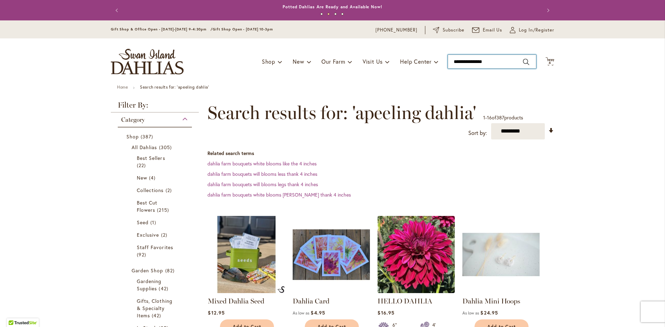
click at [498, 63] on input "**********" at bounding box center [492, 62] width 88 height 14
type input "*"
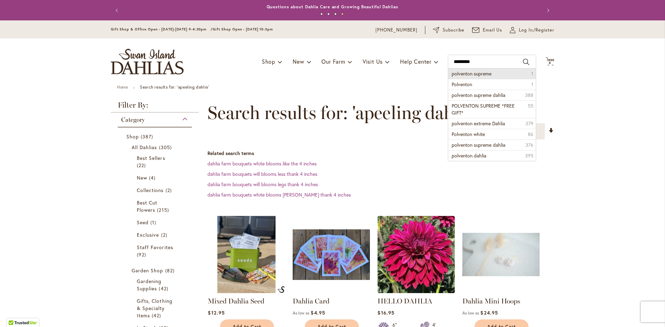
click at [468, 70] on span "polventon supreme" at bounding box center [471, 73] width 40 height 7
type input "**********"
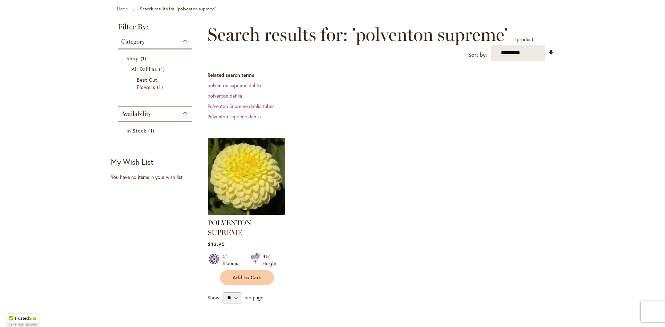
scroll to position [69, 0]
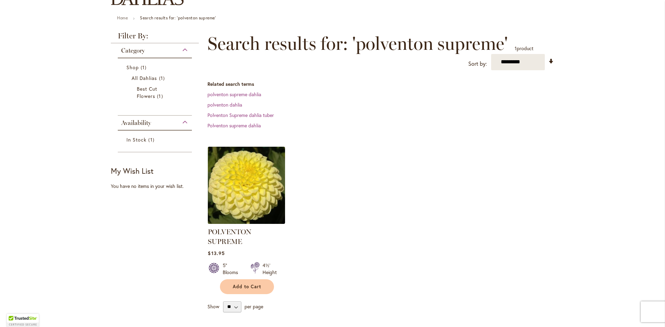
click at [247, 176] on img at bounding box center [246, 185] width 81 height 81
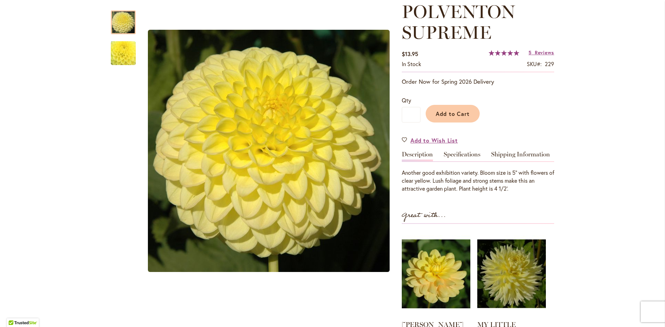
scroll to position [104, 0]
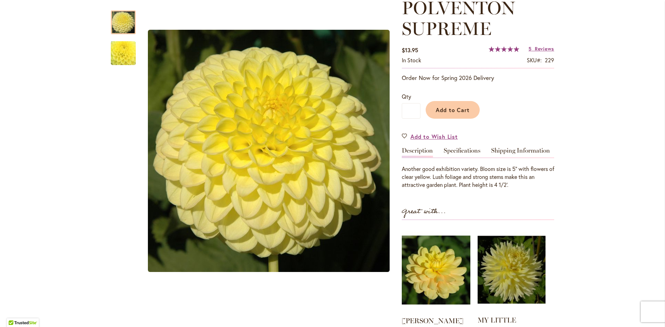
click at [506, 280] on img at bounding box center [511, 269] width 68 height 85
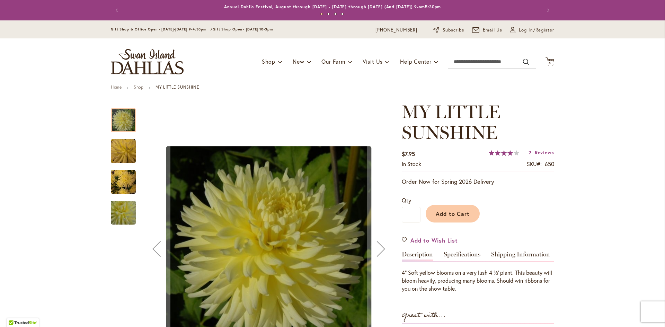
click at [118, 184] on img "MY LITTLE SUNSHINE" at bounding box center [123, 182] width 25 height 25
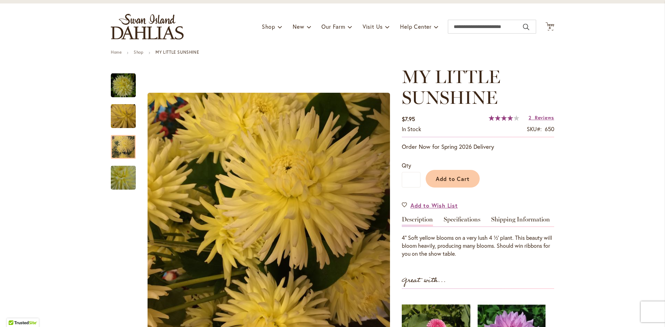
scroll to position [35, 0]
click at [461, 177] on span "Add to Cart" at bounding box center [453, 179] width 34 height 7
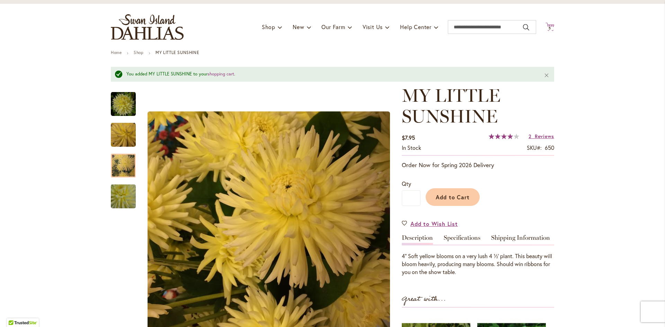
click at [548, 28] on span "5" at bounding box center [549, 28] width 2 height 5
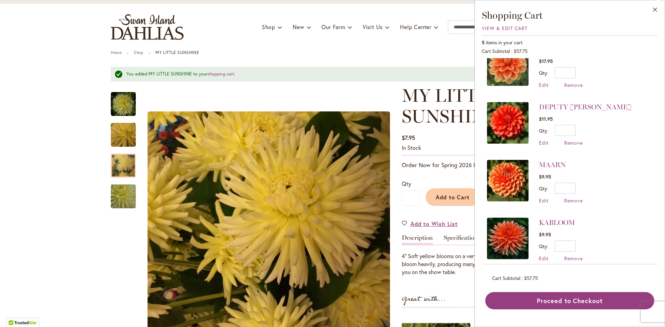
scroll to position [85, 0]
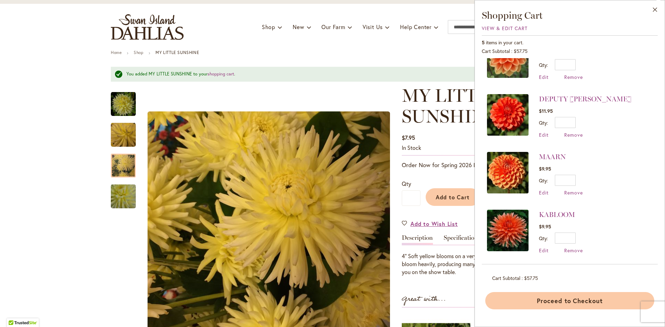
click at [584, 301] on button "Proceed to Checkout" at bounding box center [569, 300] width 169 height 17
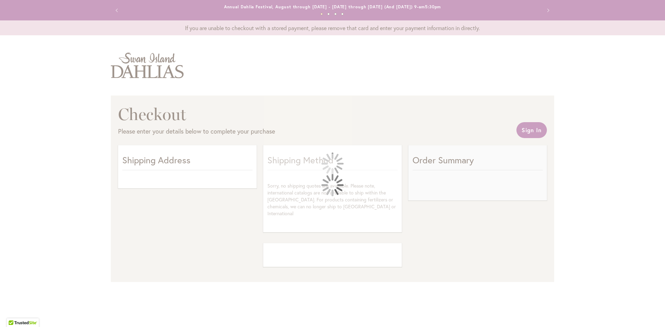
select select "**"
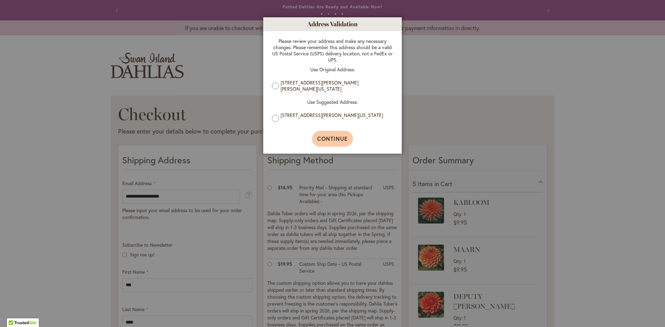
click at [327, 138] on span "Continue" at bounding box center [332, 138] width 31 height 7
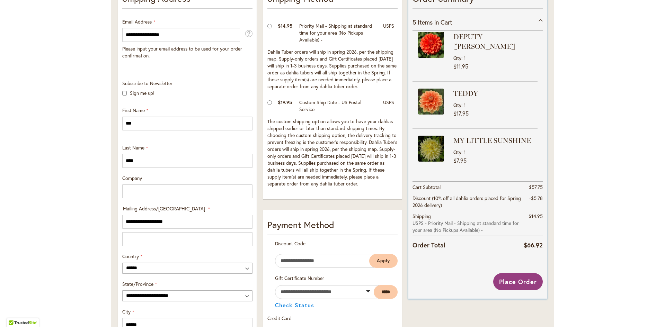
scroll to position [208, 0]
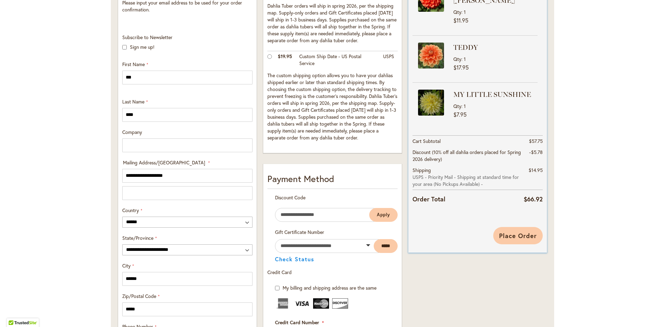
click at [525, 235] on span "Place Order" at bounding box center [518, 236] width 38 height 8
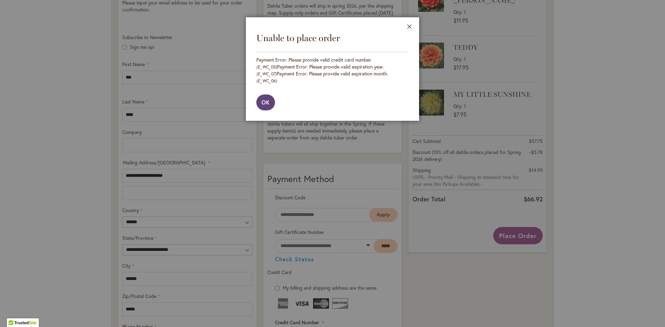
drag, startPoint x: 268, startPoint y: 92, endPoint x: 304, endPoint y: 99, distance: 36.7
click at [268, 99] on span "OK" at bounding box center [265, 102] width 8 height 7
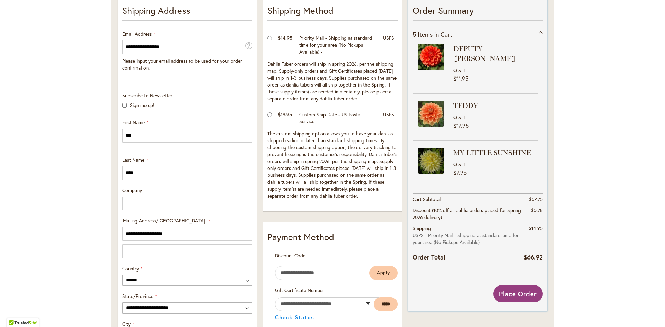
scroll to position [242, 0]
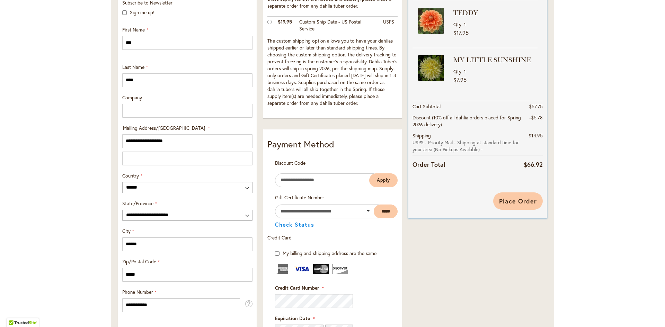
click at [527, 201] on span "Place Order" at bounding box center [518, 201] width 38 height 8
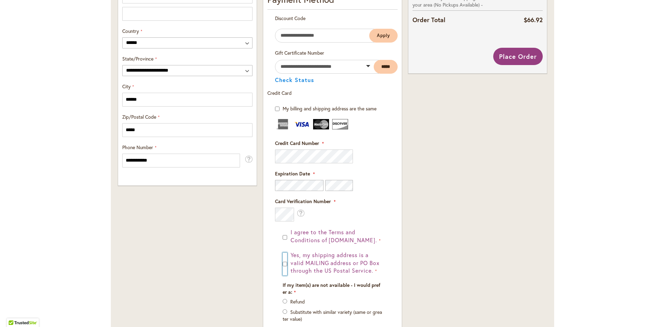
scroll to position [343, 0]
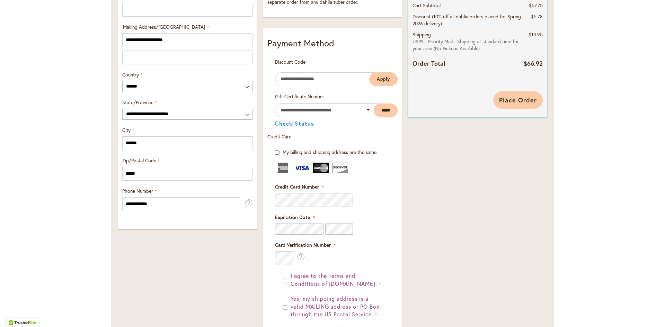
click at [522, 99] on span "Place Order" at bounding box center [518, 100] width 38 height 8
